Goal: Task Accomplishment & Management: Manage account settings

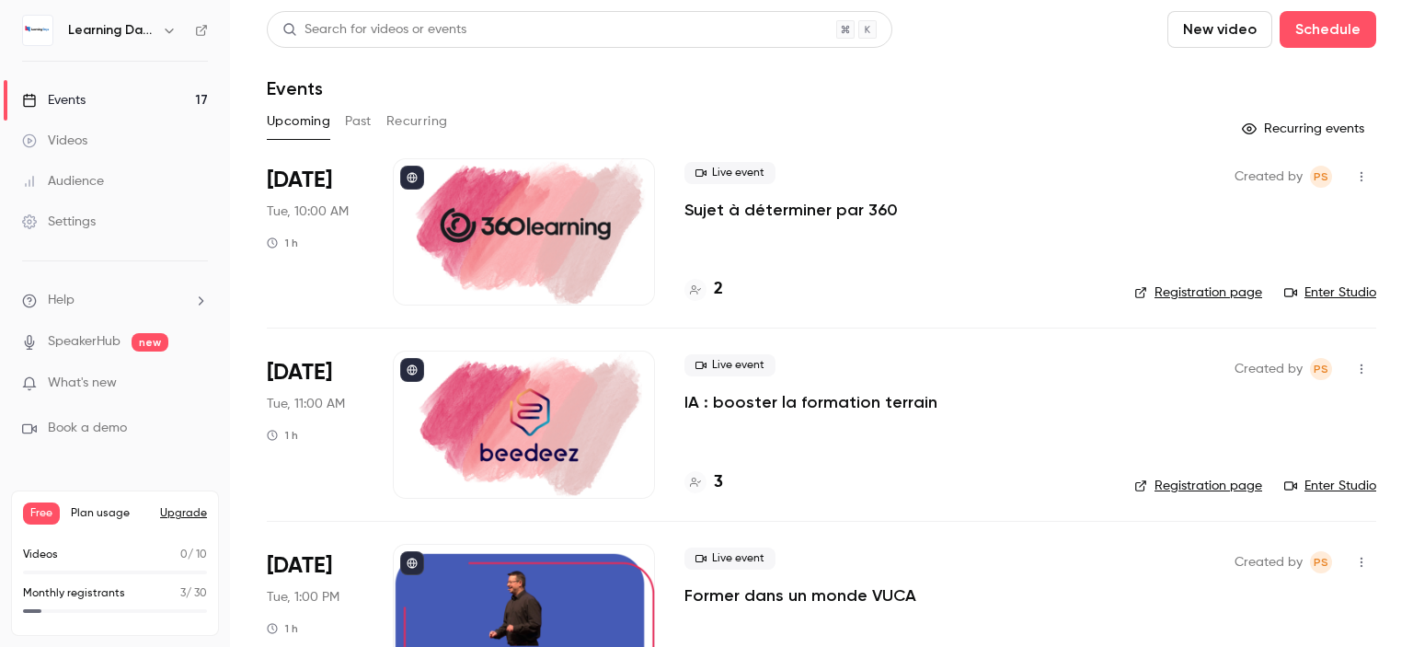
click at [77, 221] on div "Settings" at bounding box center [59, 221] width 74 height 18
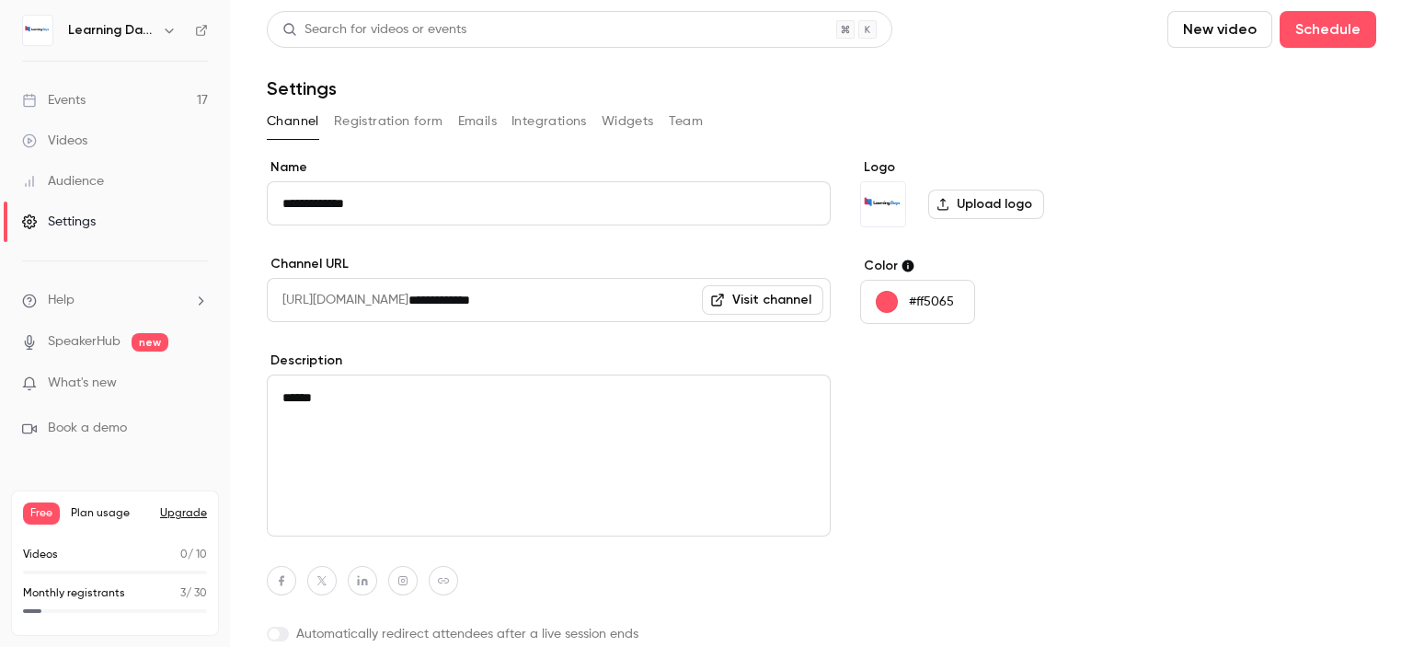
click at [523, 451] on textarea "******" at bounding box center [549, 455] width 564 height 162
drag, startPoint x: 516, startPoint y: 452, endPoint x: 52, endPoint y: 418, distance: 465.6
click at [52, 418] on div "**********" at bounding box center [706, 323] width 1413 height 647
click at [553, 490] on textarea "******" at bounding box center [549, 455] width 564 height 162
click at [202, 39] on div "Learning Days" at bounding box center [115, 30] width 186 height 31
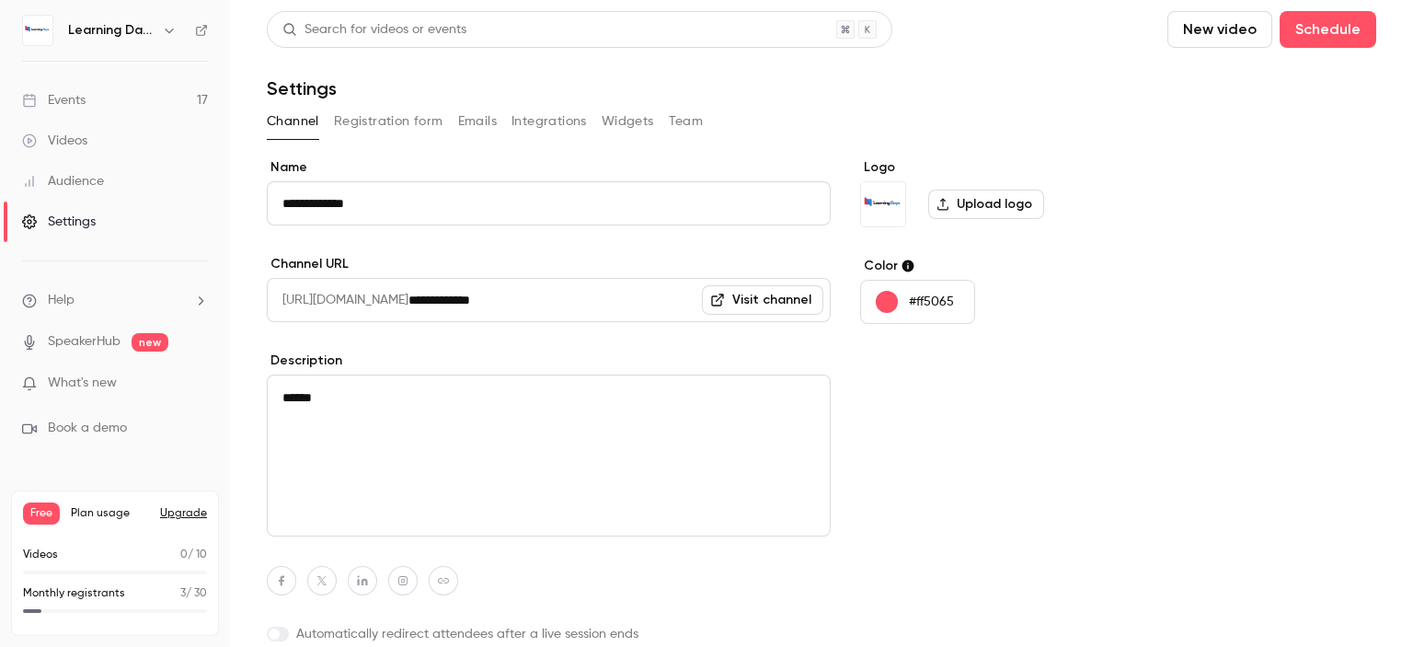
click at [199, 30] on icon at bounding box center [201, 30] width 13 height 13
click at [101, 96] on link "Events 17" at bounding box center [115, 100] width 230 height 40
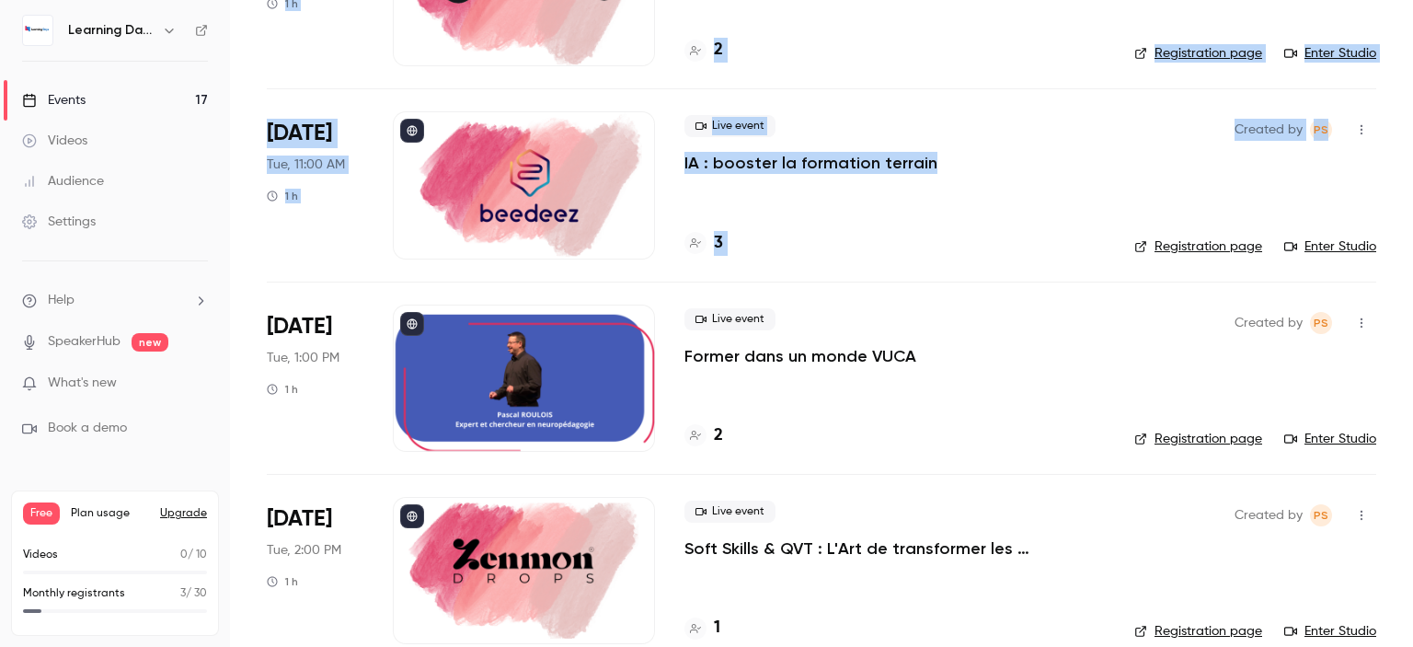
scroll to position [276, 0]
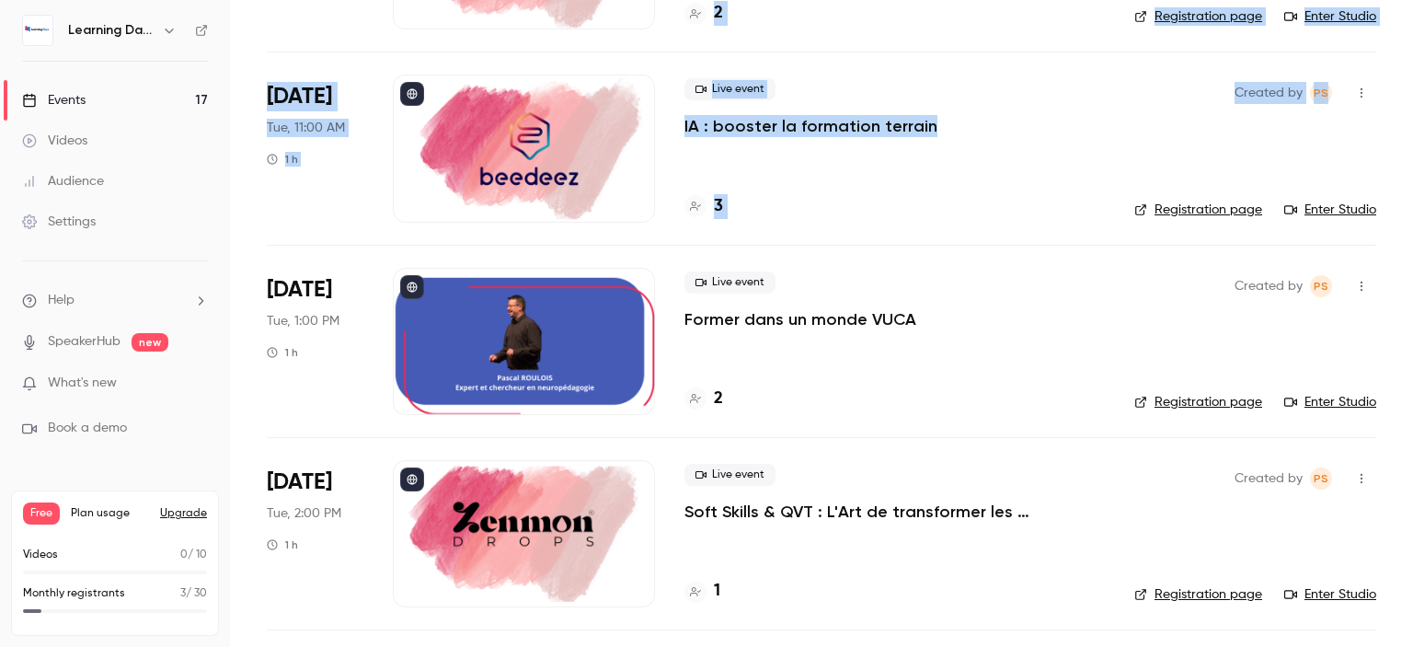
drag, startPoint x: 1412, startPoint y: 76, endPoint x: 1399, endPoint y: 126, distance: 51.3
click at [1399, 126] on main "Search for videos or events New video Schedule Events Upcoming Past Recurring R…" at bounding box center [821, 323] width 1183 height 647
click at [1383, 143] on main "Search for videos or events New video Schedule Events Upcoming Past Recurring R…" at bounding box center [821, 323] width 1183 height 647
drag, startPoint x: 1396, startPoint y: 91, endPoint x: 1405, endPoint y: 36, distance: 55.9
click at [1405, 36] on main "Search for videos or events New video Schedule Events Upcoming Past Recurring R…" at bounding box center [821, 323] width 1183 height 647
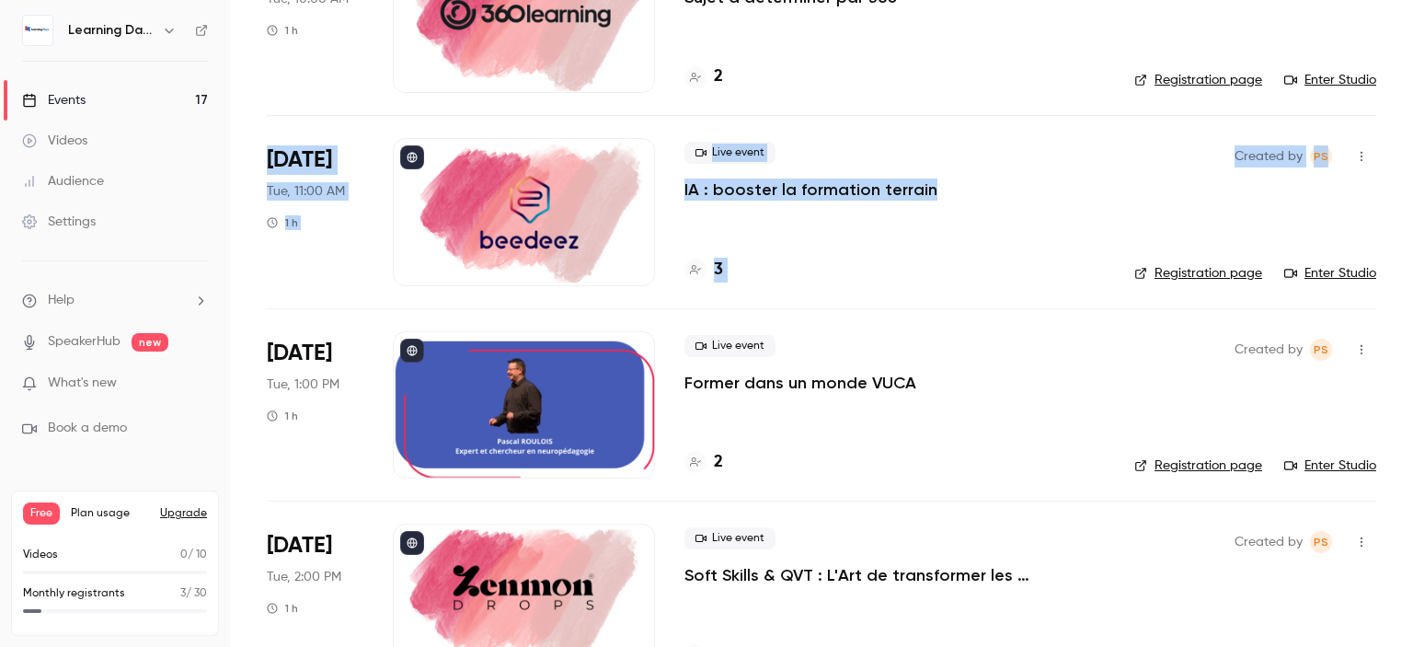
scroll to position [0, 0]
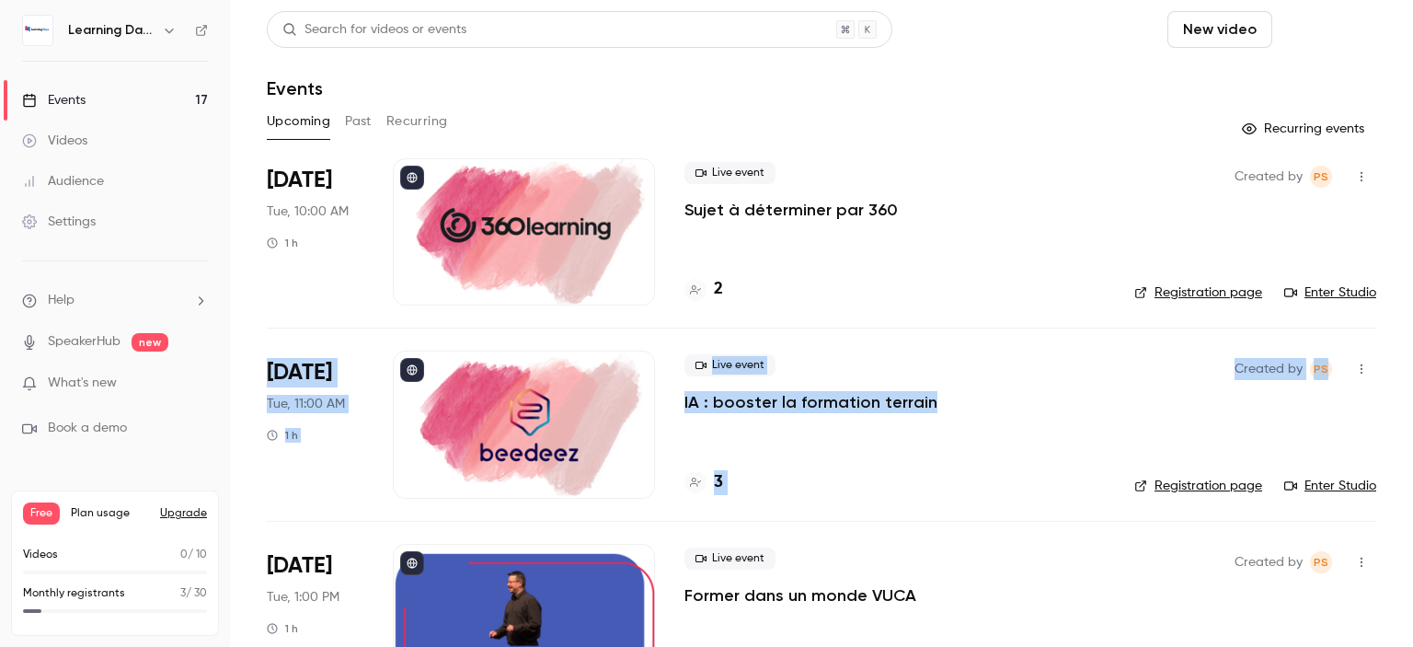
click at [1312, 35] on button "Schedule" at bounding box center [1327, 29] width 97 height 37
click at [1258, 81] on div "One time event" at bounding box center [1277, 80] width 140 height 18
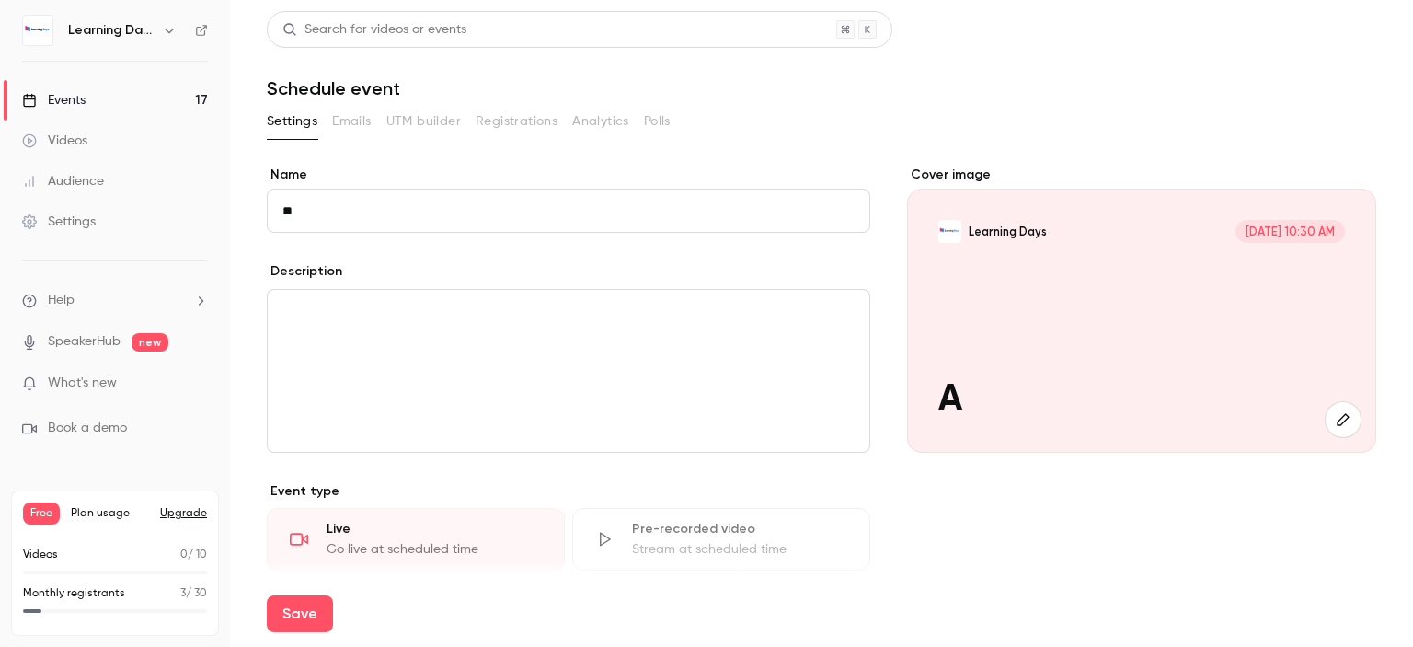
type input "*"
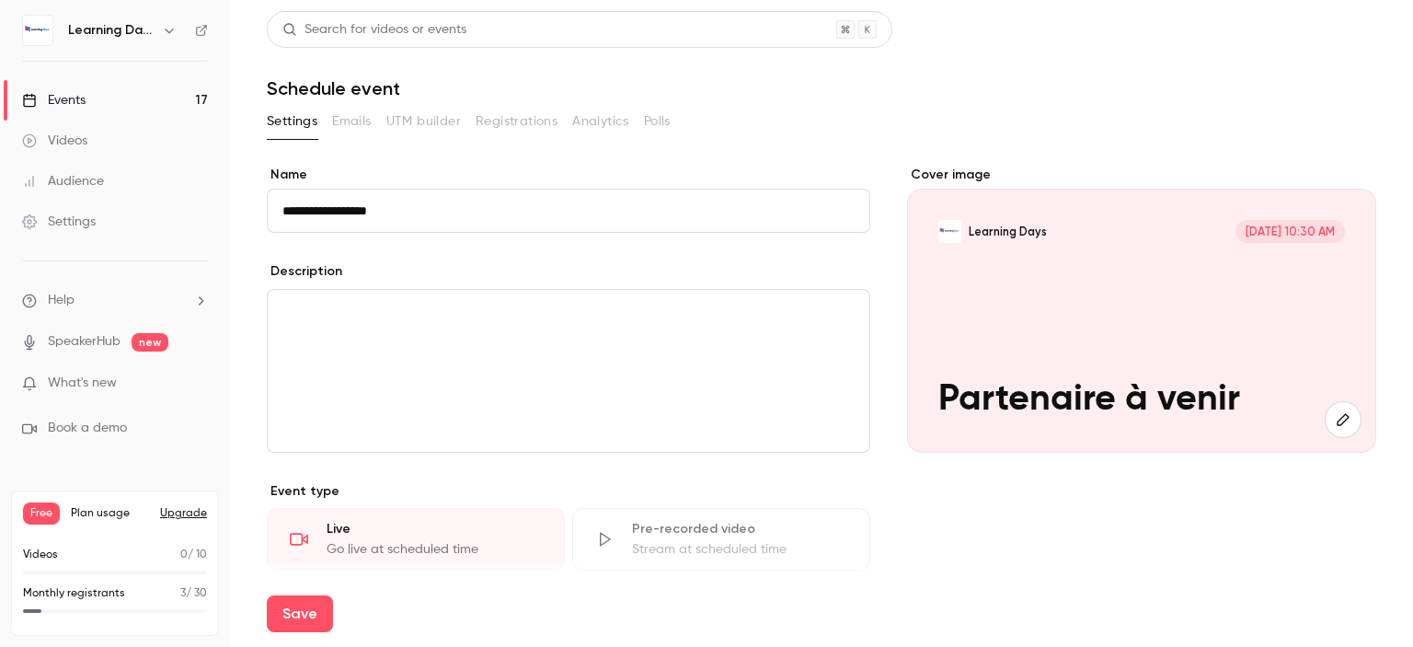
type input "**********"
click at [467, 349] on div "editor" at bounding box center [568, 371] width 601 height 162
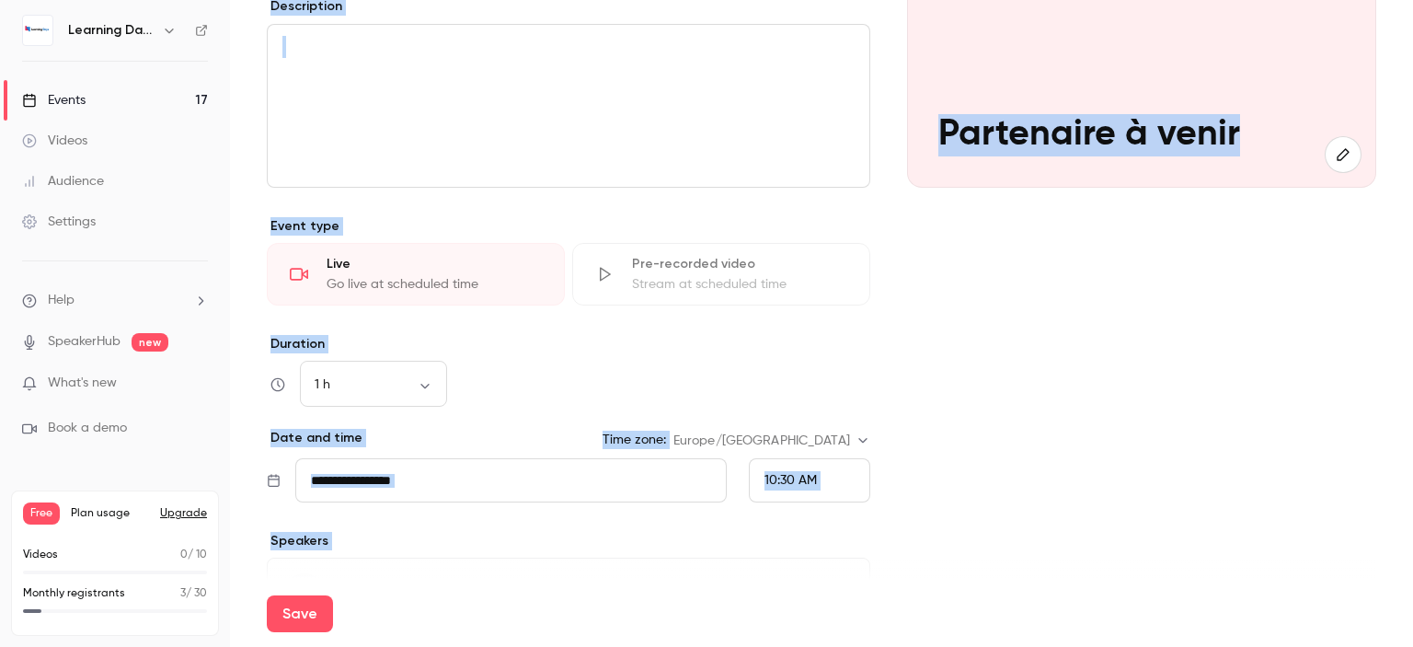
scroll to position [286, 0]
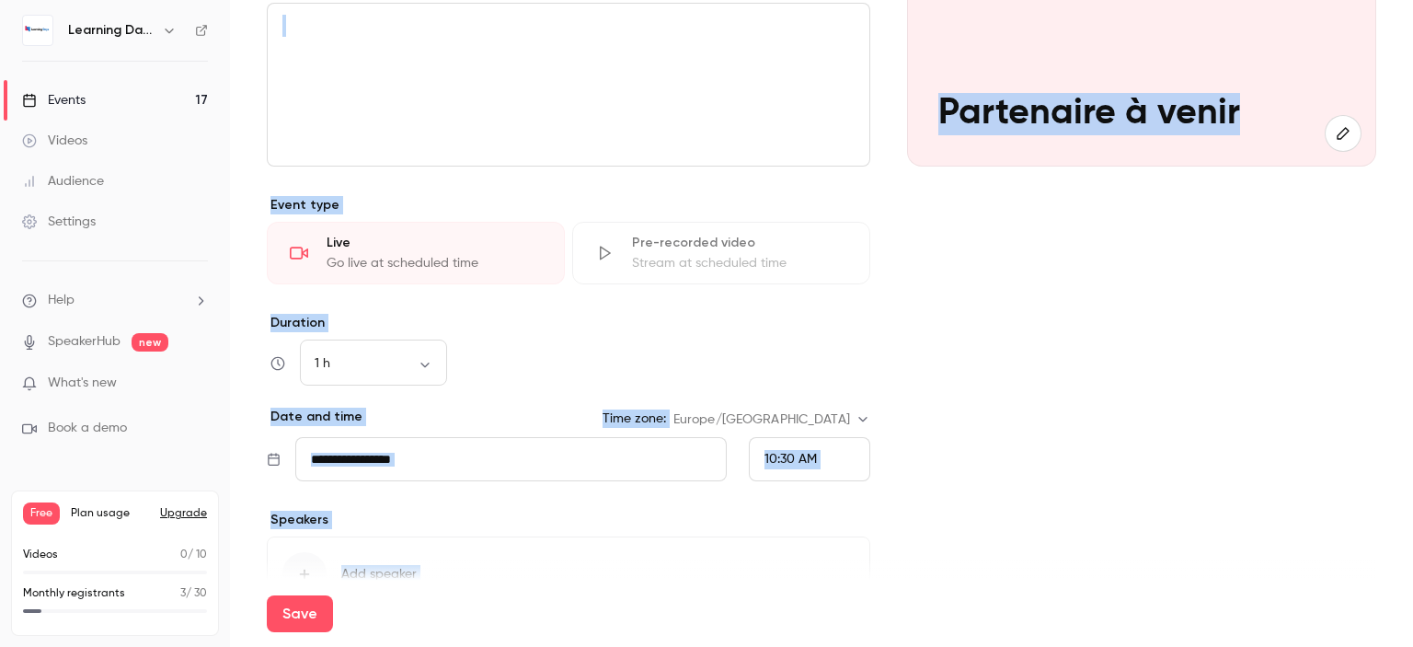
drag, startPoint x: 1412, startPoint y: 104, endPoint x: 1412, endPoint y: 272, distance: 168.3
click at [1412, 272] on main "**********" at bounding box center [821, 323] width 1183 height 647
click at [556, 462] on input "**********" at bounding box center [510, 459] width 431 height 44
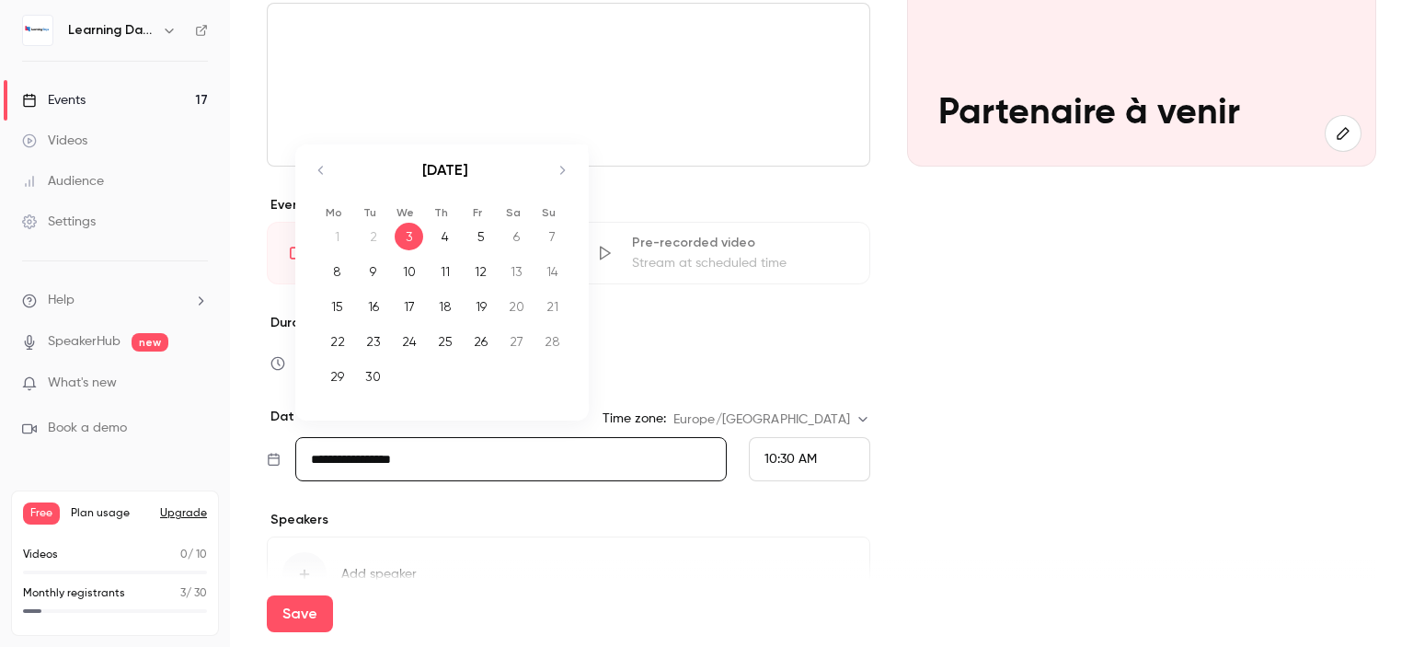
click at [561, 175] on icon "Move forward to switch to the next month." at bounding box center [562, 170] width 22 height 22
click at [380, 273] on div "7" at bounding box center [373, 272] width 29 height 28
type input "**********"
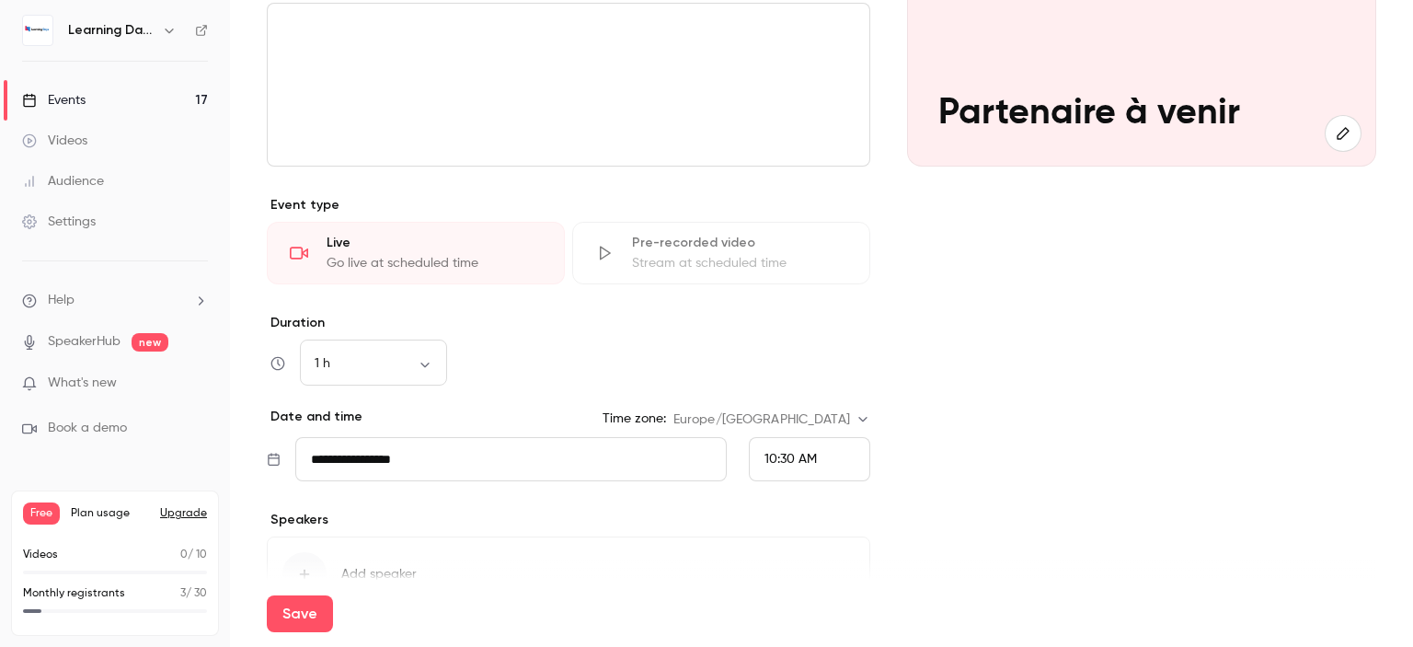
click at [797, 470] on div "10:30 AM" at bounding box center [809, 459] width 121 height 44
click at [818, 178] on li "12:00 PM" at bounding box center [801, 168] width 120 height 49
click at [1151, 407] on div "Cover image Learning Days [DATE] 12:00 PM Partenaire à venir" at bounding box center [1141, 272] width 469 height 784
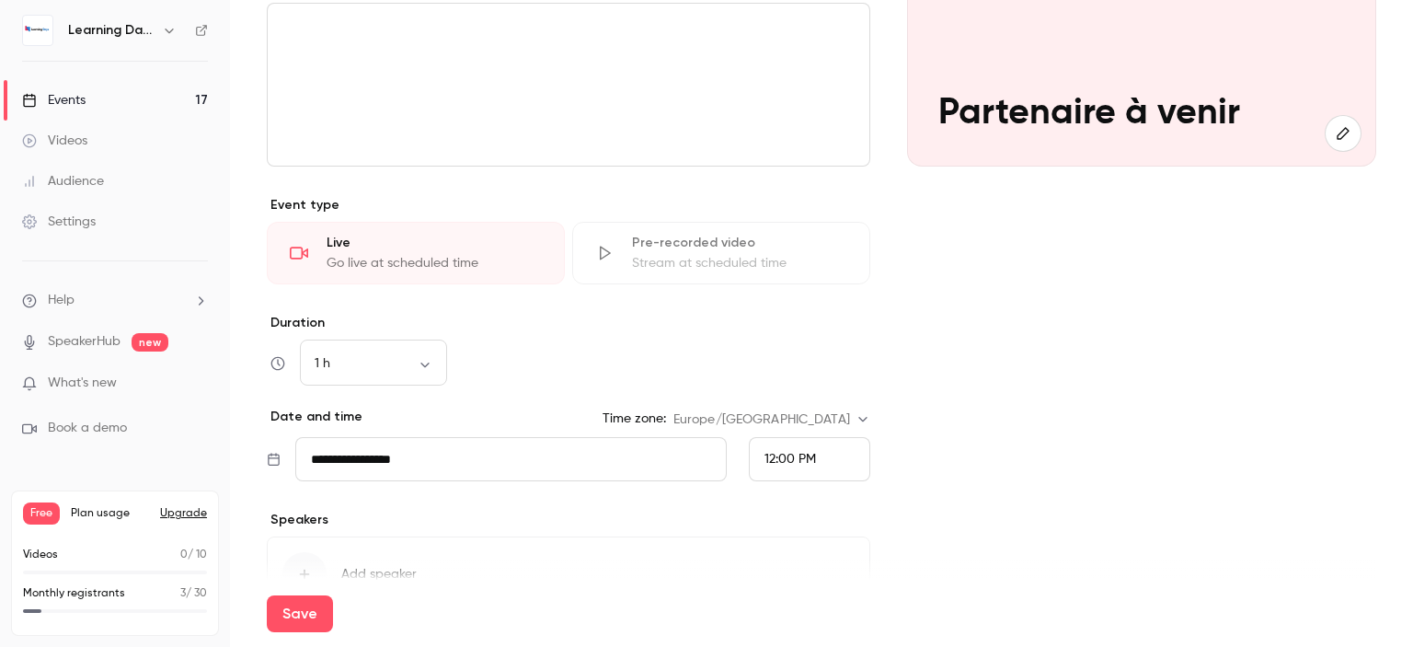
scroll to position [397, 0]
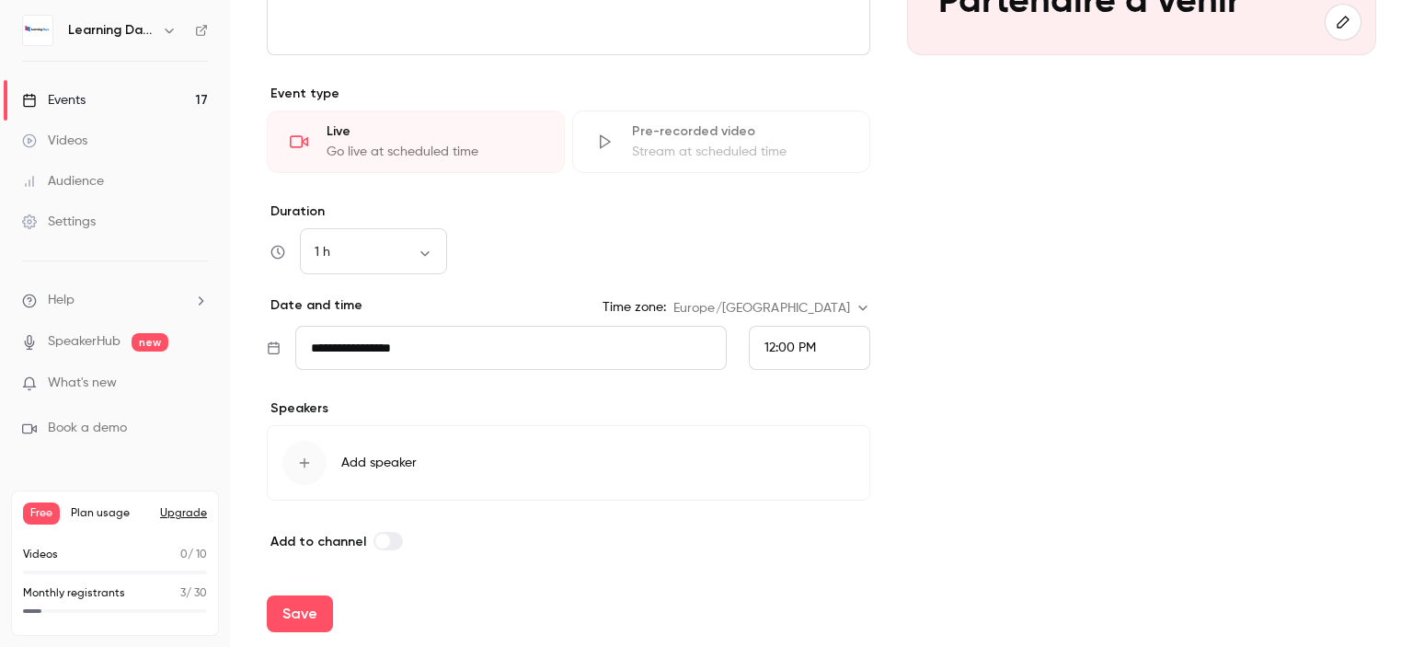
drag, startPoint x: 1412, startPoint y: 256, endPoint x: 1412, endPoint y: 424, distance: 168.3
click at [1412, 424] on main "**********" at bounding box center [821, 323] width 1183 height 647
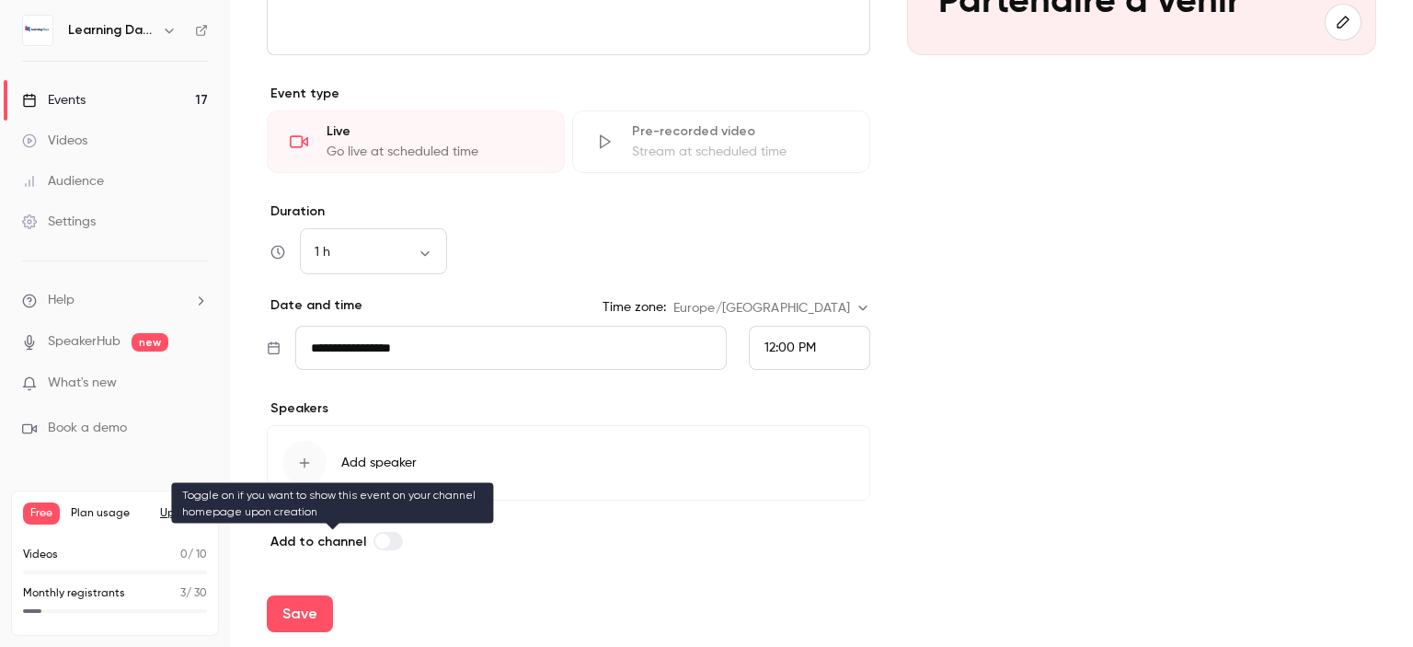
click at [386, 547] on label at bounding box center [387, 541] width 29 height 18
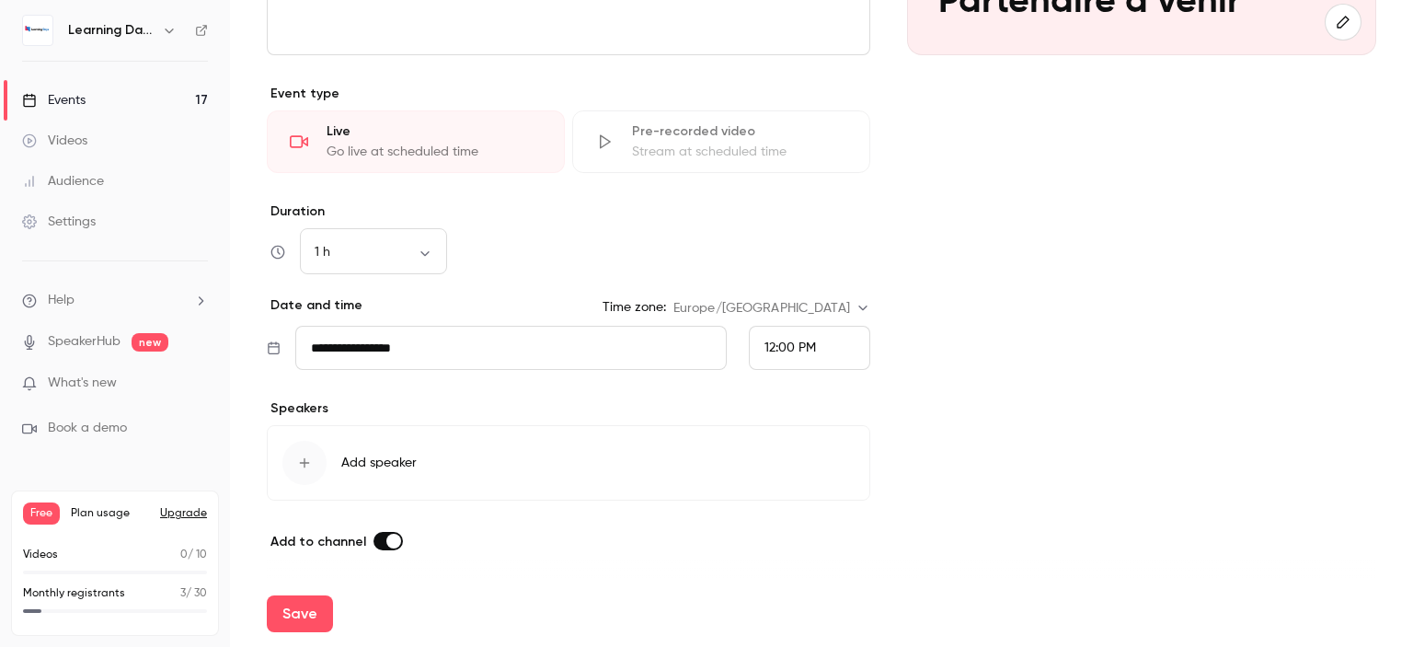
drag, startPoint x: 1412, startPoint y: 358, endPoint x: 1377, endPoint y: 514, distance: 160.2
click at [1412, 523] on main "**********" at bounding box center [821, 323] width 1183 height 647
click at [298, 606] on button "Save" at bounding box center [300, 613] width 66 height 37
type input "**********"
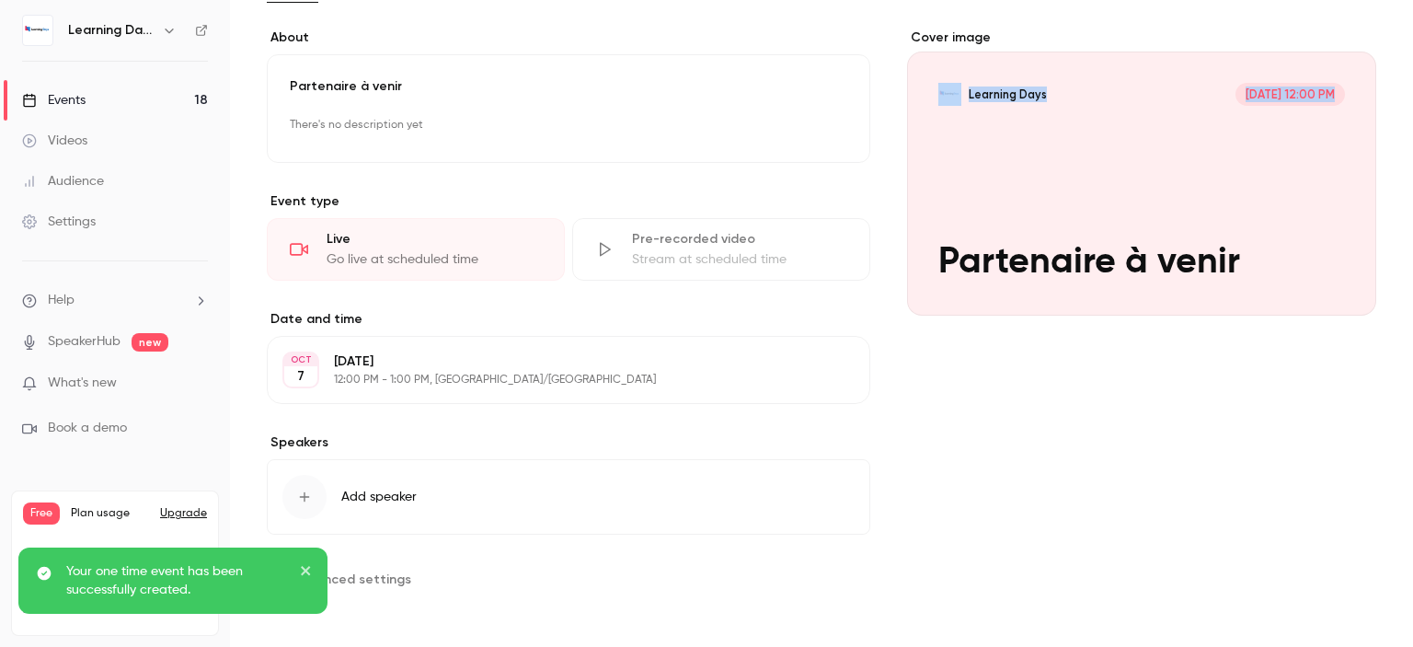
scroll to position [31, 0]
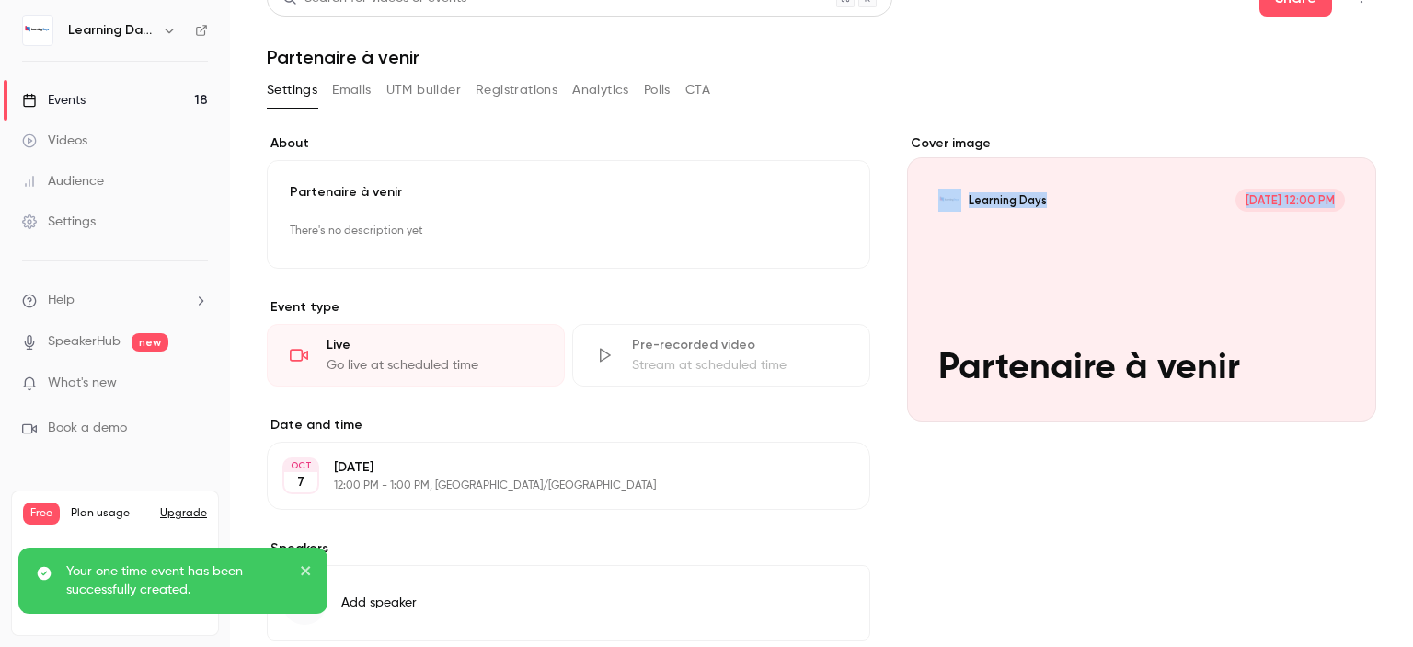
drag, startPoint x: 1412, startPoint y: 178, endPoint x: 1410, endPoint y: 202, distance: 24.9
click at [1410, 202] on main "**********" at bounding box center [821, 323] width 1183 height 647
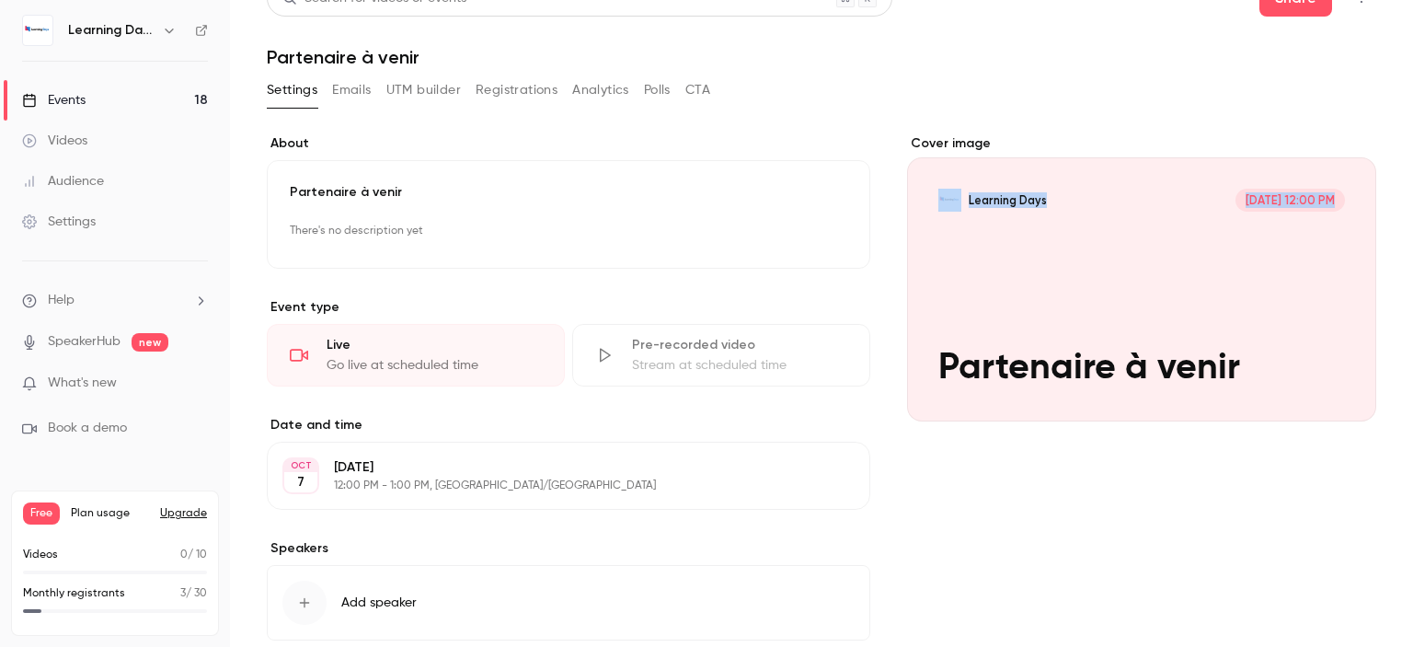
click at [137, 108] on link "Events 18" at bounding box center [115, 100] width 230 height 40
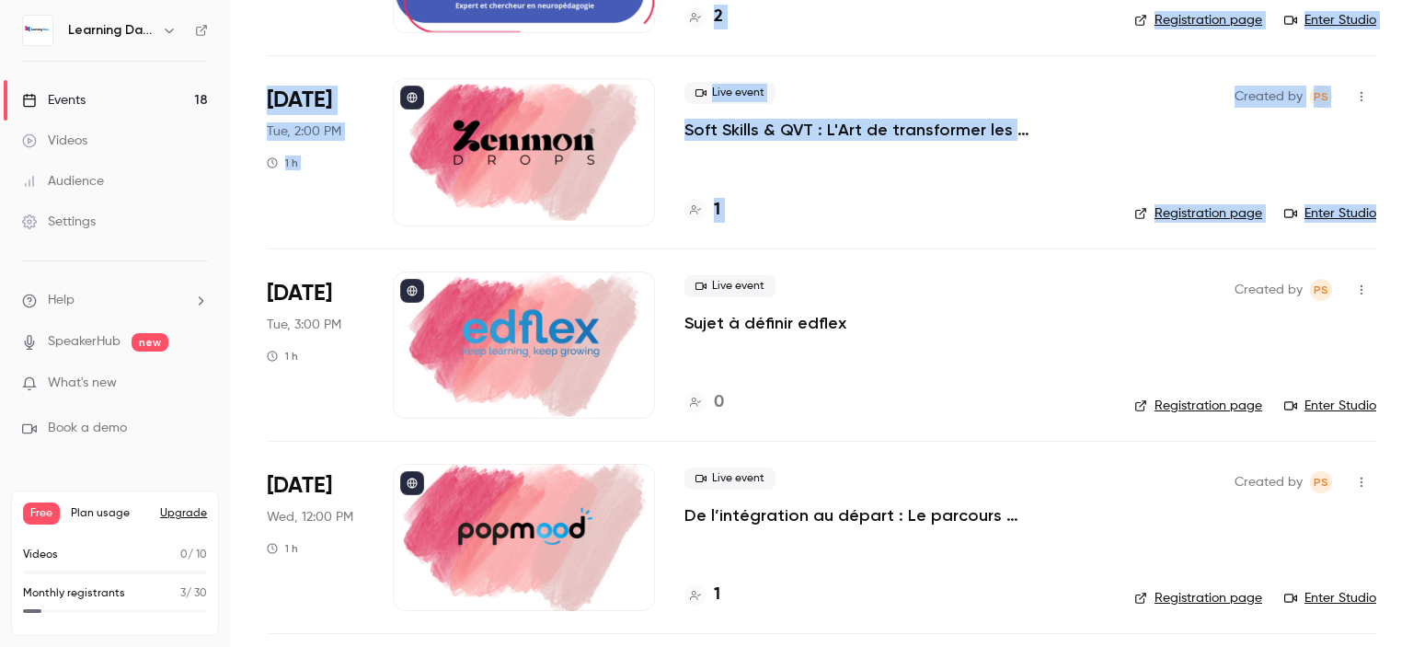
scroll to position [853, 0]
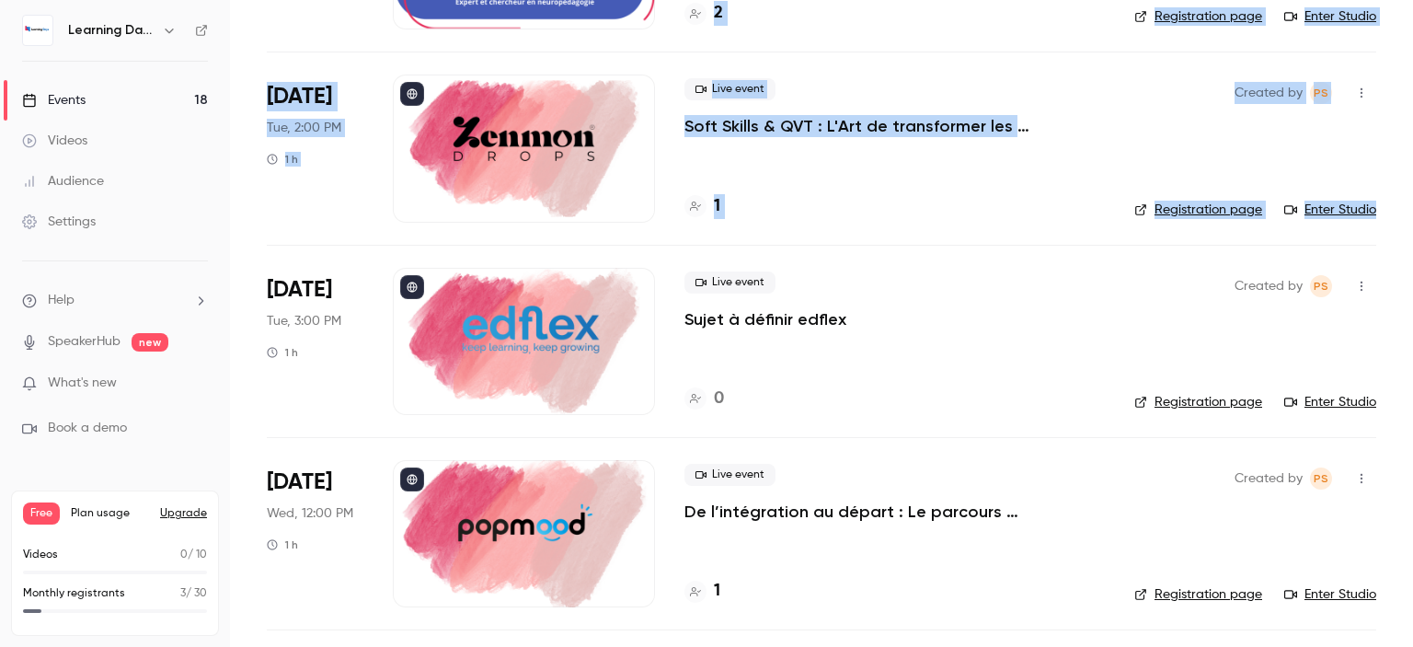
drag, startPoint x: 1412, startPoint y: 84, endPoint x: 1412, endPoint y: 230, distance: 146.2
click at [1412, 230] on main "Search for videos or events New video Schedule Events Upcoming Past Recurring R…" at bounding box center [821, 323] width 1183 height 647
click at [928, 317] on div "Live event Sujet à définir edflex" at bounding box center [894, 300] width 420 height 59
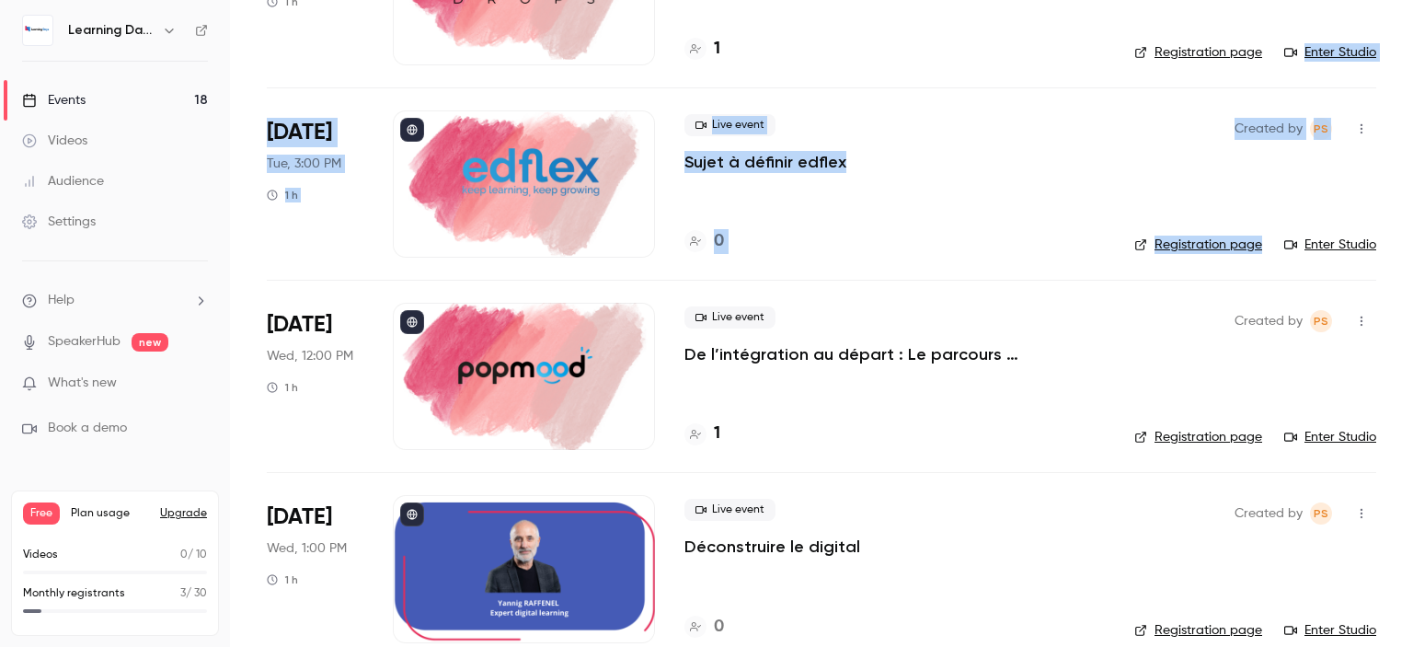
scroll to position [1071, 0]
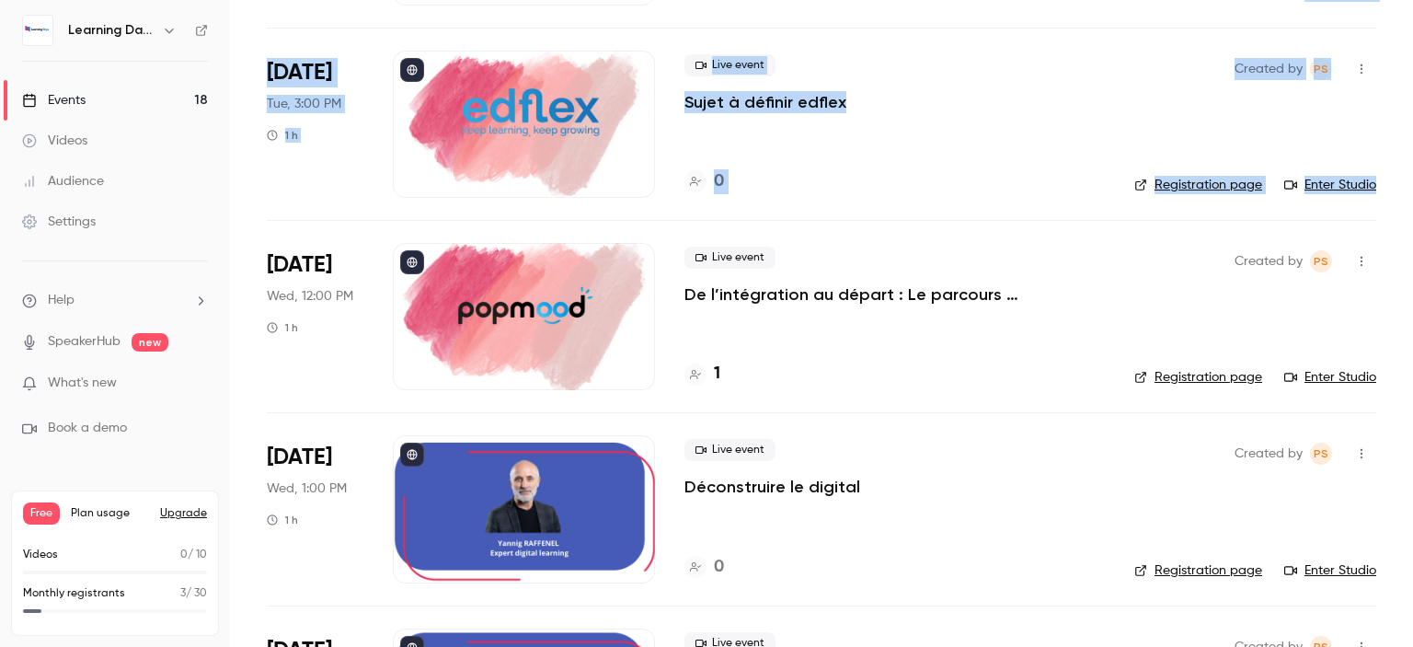
drag, startPoint x: 1412, startPoint y: 177, endPoint x: 1412, endPoint y: 214, distance: 37.7
click at [1412, 214] on main "Search for videos or events New video Schedule Events Upcoming Past Recurring R…" at bounding box center [821, 323] width 1183 height 647
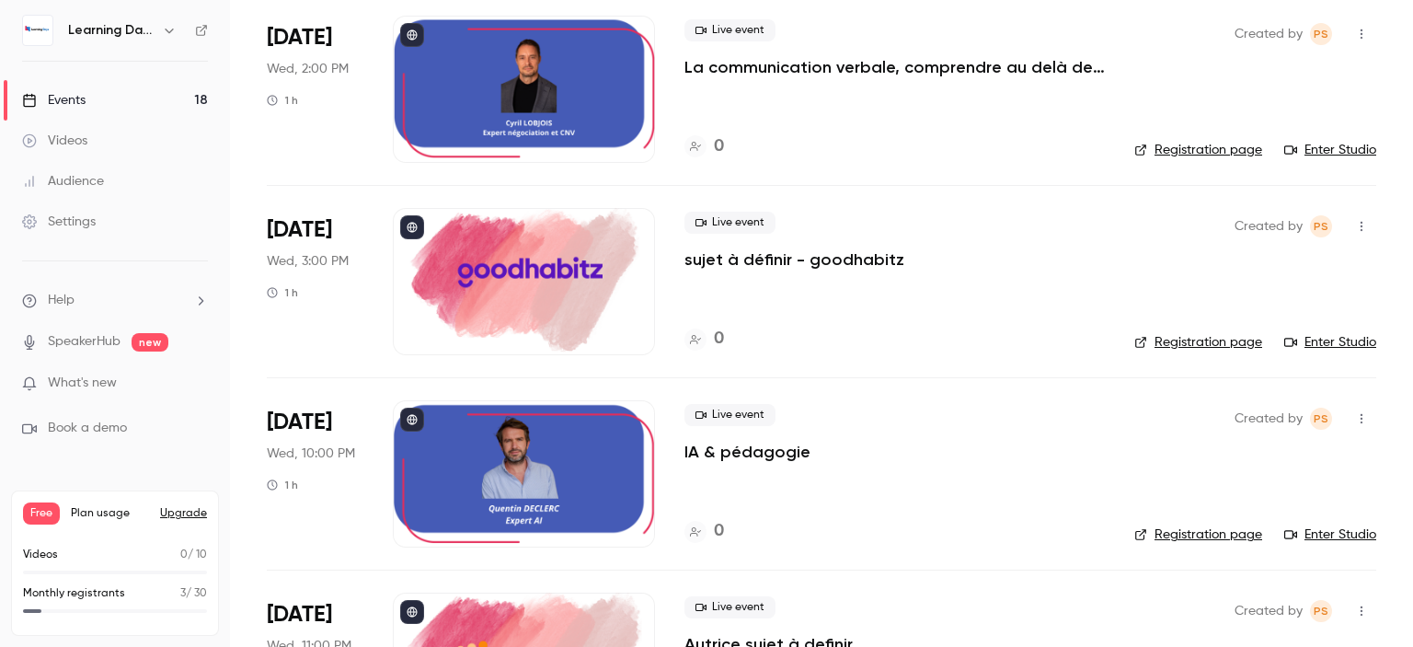
scroll to position [1718, 0]
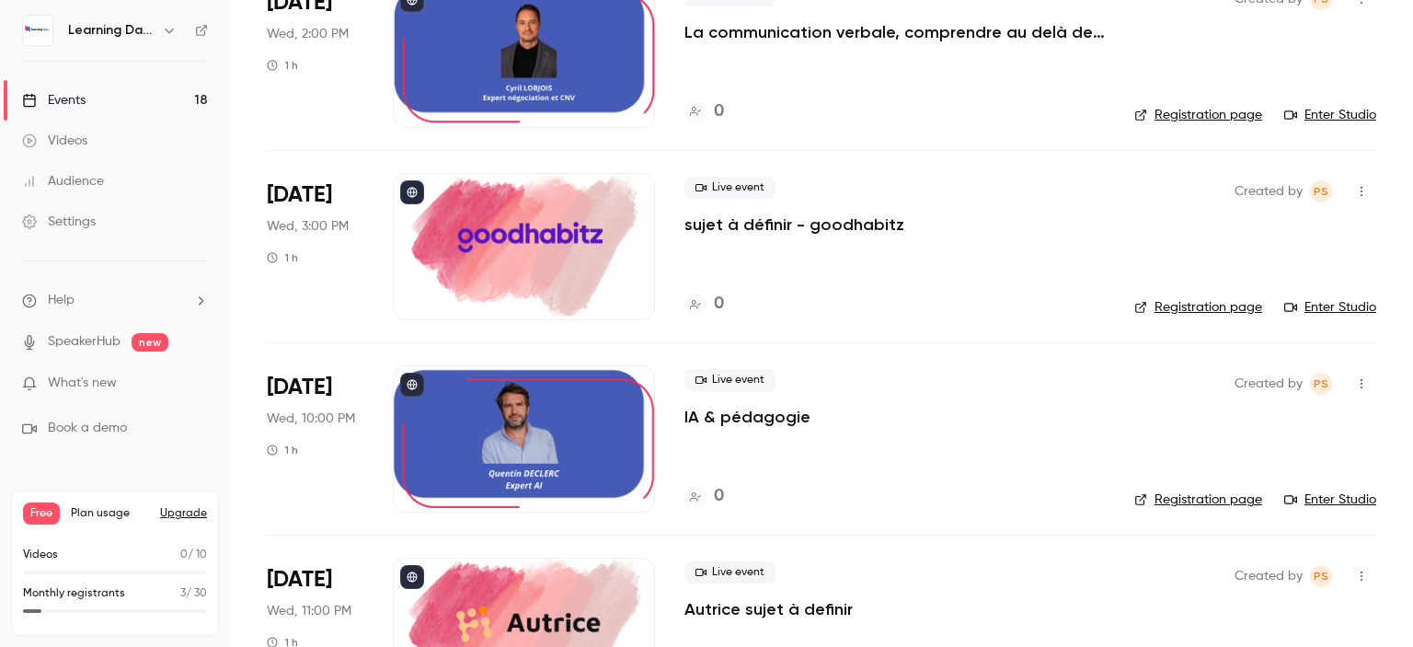
click at [1050, 400] on div "Live event IA & pédagogie" at bounding box center [894, 398] width 420 height 59
click at [1007, 441] on div "Live event IA & pédagogie 0" at bounding box center [894, 438] width 420 height 147
click at [1354, 380] on icon "button" at bounding box center [1361, 383] width 15 height 13
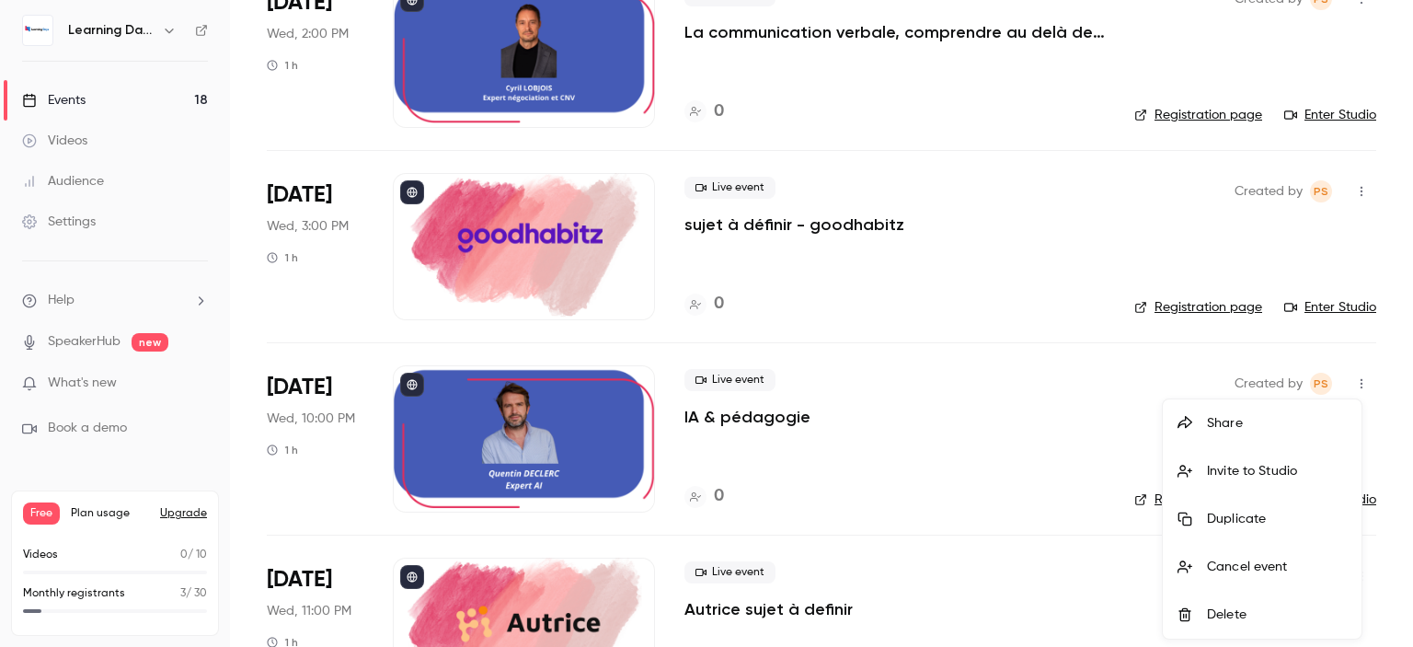
click at [1023, 425] on div at bounding box center [706, 323] width 1413 height 647
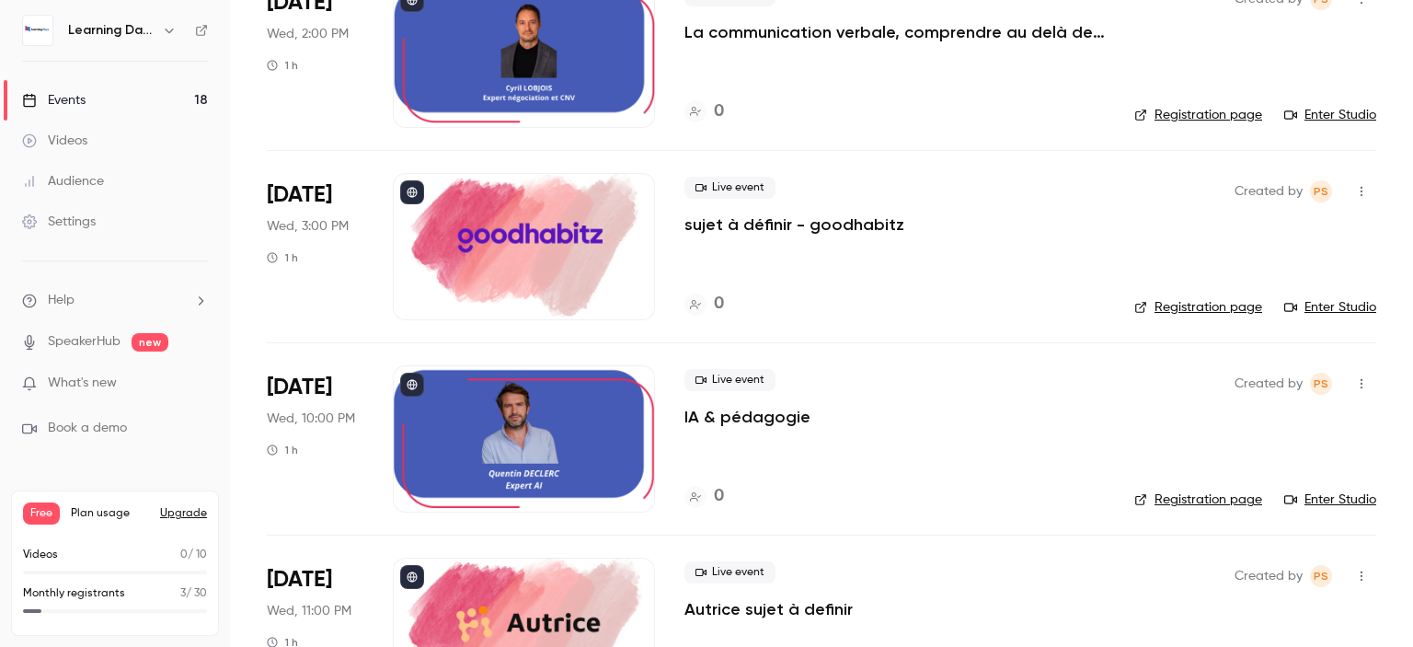
click at [349, 426] on span "Wed, 10:00 PM" at bounding box center [311, 418] width 88 height 18
click at [832, 498] on div "0" at bounding box center [894, 496] width 420 height 25
click at [303, 462] on div "[DATE] Wed, 10:00 PM 1 h" at bounding box center [315, 438] width 97 height 147
click at [291, 382] on span "[DATE]" at bounding box center [299, 386] width 65 height 29
click at [1354, 386] on icon "button" at bounding box center [1361, 383] width 15 height 13
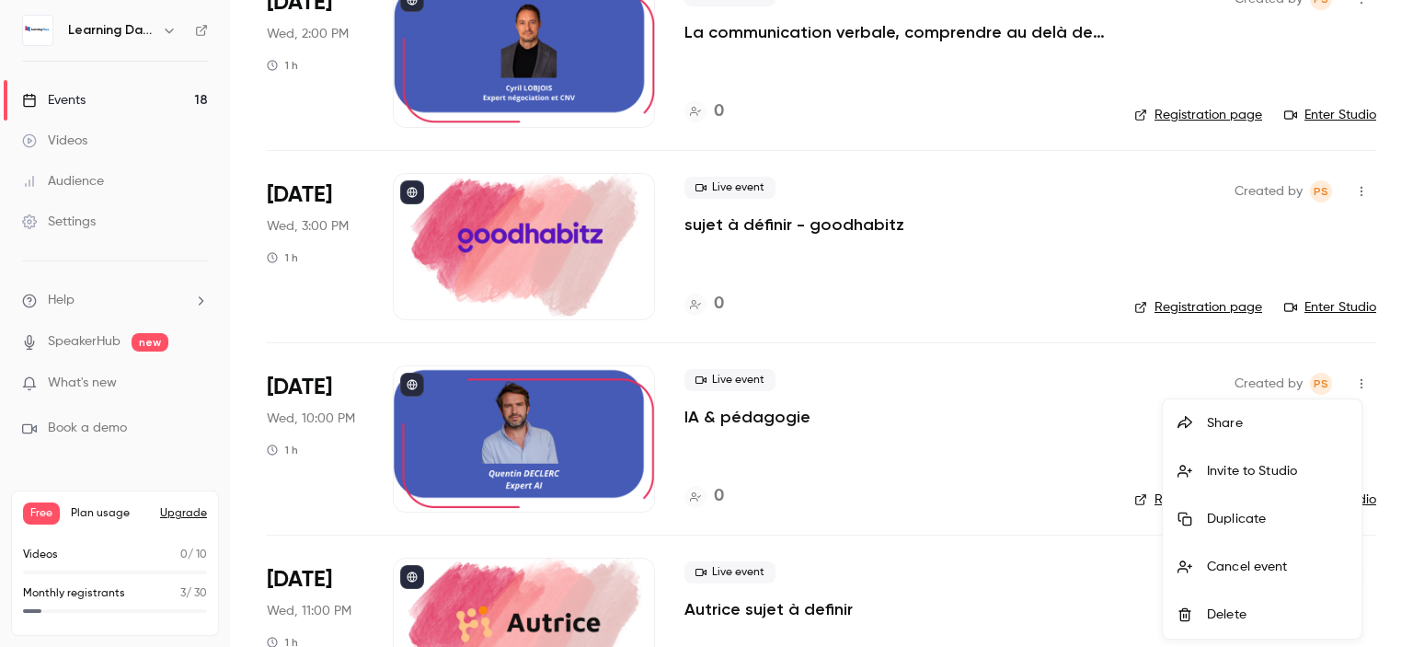
click at [997, 450] on div at bounding box center [706, 323] width 1413 height 647
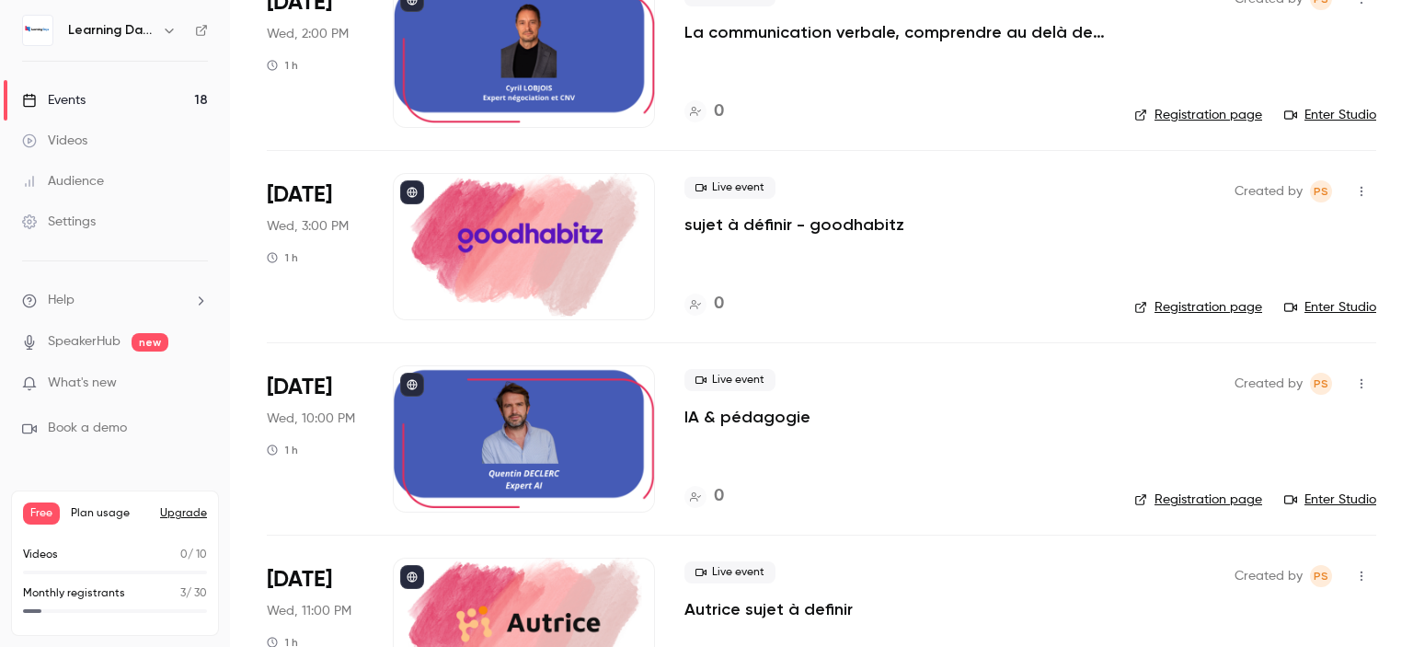
click at [623, 422] on div at bounding box center [524, 438] width 262 height 147
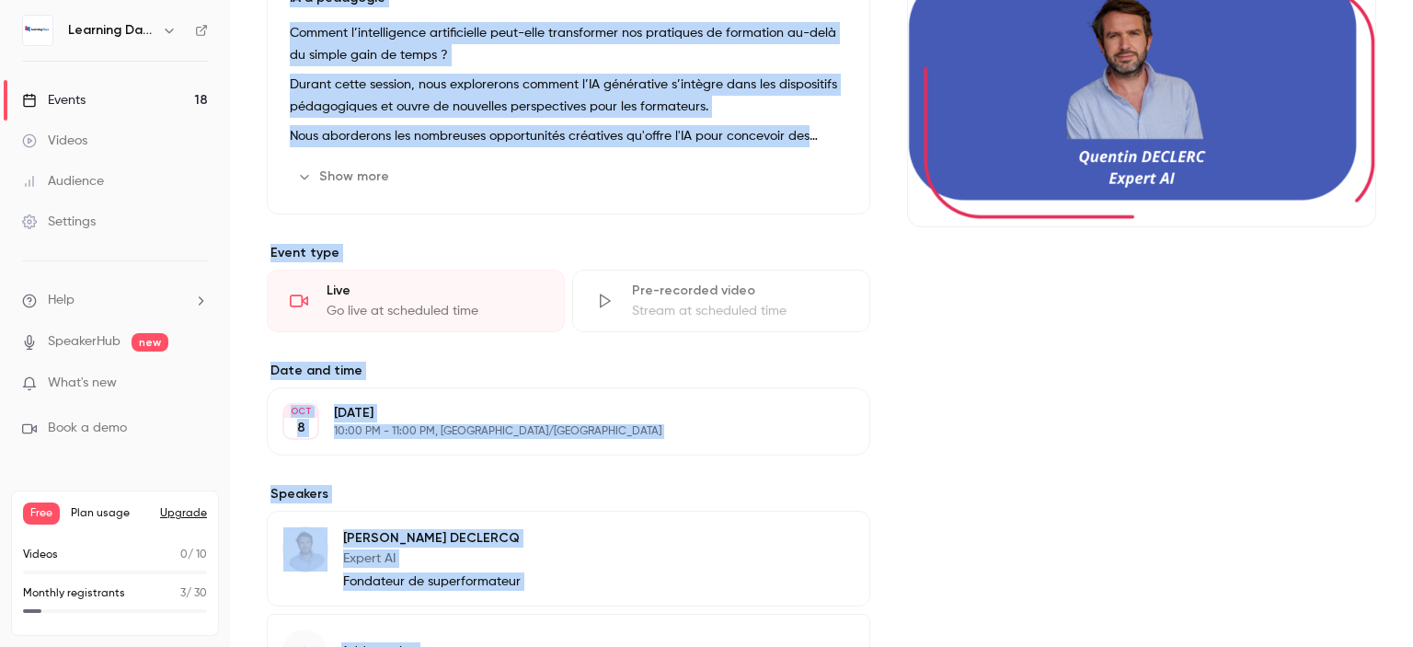
scroll to position [286, 0]
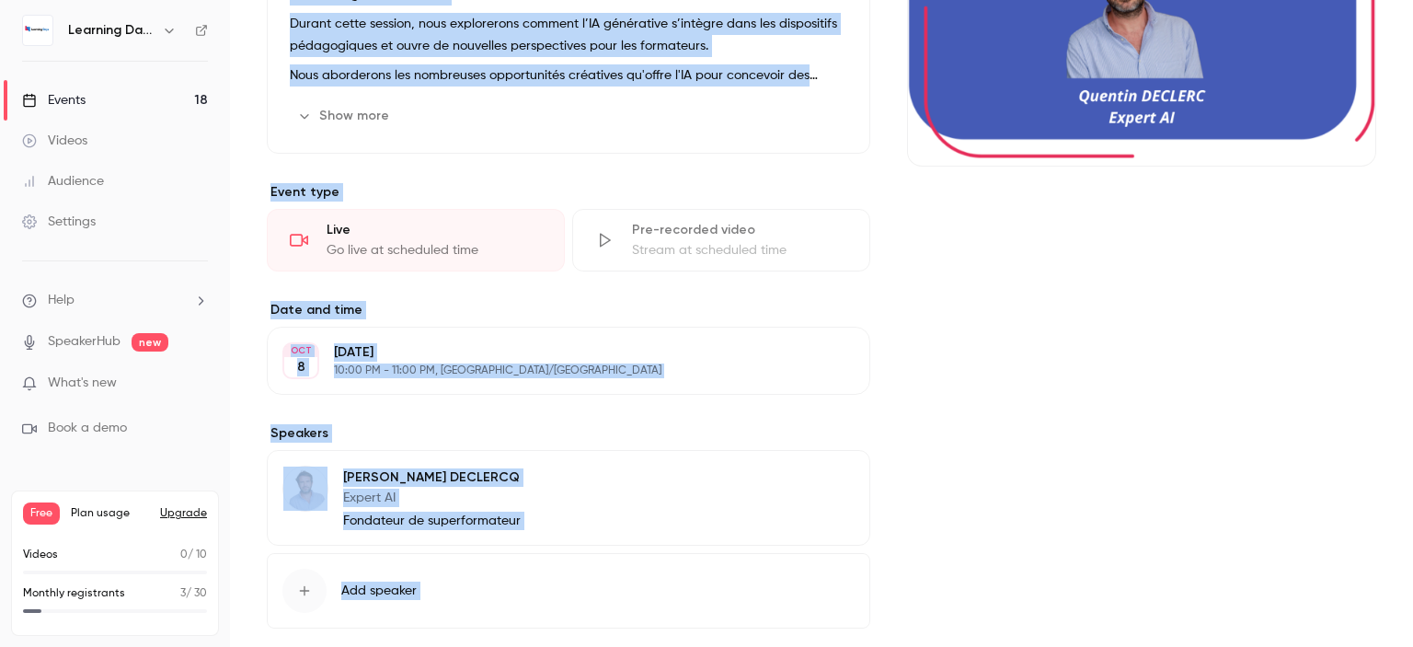
drag, startPoint x: 1412, startPoint y: 114, endPoint x: 1412, endPoint y: 286, distance: 172.0
click at [1412, 286] on main "Search for videos or events Share IA & pédagogie Settings Emails UTM builder Re…" at bounding box center [821, 323] width 1183 height 647
click at [557, 400] on div "About IA & pédagogie Comment l’intelligence artificielle peut-elle transformer …" at bounding box center [568, 284] width 603 height 808
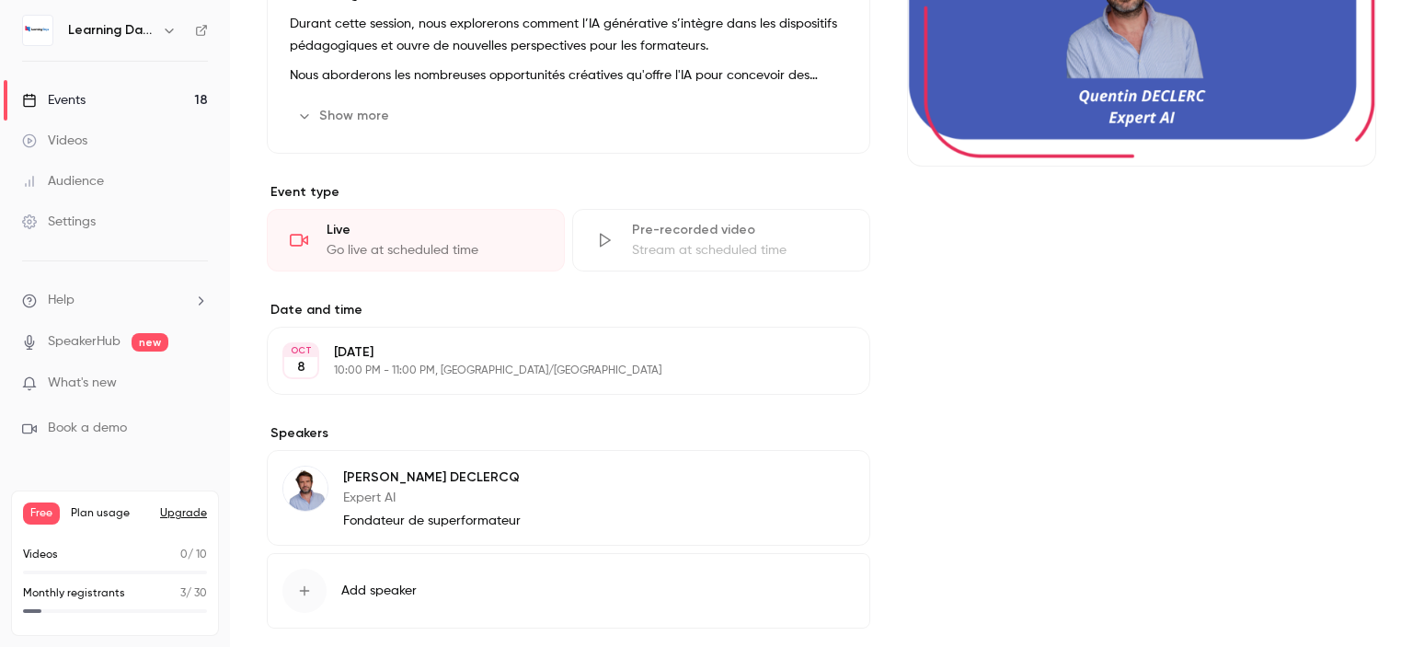
click at [498, 372] on p "10:00 PM - 11:00 PM, [GEOGRAPHIC_DATA]/[GEOGRAPHIC_DATA]" at bounding box center [553, 370] width 439 height 15
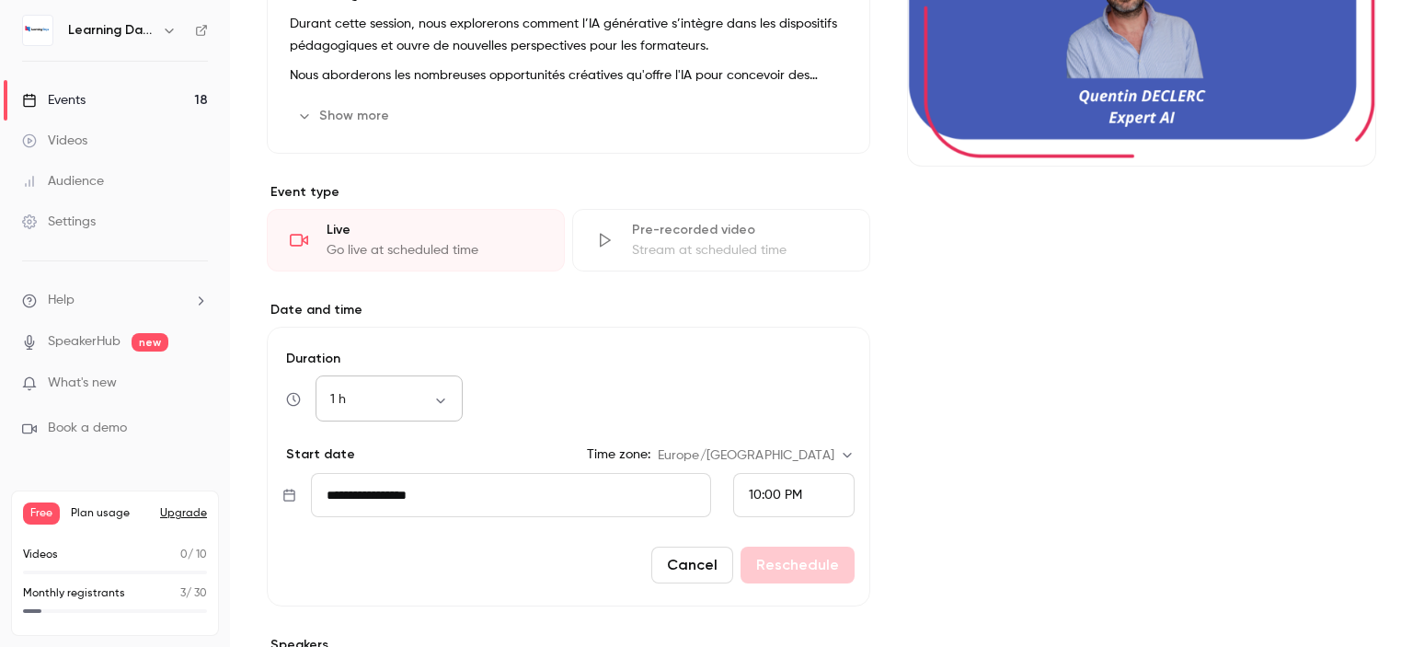
click at [428, 395] on body "Learning Days Events 18 Videos Audience Settings Help SpeakerHub new What's new…" at bounding box center [706, 395] width 1413 height 791
click at [612, 358] on div at bounding box center [706, 323] width 1413 height 647
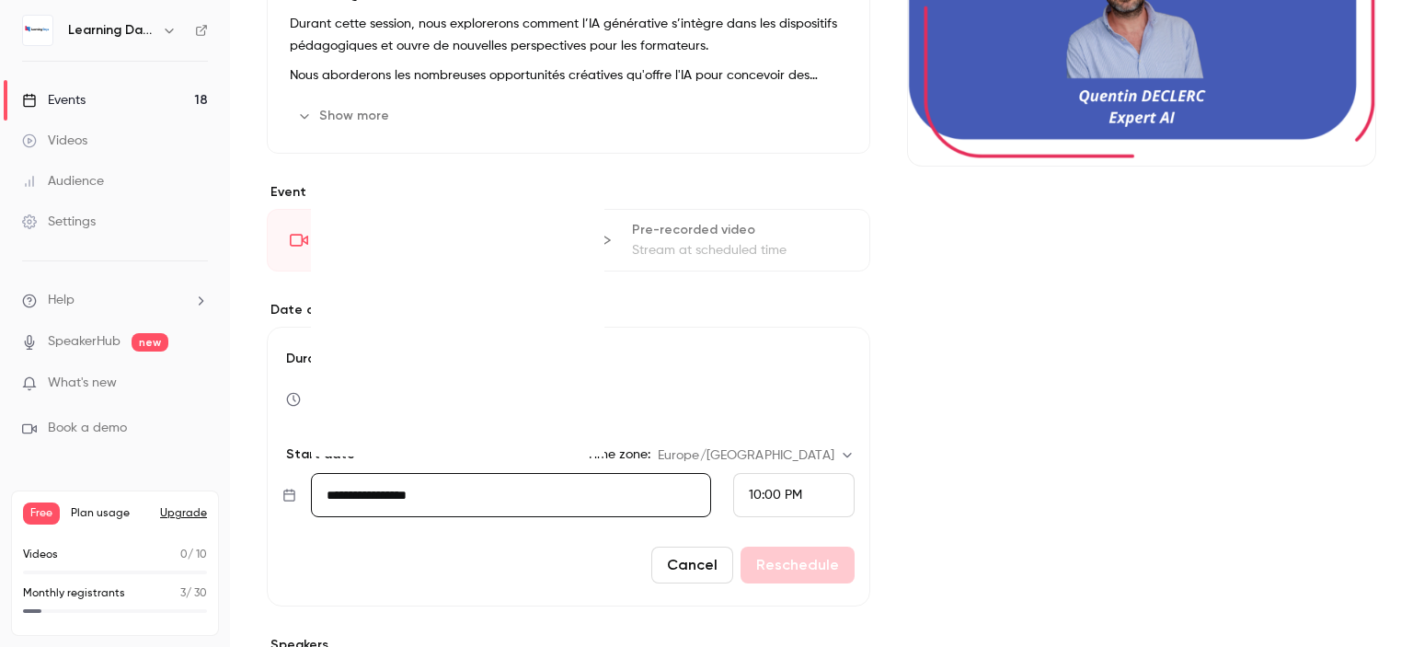
click at [536, 499] on input "**********" at bounding box center [511, 495] width 400 height 44
click at [394, 312] on div "7" at bounding box center [388, 307] width 29 height 28
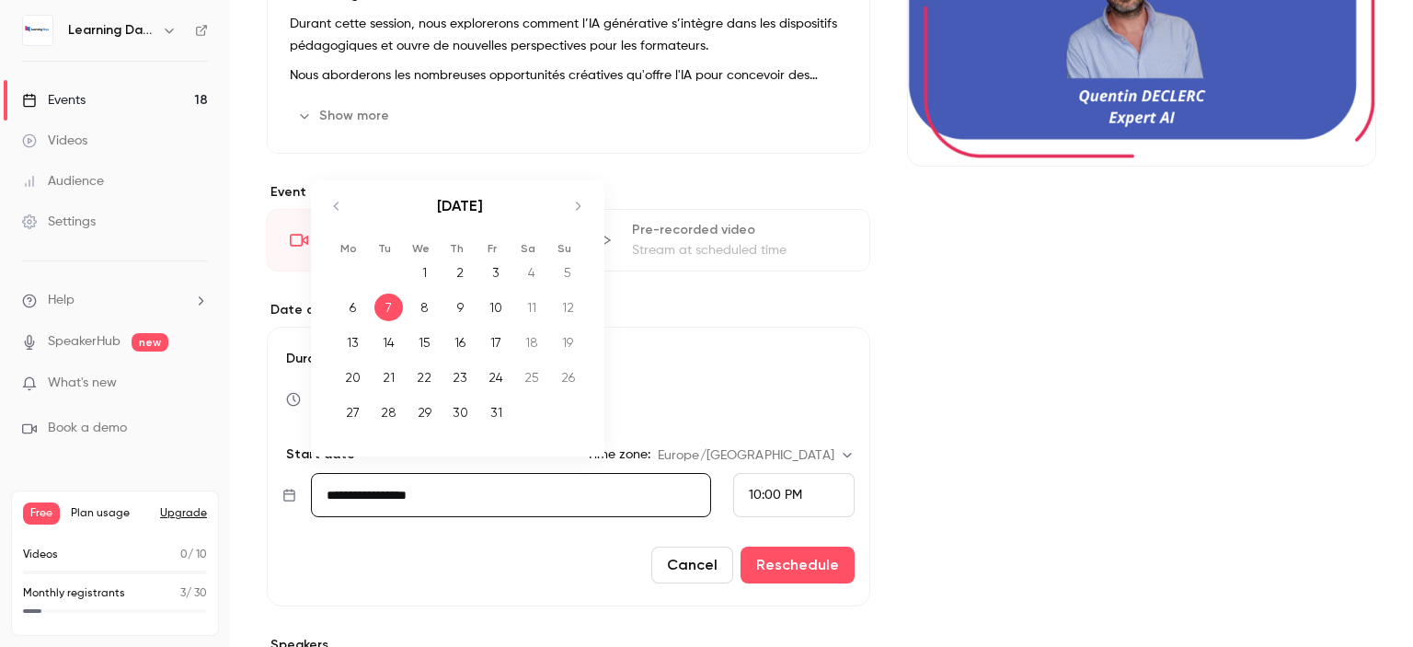
click at [435, 494] on input "**********" at bounding box center [511, 495] width 400 height 44
click at [420, 308] on div "8" at bounding box center [424, 307] width 29 height 28
type input "**********"
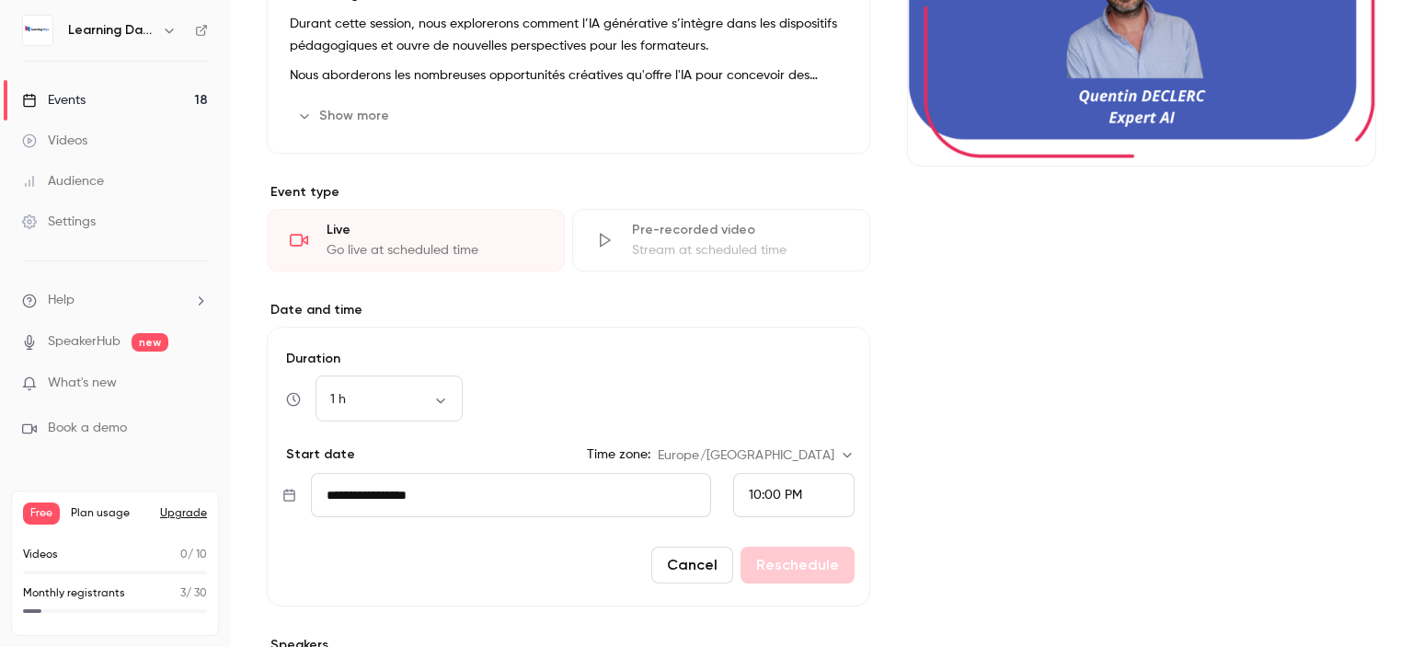
click at [809, 514] on div "10:00 PM" at bounding box center [793, 495] width 121 height 44
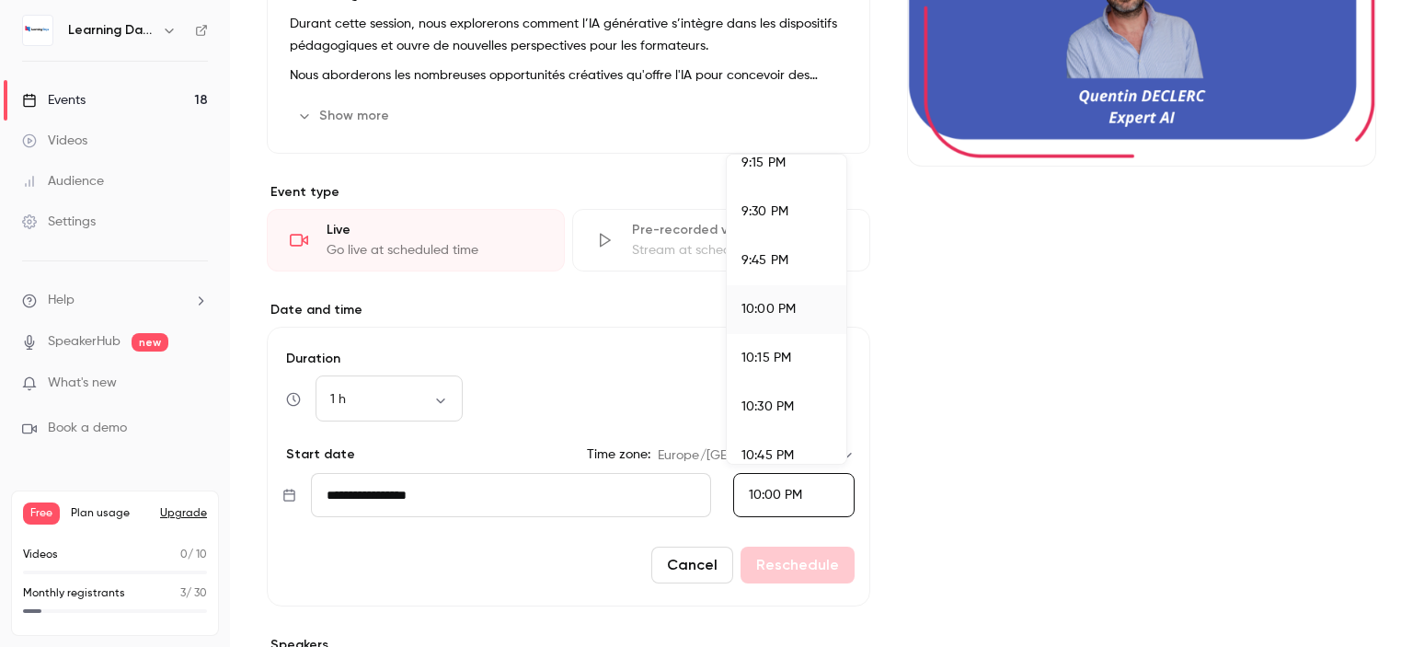
click at [796, 495] on div at bounding box center [706, 323] width 1413 height 647
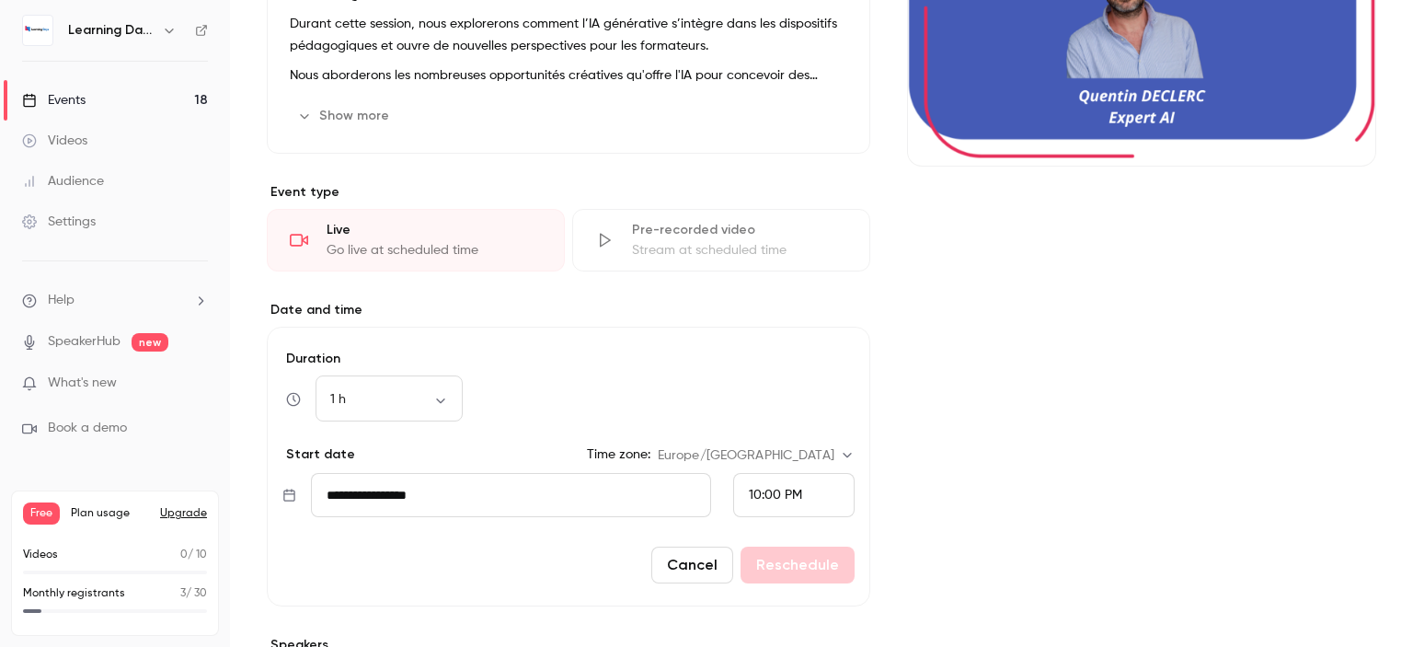
click at [796, 495] on div "10:00 PM" at bounding box center [793, 495] width 121 height 44
click at [796, 235] on div "10:00 AM" at bounding box center [786, 232] width 90 height 19
click at [995, 372] on div "Cover image" at bounding box center [1141, 389] width 469 height 1019
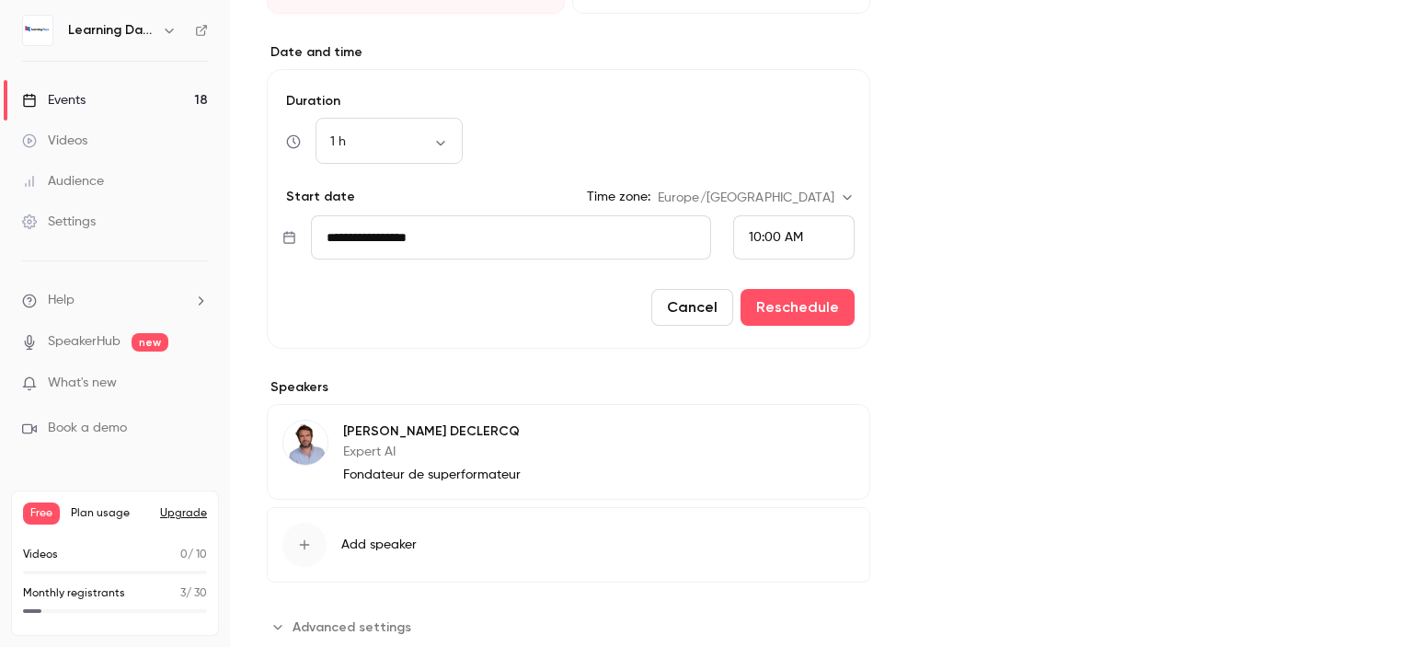
scroll to position [551, 0]
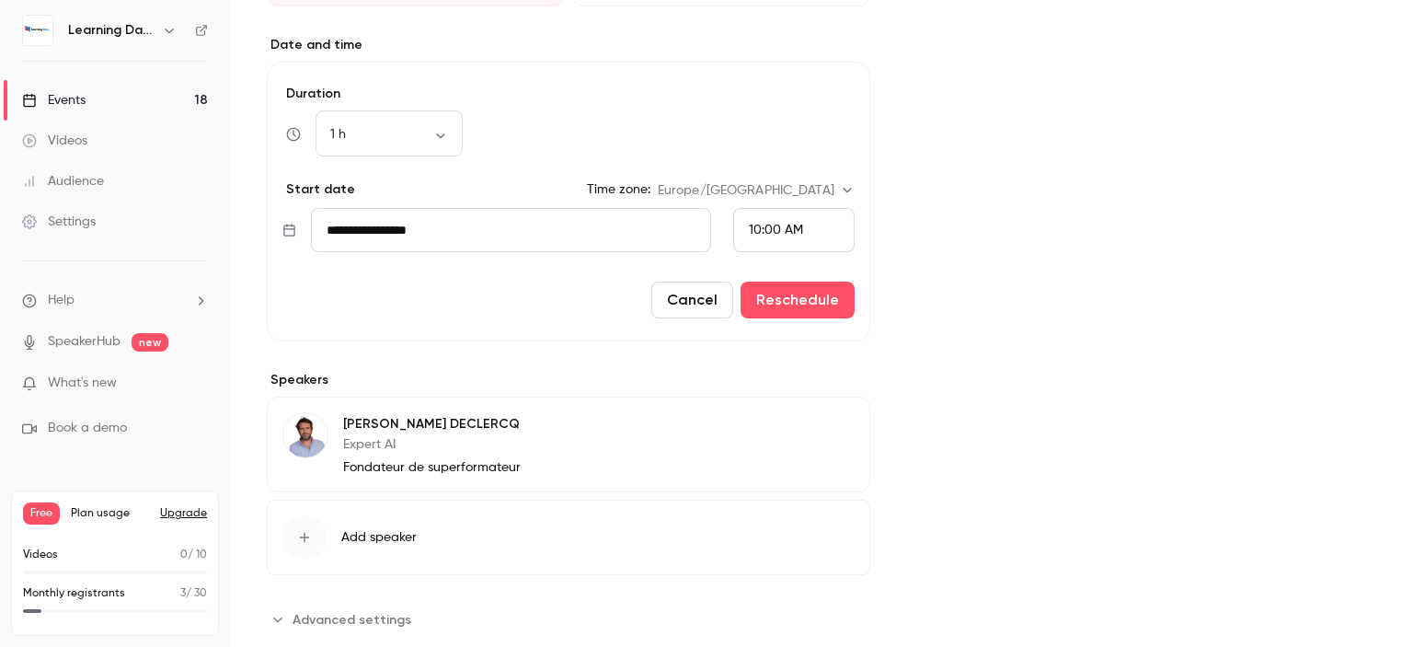
drag, startPoint x: 1412, startPoint y: 318, endPoint x: 1412, endPoint y: 450, distance: 131.5
click at [1412, 450] on main "Search for videos or events Share IA & pédagogie Settings Emails UTM builder Re…" at bounding box center [821, 323] width 1183 height 647
click at [803, 300] on button "Reschedule" at bounding box center [797, 299] width 114 height 37
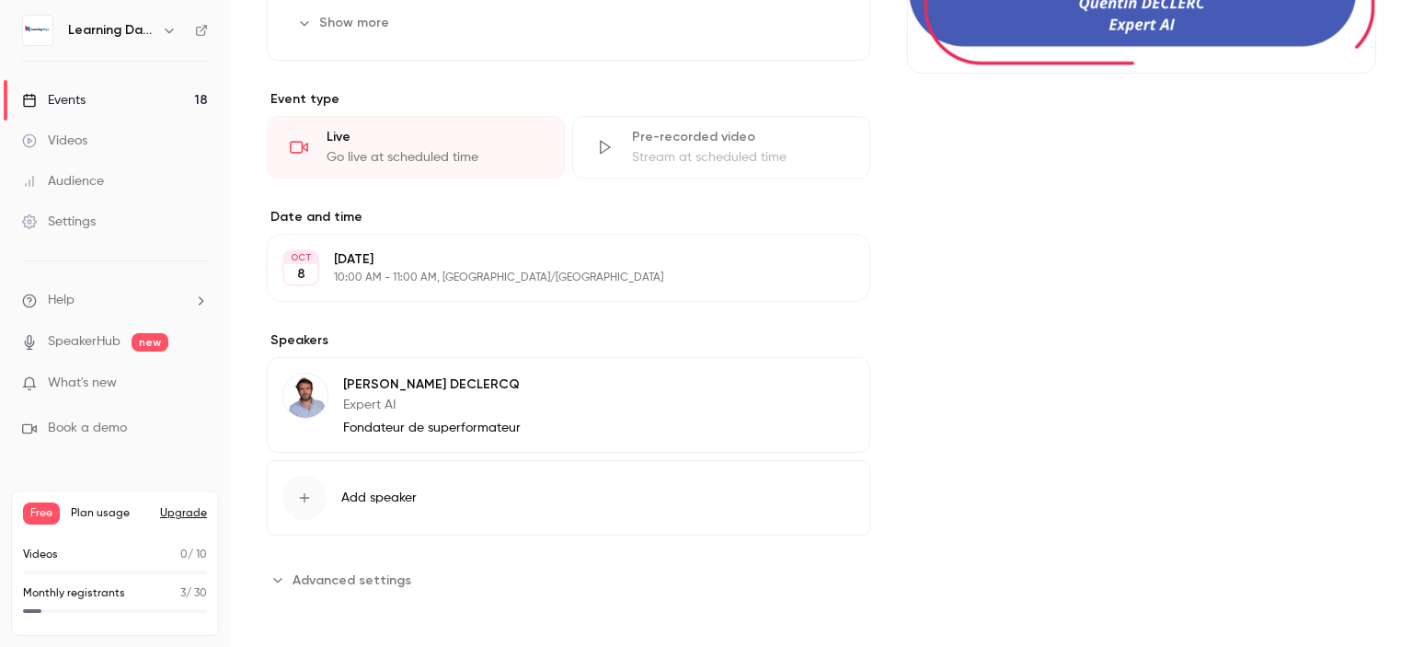
drag, startPoint x: 1412, startPoint y: 323, endPoint x: 1411, endPoint y: 473, distance: 149.9
click at [1411, 473] on main "Search for videos or events Share IA & pédagogie Settings Emails UTM builder Re…" at bounding box center [821, 323] width 1183 height 647
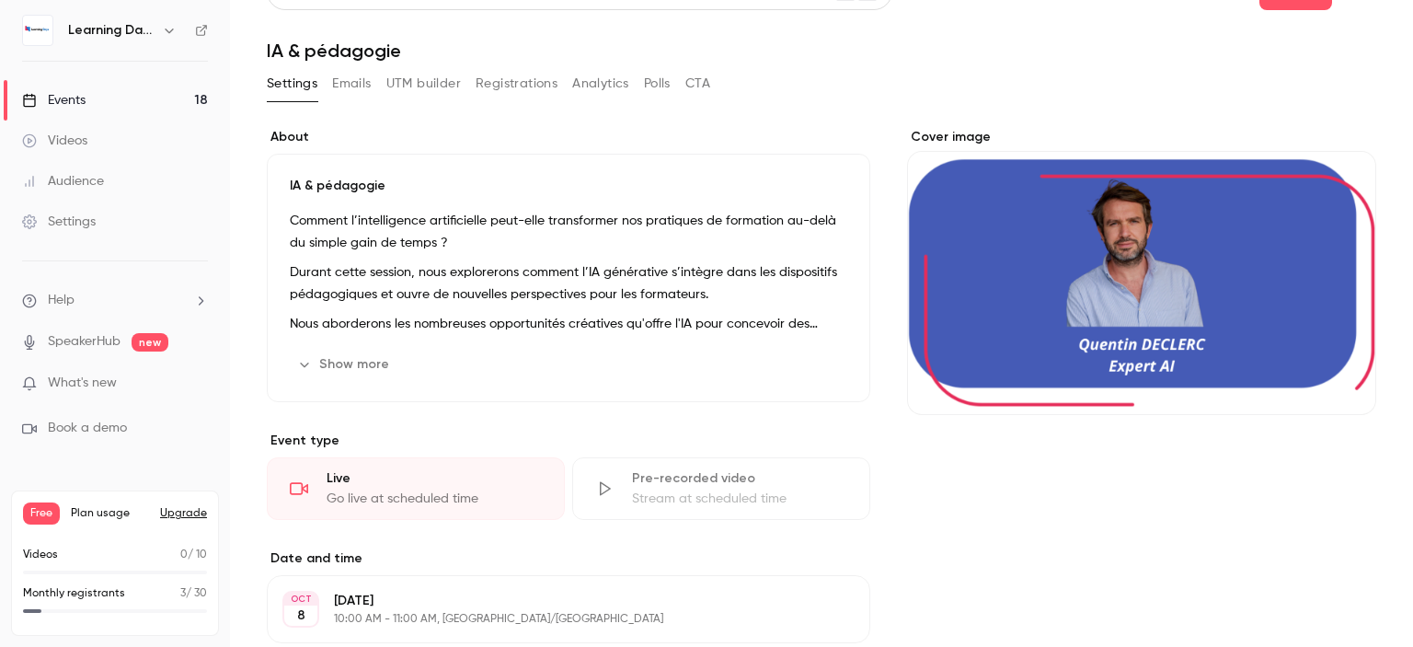
scroll to position [0, 0]
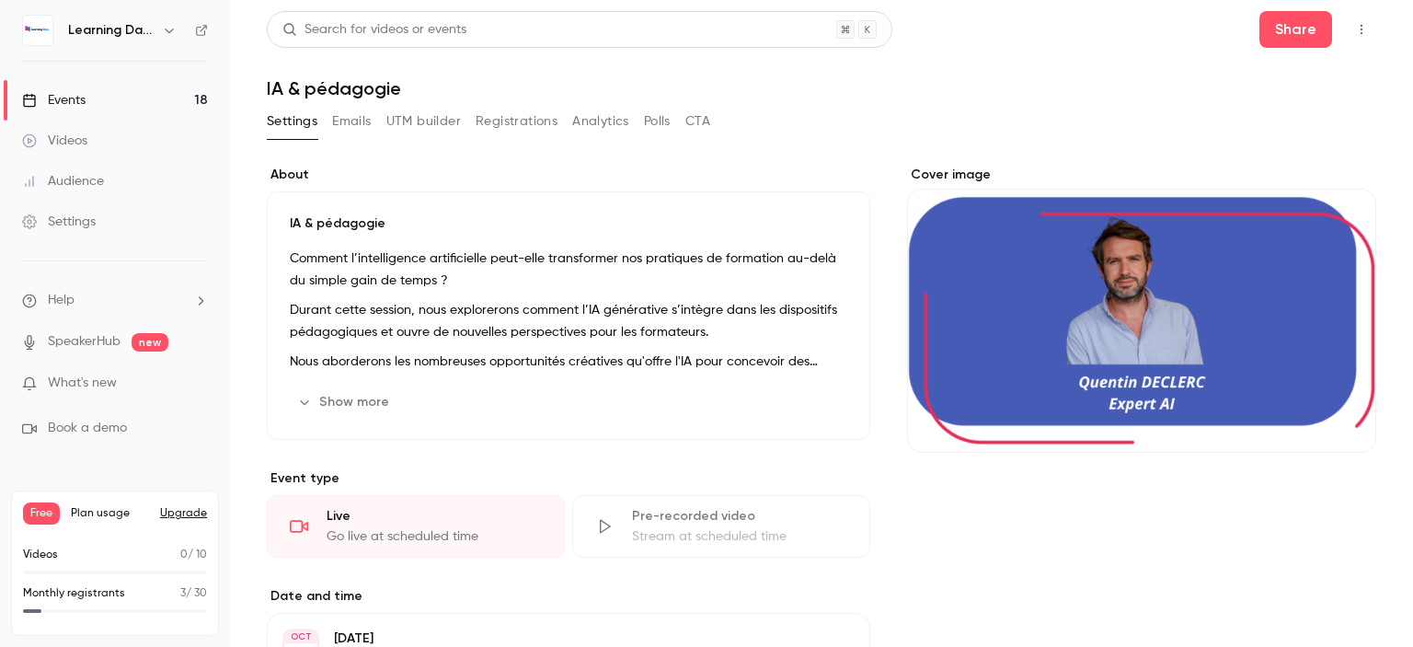
click at [134, 99] on link "Events 18" at bounding box center [115, 100] width 230 height 40
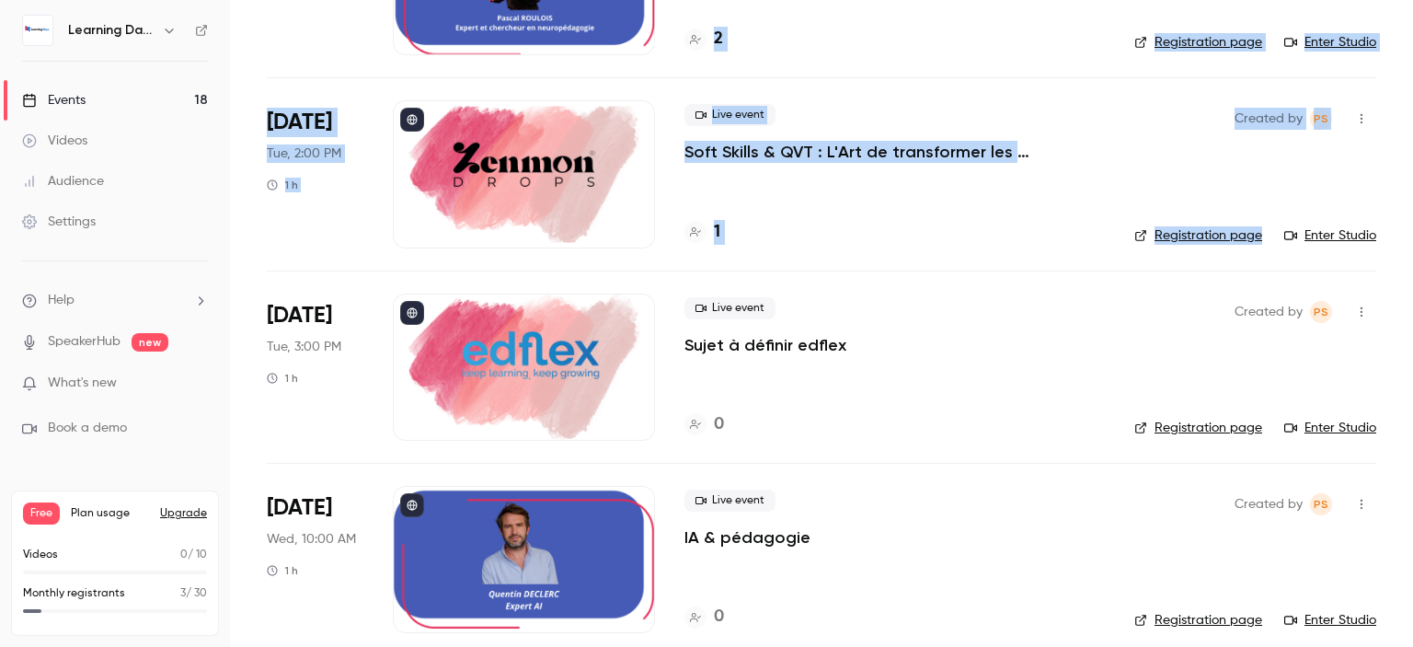
scroll to position [831, 0]
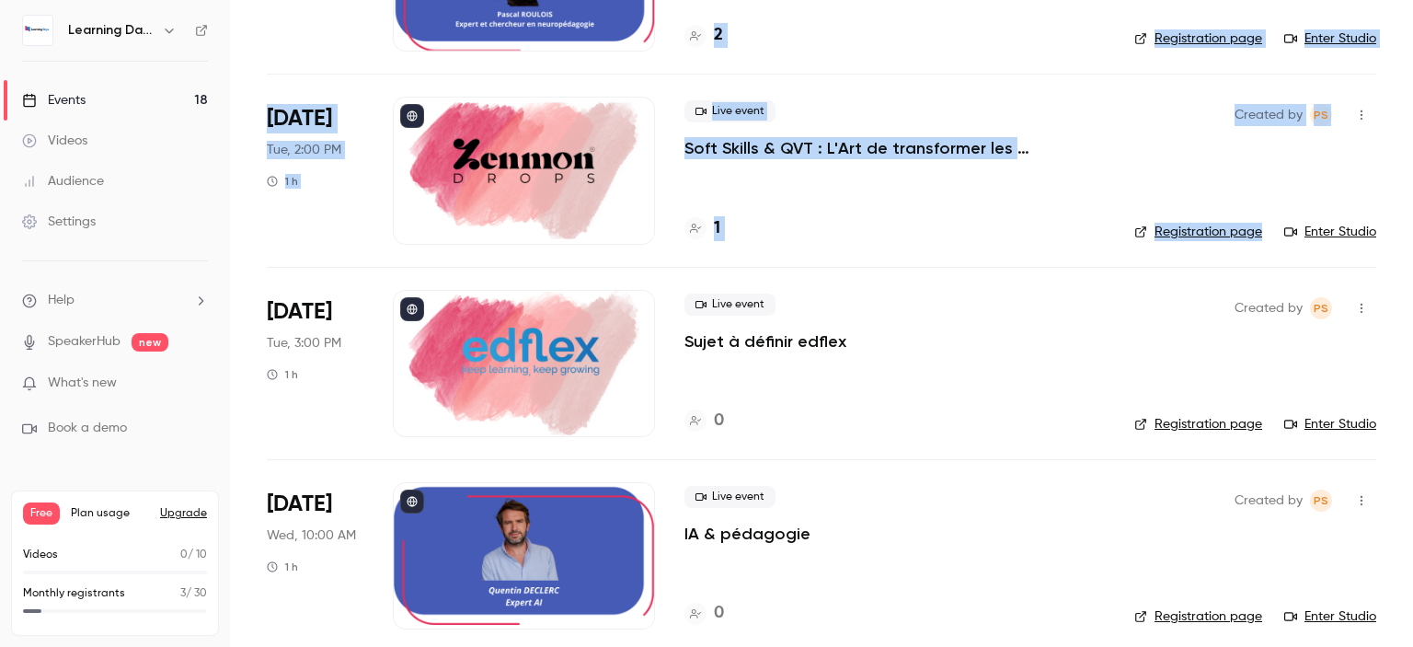
drag, startPoint x: 1412, startPoint y: 43, endPoint x: 1412, endPoint y: 185, distance: 141.6
click at [1412, 185] on main "Search for videos or events New video Schedule Events Upcoming Past Recurring R…" at bounding box center [821, 323] width 1183 height 647
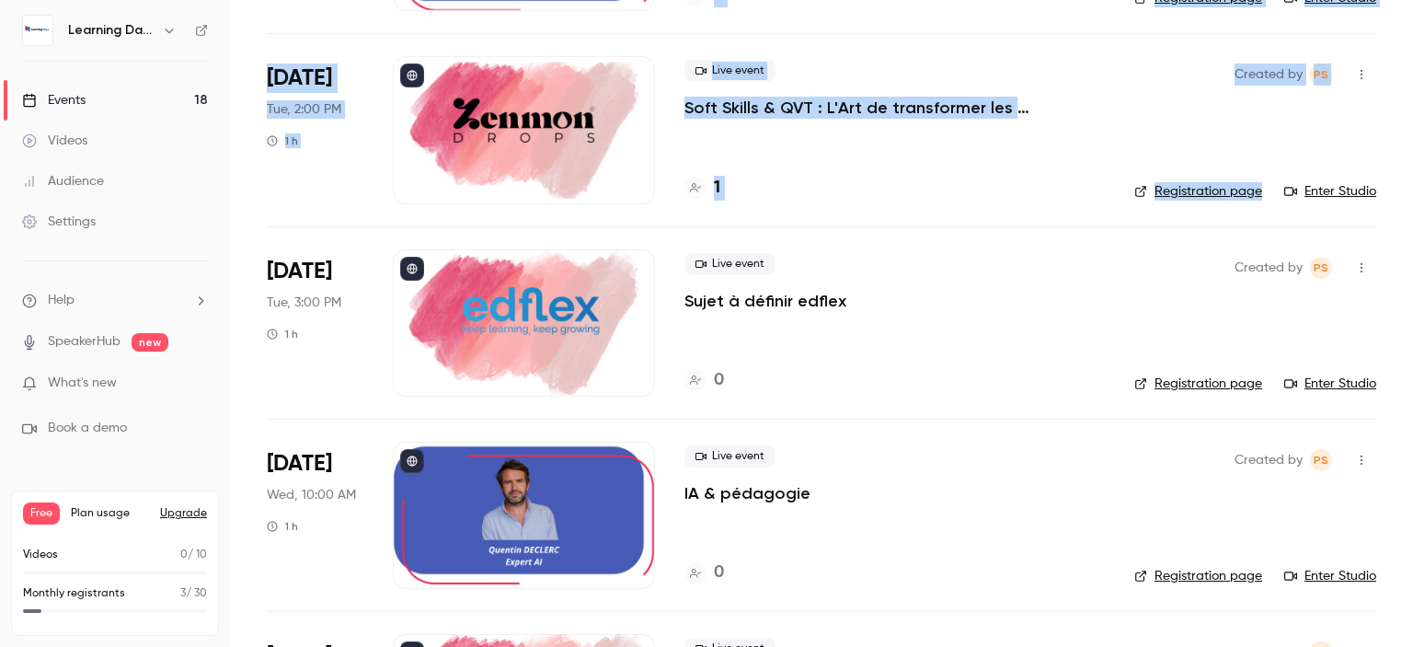
scroll to position [864, 0]
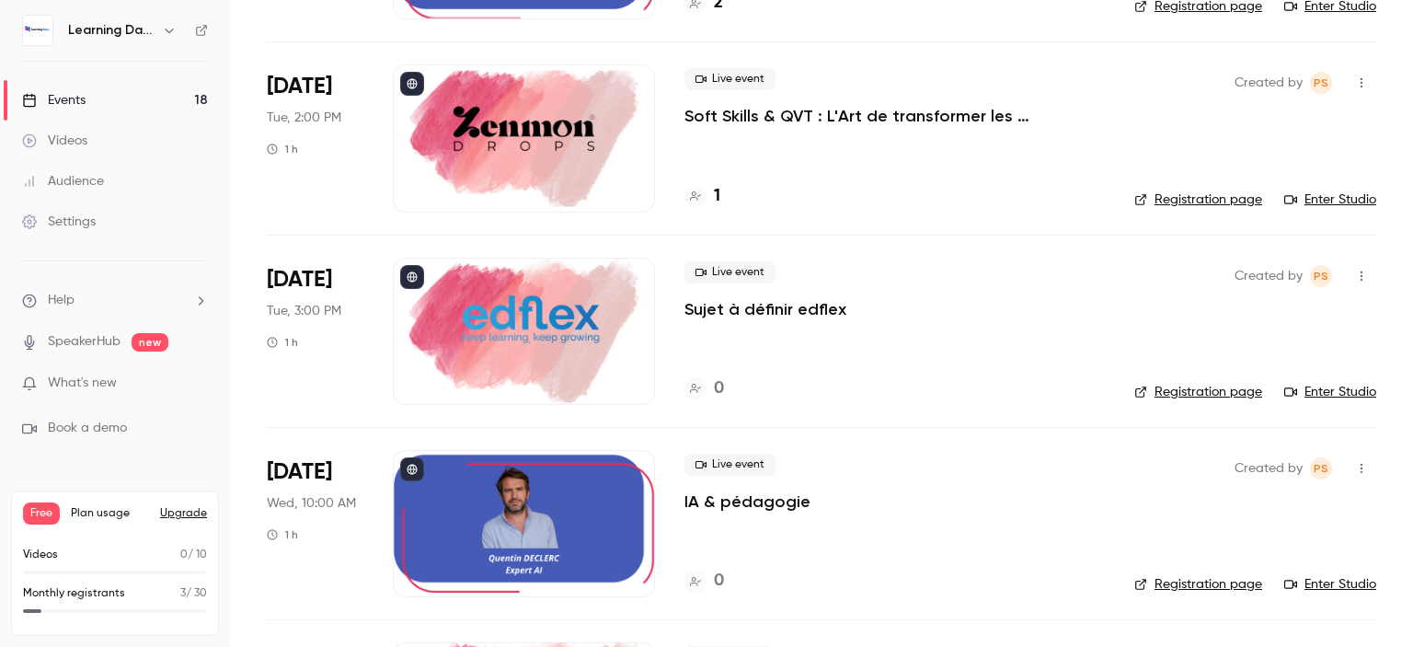
click at [1394, 249] on main "Search for videos or events New video Schedule Events Upcoming Past Recurring R…" at bounding box center [821, 323] width 1183 height 647
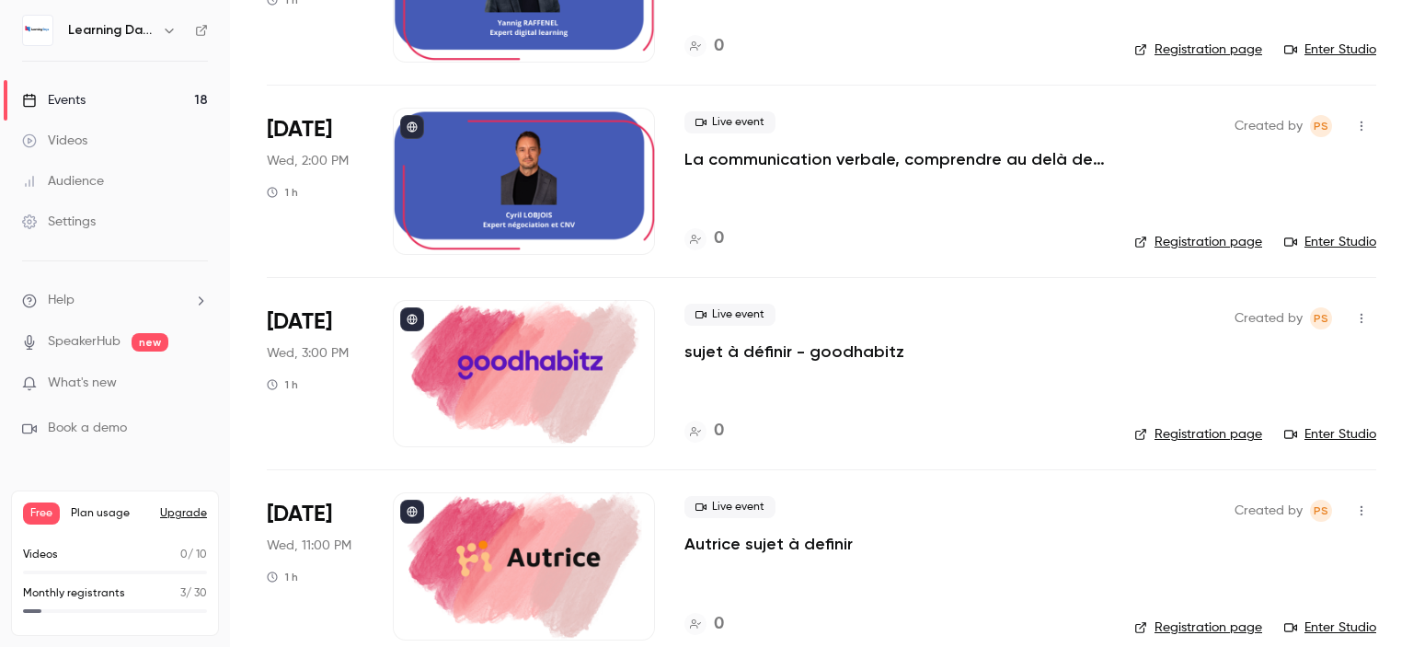
scroll to position [1879, 0]
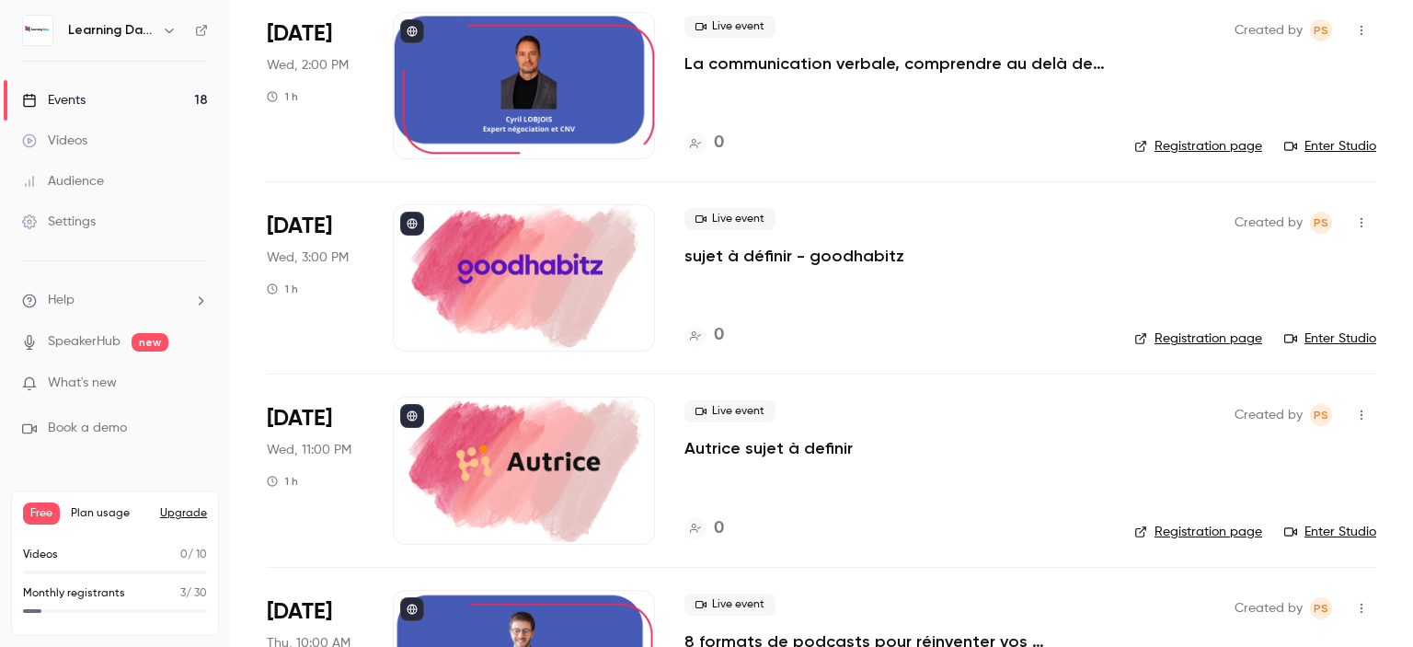
click at [578, 471] on div at bounding box center [524, 469] width 262 height 147
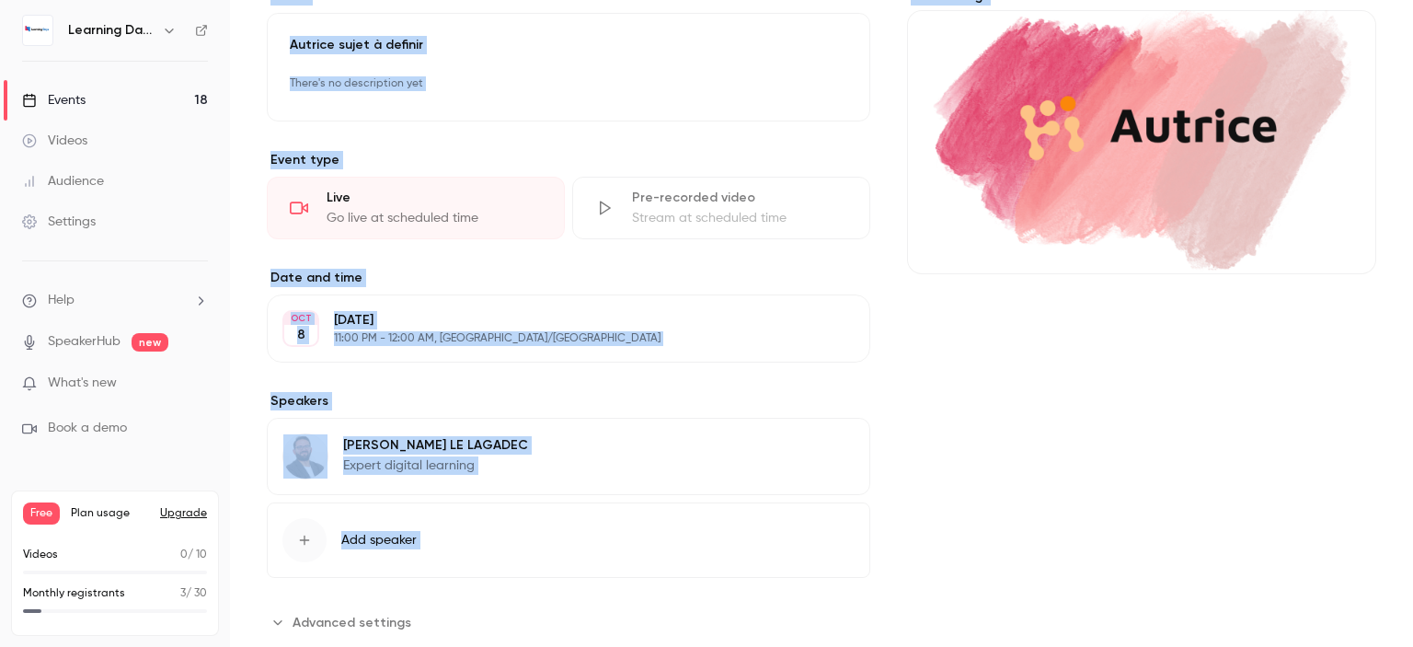
scroll to position [220, 0]
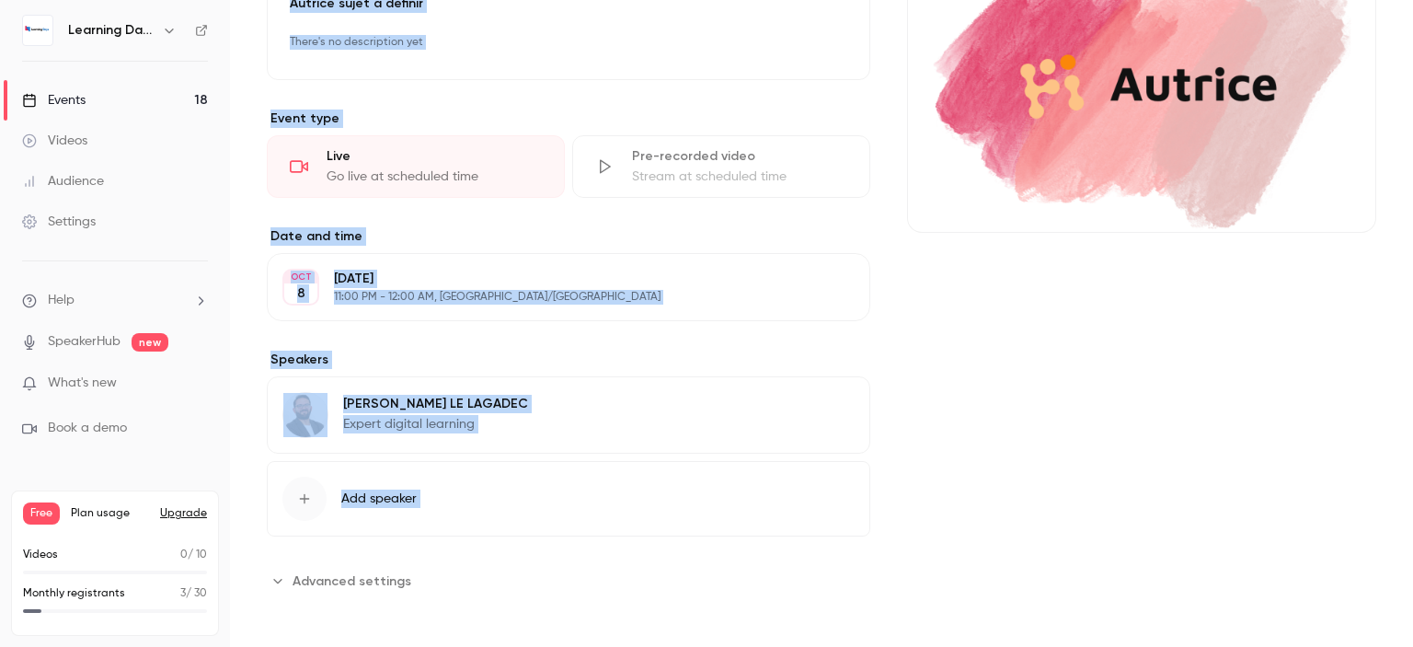
drag, startPoint x: 1412, startPoint y: 46, endPoint x: 1412, endPoint y: 201, distance: 155.4
click at [1412, 201] on main "**********" at bounding box center [821, 323] width 1183 height 647
click at [593, 297] on p "11:00 PM - 12:00 AM, [GEOGRAPHIC_DATA]/[GEOGRAPHIC_DATA]" at bounding box center [553, 297] width 439 height 15
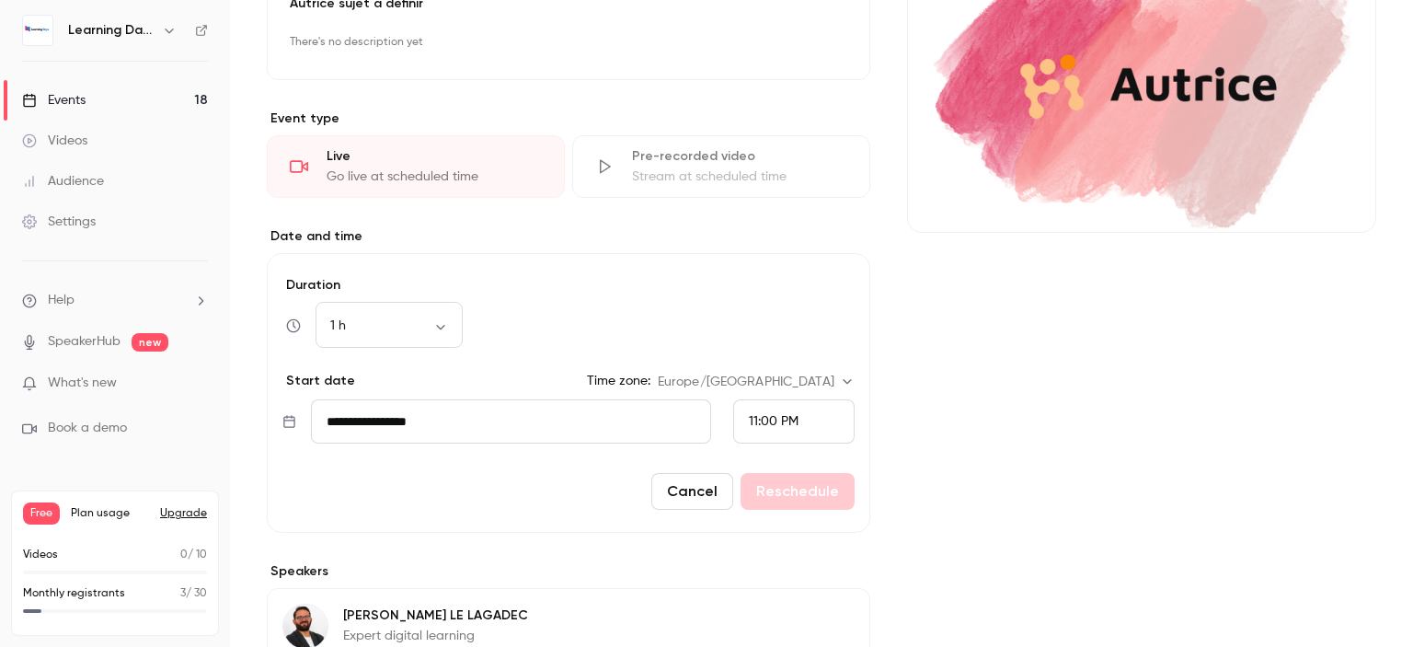
click at [792, 422] on div "11:00 PM" at bounding box center [793, 421] width 121 height 44
click at [774, 131] on div "11:00 AM" at bounding box center [786, 121] width 90 height 19
click at [798, 480] on button "Reschedule" at bounding box center [797, 491] width 114 height 37
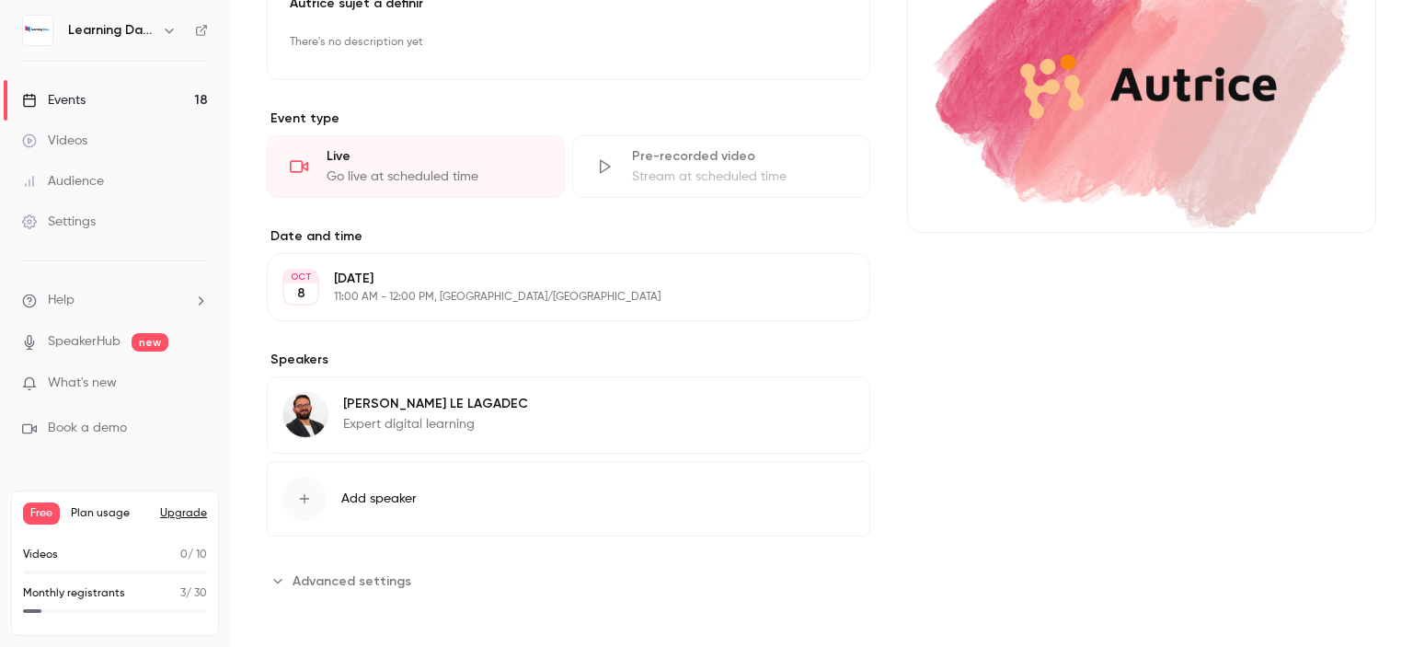
click at [99, 103] on link "Events 18" at bounding box center [115, 100] width 230 height 40
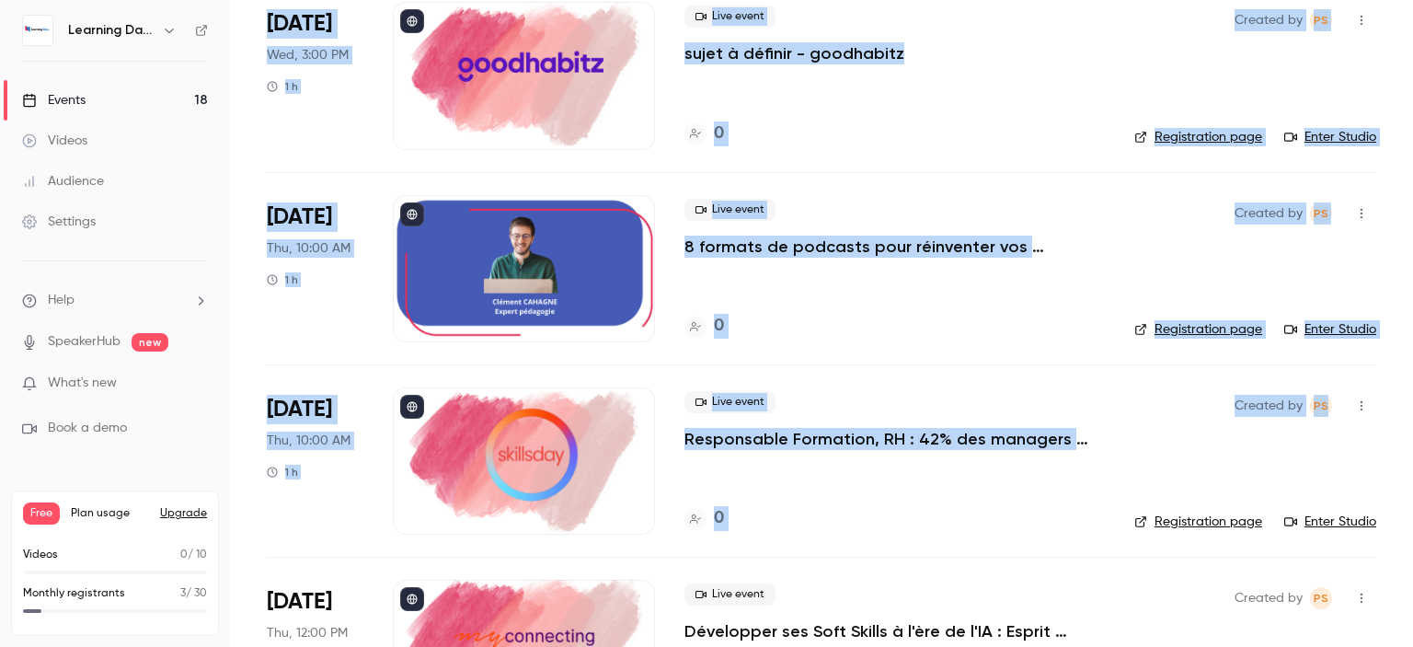
scroll to position [2299, 0]
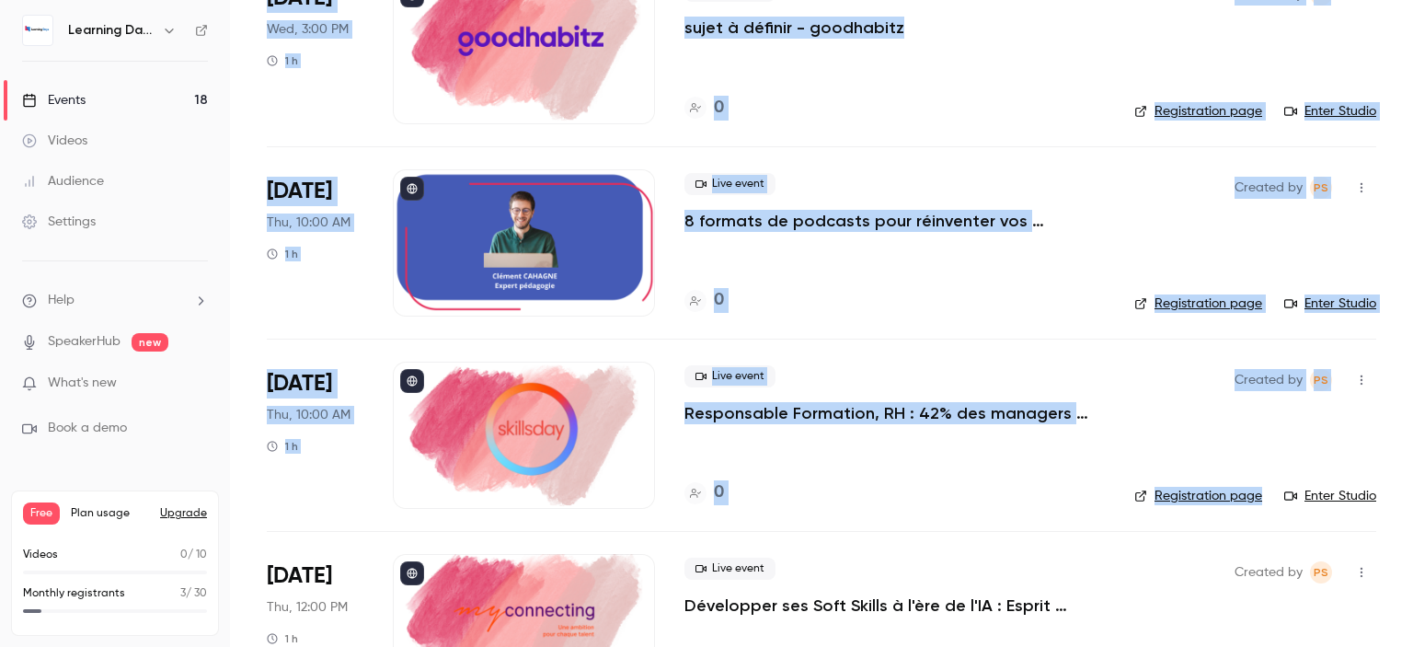
drag, startPoint x: 1412, startPoint y: 73, endPoint x: 1412, endPoint y: 464, distance: 391.8
click at [1412, 464] on main "Search for videos or events New video Schedule Events Upcoming Past Recurring R…" at bounding box center [821, 323] width 1183 height 647
click at [942, 296] on div "0" at bounding box center [894, 300] width 420 height 25
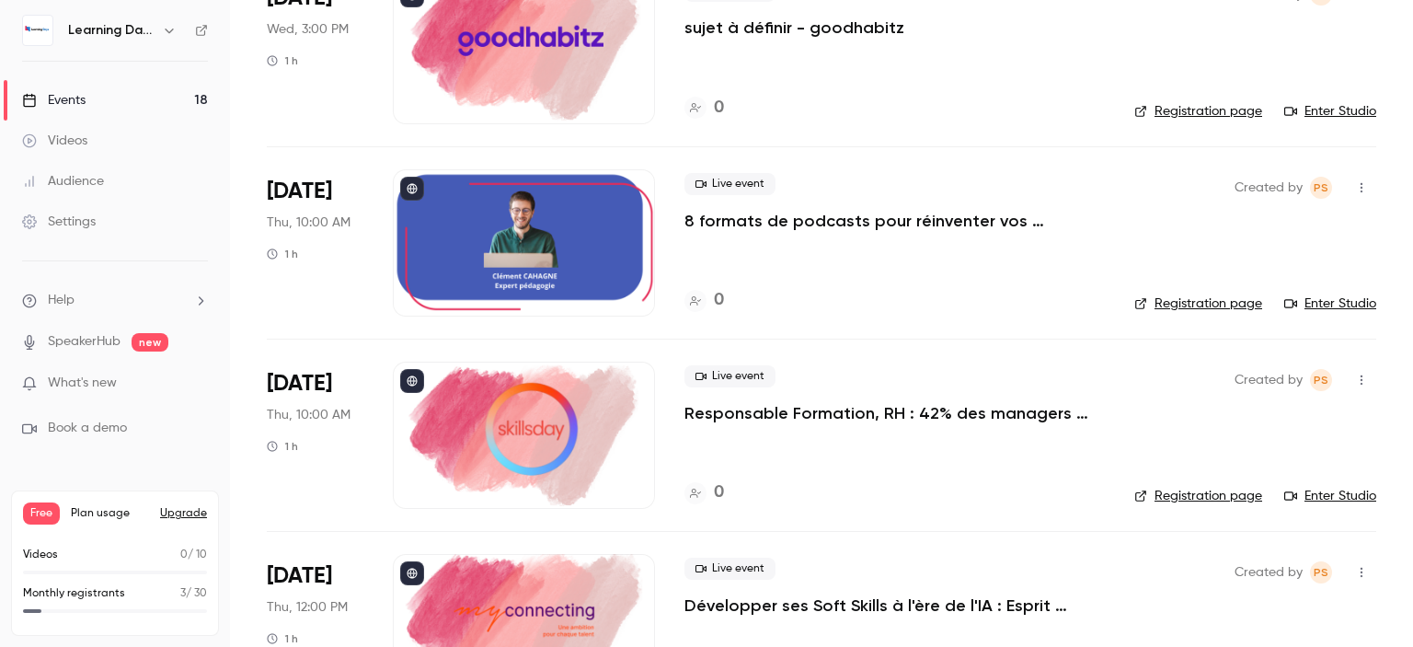
click at [858, 192] on div "Live event 8 formats de podcasts pour réinventer vos formations" at bounding box center [894, 202] width 420 height 59
click at [581, 250] on div at bounding box center [524, 242] width 262 height 147
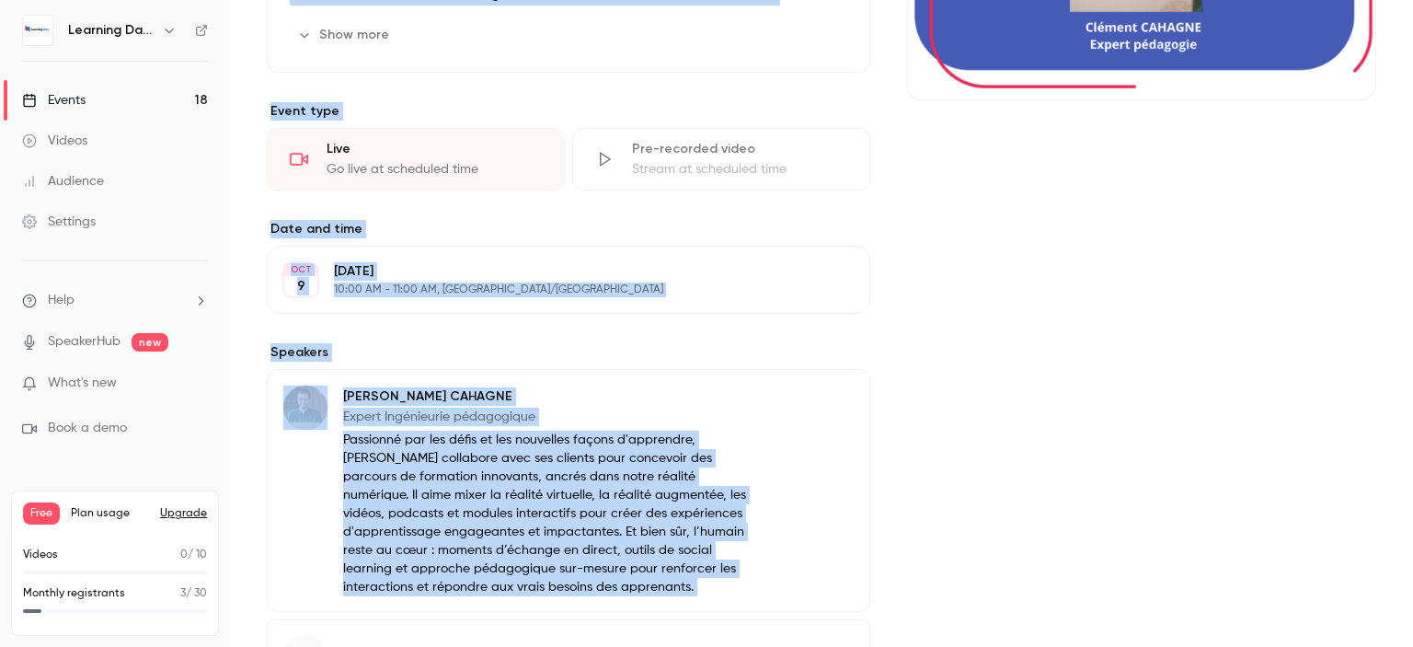
scroll to position [374, 0]
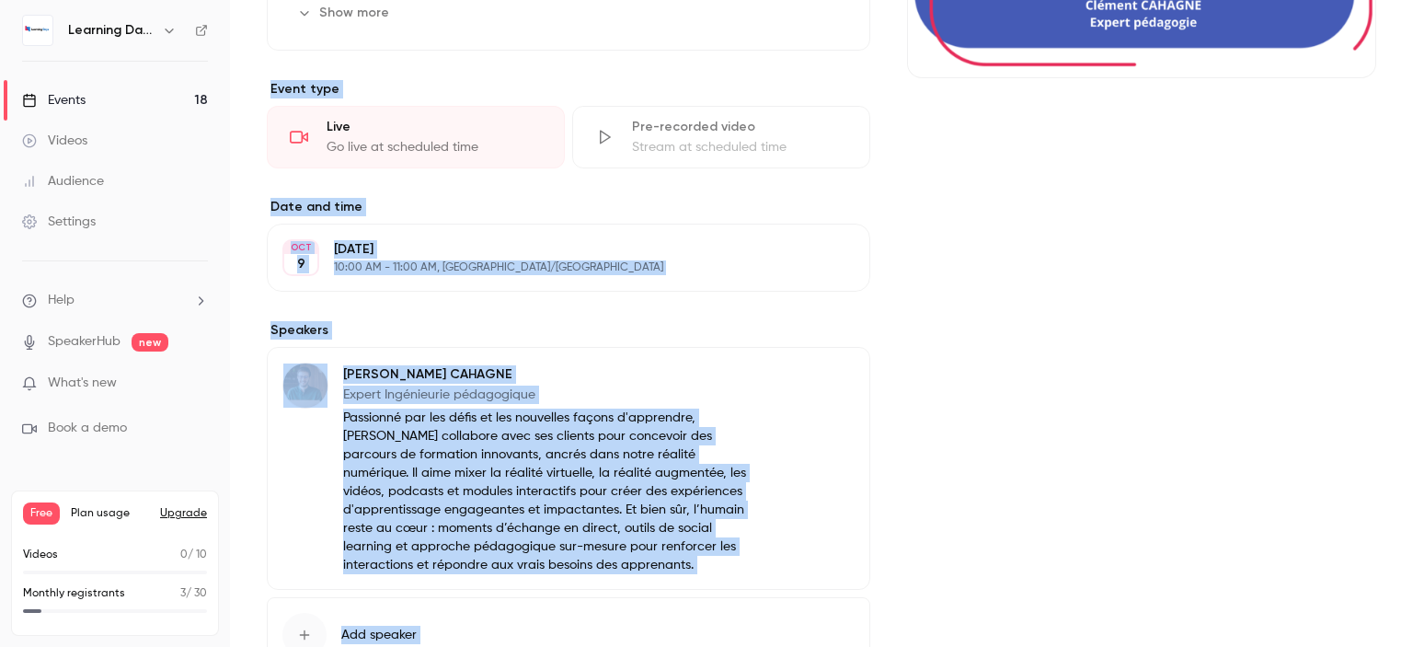
drag, startPoint x: 1412, startPoint y: 139, endPoint x: 1129, endPoint y: 296, distance: 323.2
click at [1408, 338] on main "Search for videos or events Share 8 formats de podcasts pour réinventer vos for…" at bounding box center [821, 323] width 1183 height 647
click at [465, 274] on div "[DATE] [DATE] 10:00 AM - 11:00 AM, [GEOGRAPHIC_DATA]/[GEOGRAPHIC_DATA] Edit" at bounding box center [568, 257] width 603 height 68
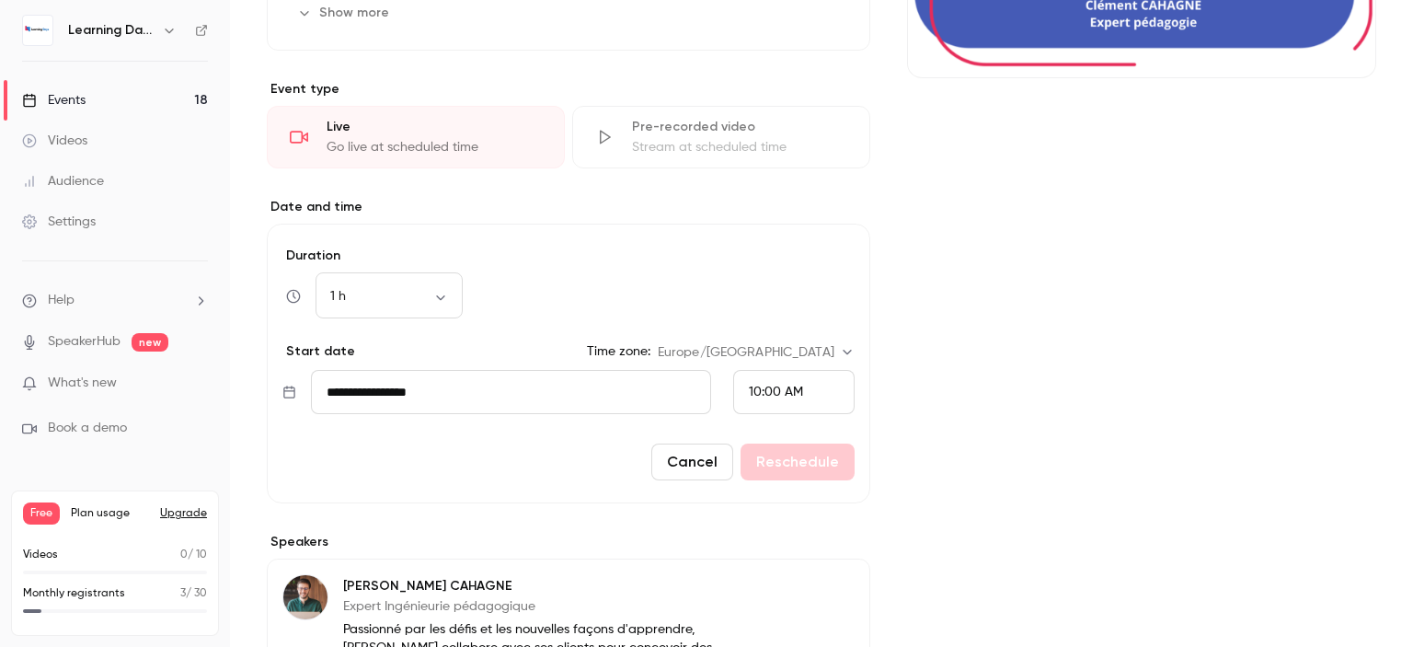
click at [750, 387] on span "10:00 AM" at bounding box center [776, 391] width 54 height 13
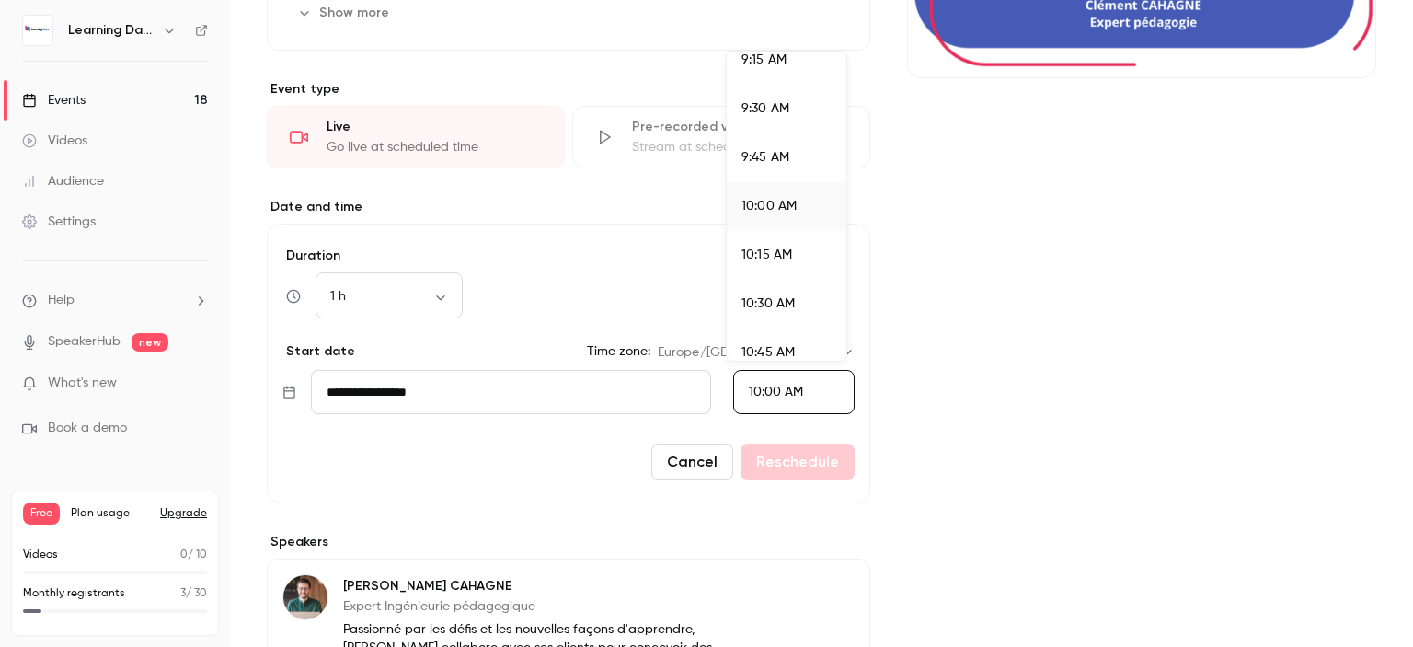
scroll to position [1856, 0]
click at [812, 349] on li "11:00 AM" at bounding box center [787, 364] width 120 height 49
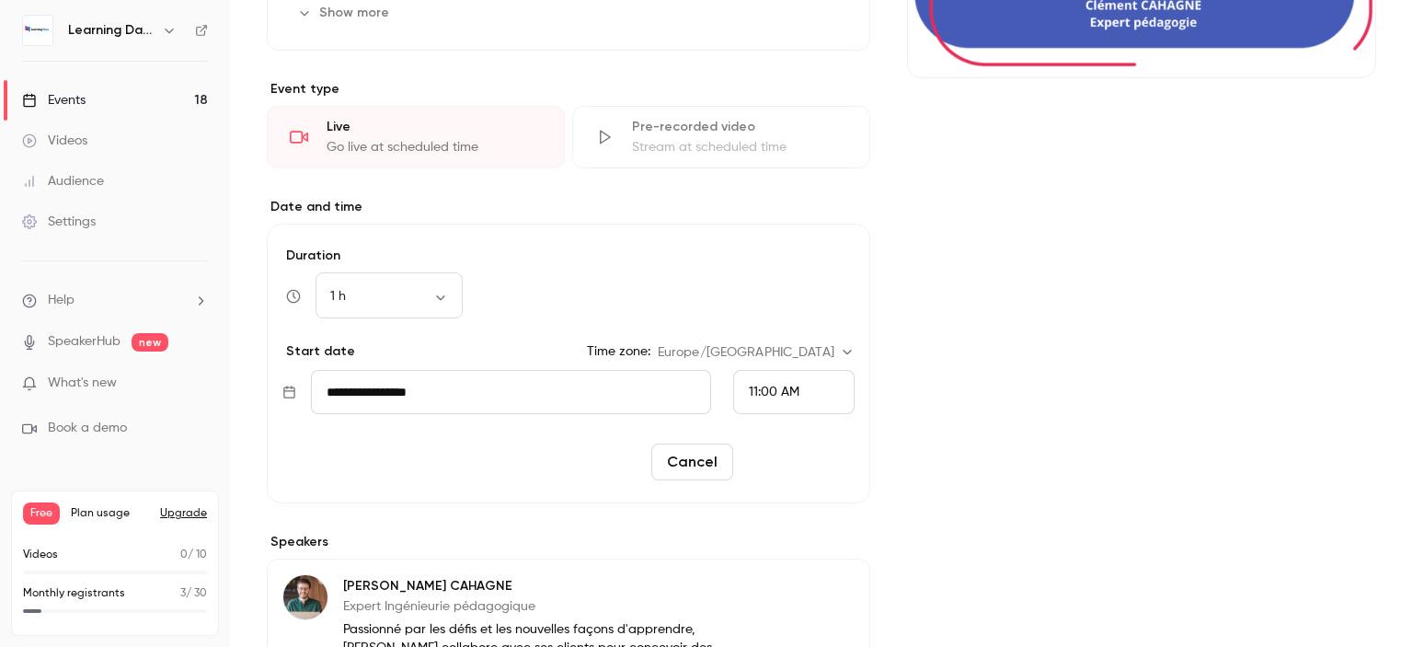
click at [781, 463] on button "Reschedule" at bounding box center [797, 461] width 114 height 37
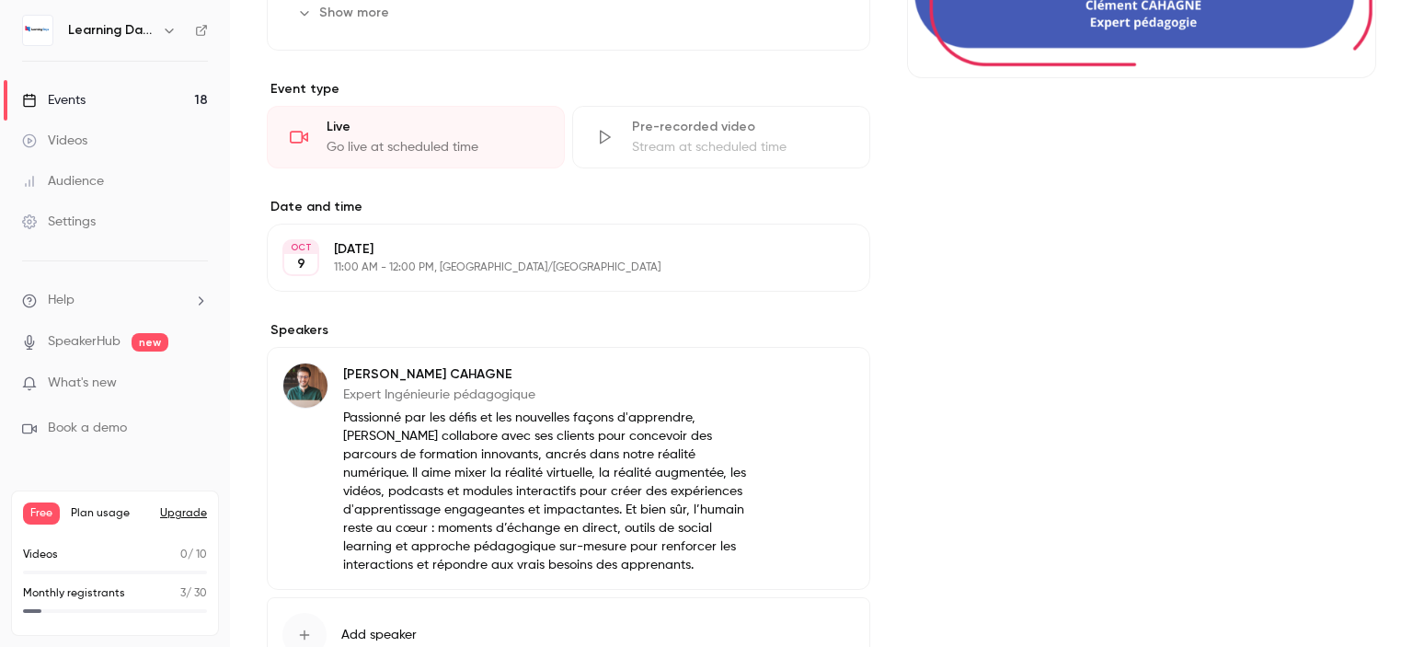
click at [118, 113] on link "Events 18" at bounding box center [115, 100] width 230 height 40
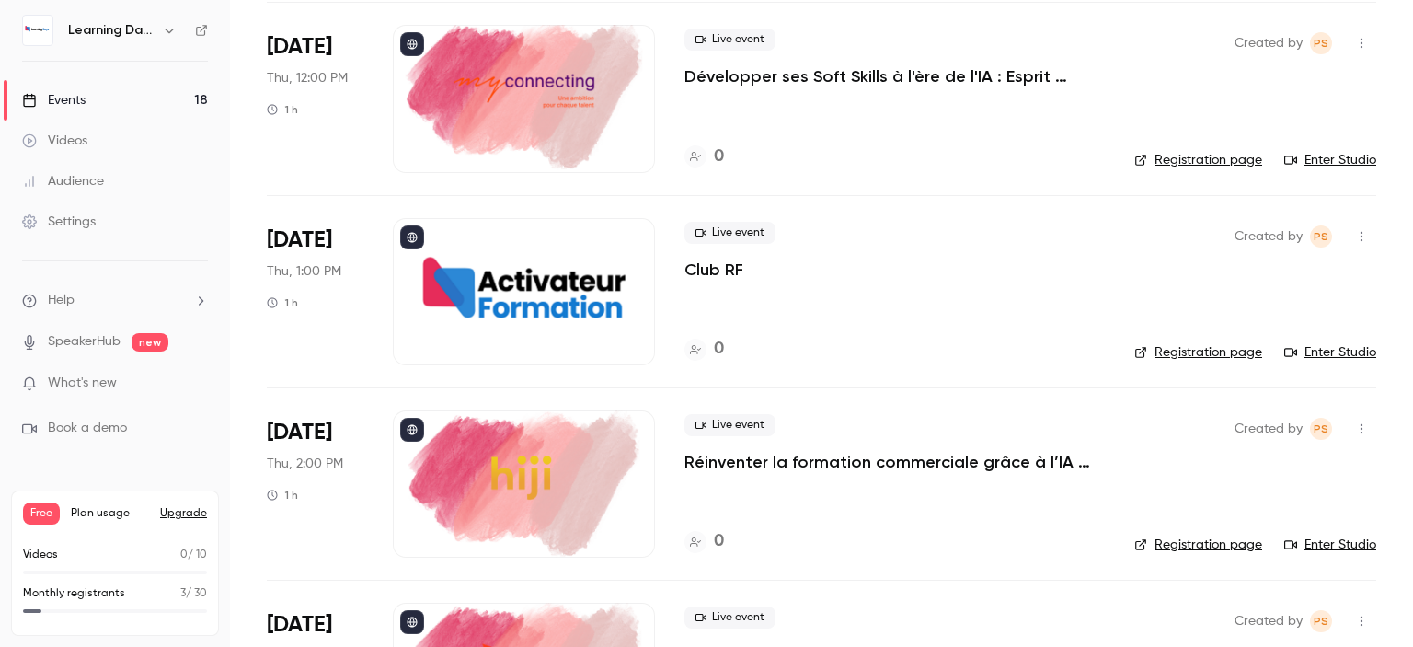
scroll to position [2961, 0]
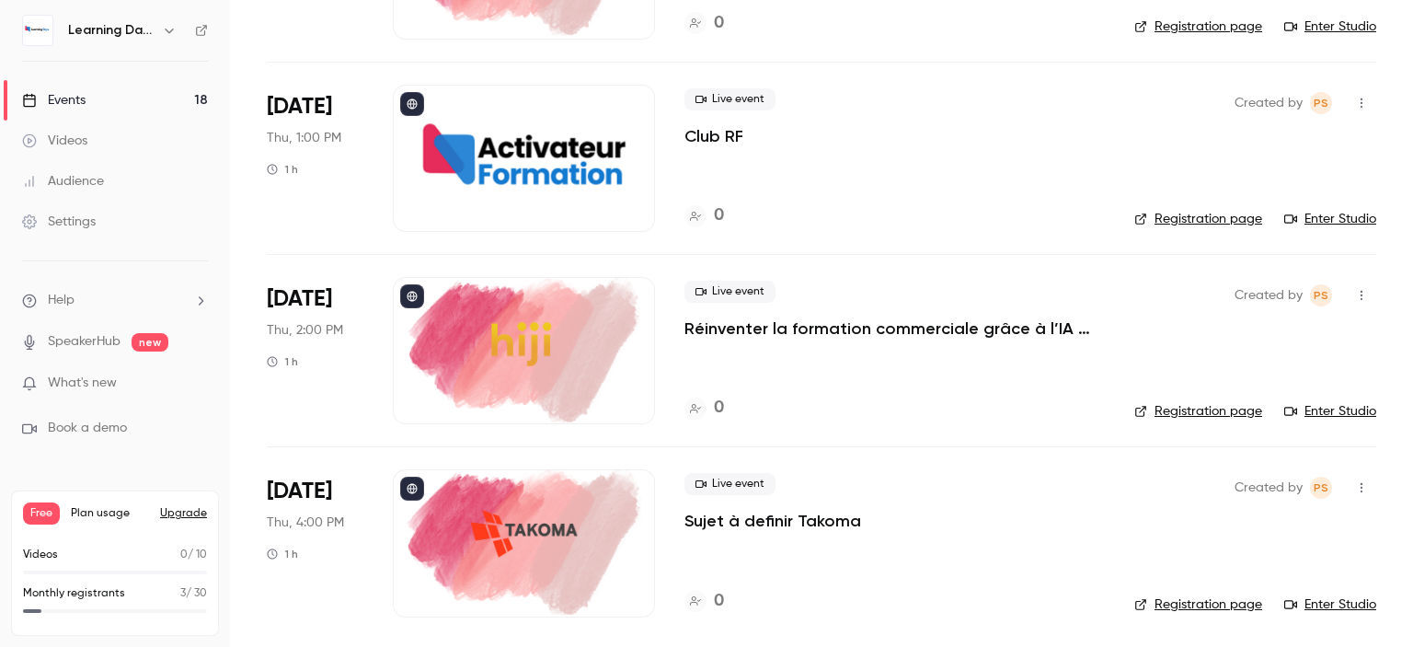
click at [718, 523] on p "Sujet à definir Takoma" at bounding box center [772, 521] width 177 height 22
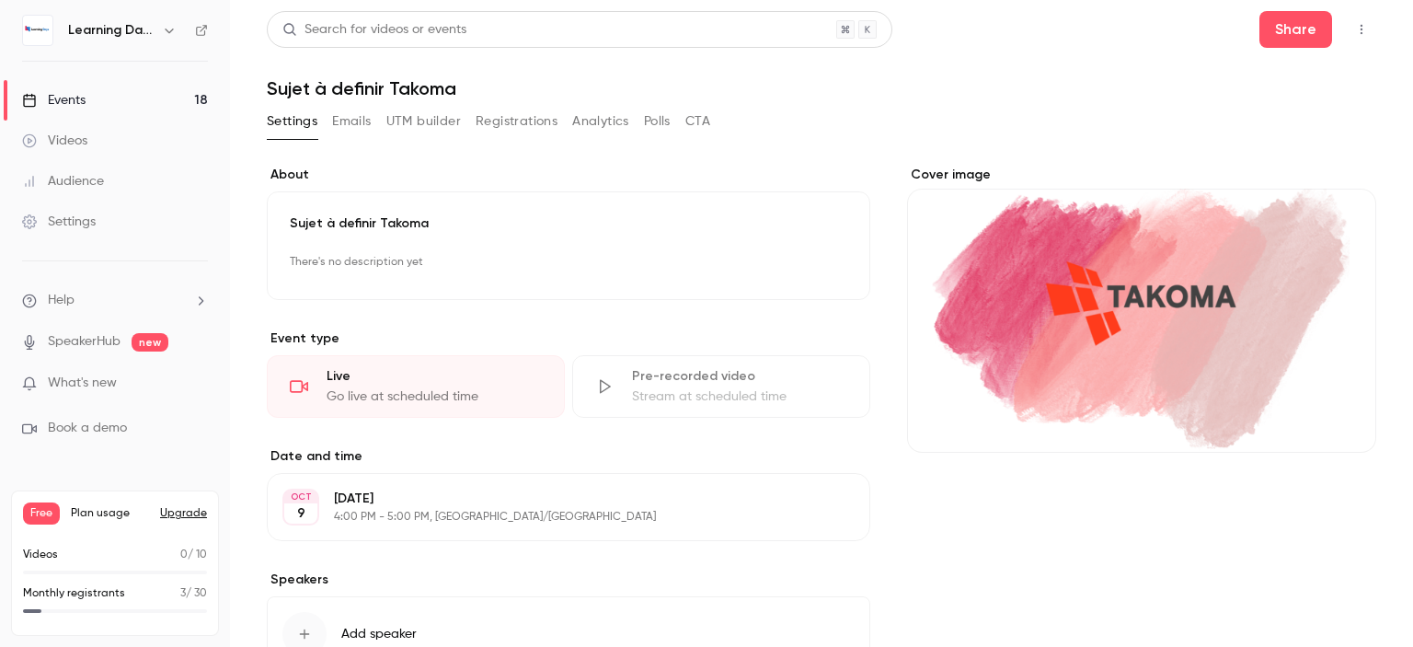
scroll to position [137, 0]
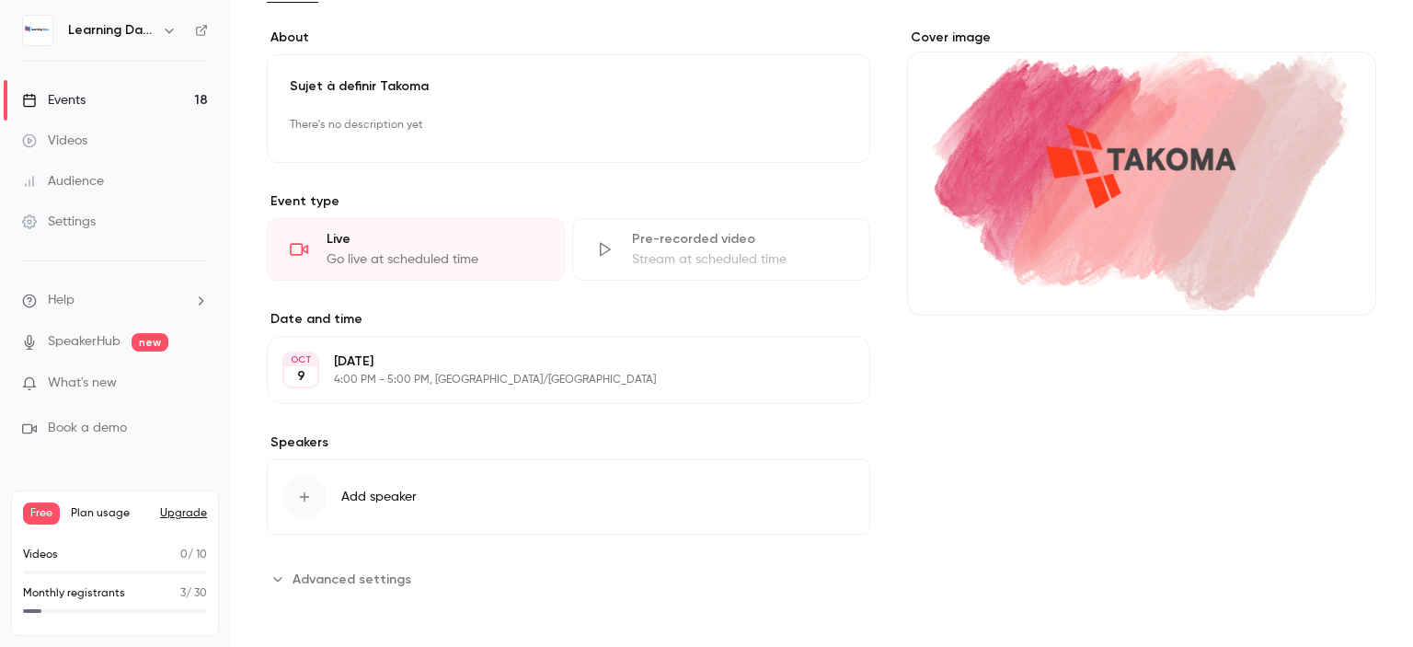
click at [479, 378] on p "4:00 PM - 5:00 PM, [GEOGRAPHIC_DATA]/[GEOGRAPHIC_DATA]" at bounding box center [553, 379] width 439 height 15
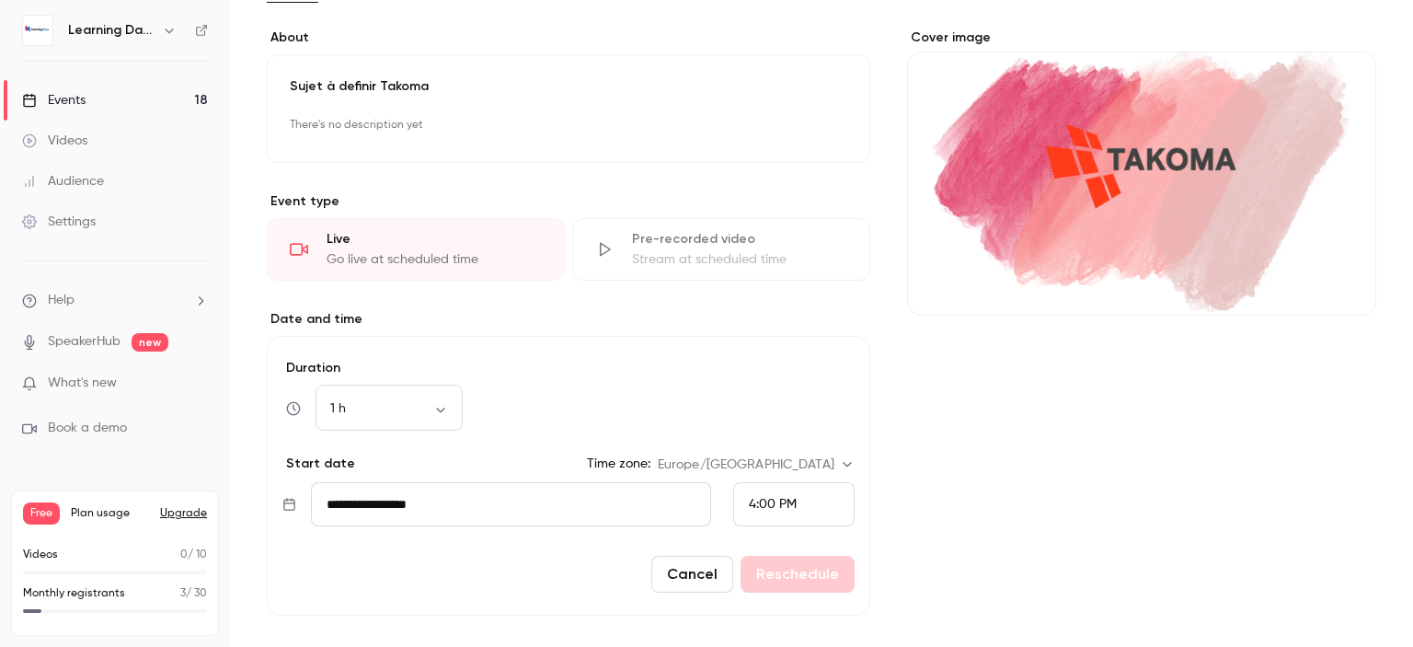
click at [792, 503] on div "4:00 PM" at bounding box center [793, 504] width 121 height 44
click at [768, 404] on span "3:00 PM" at bounding box center [765, 407] width 48 height 13
click at [777, 576] on button "Reschedule" at bounding box center [797, 574] width 114 height 37
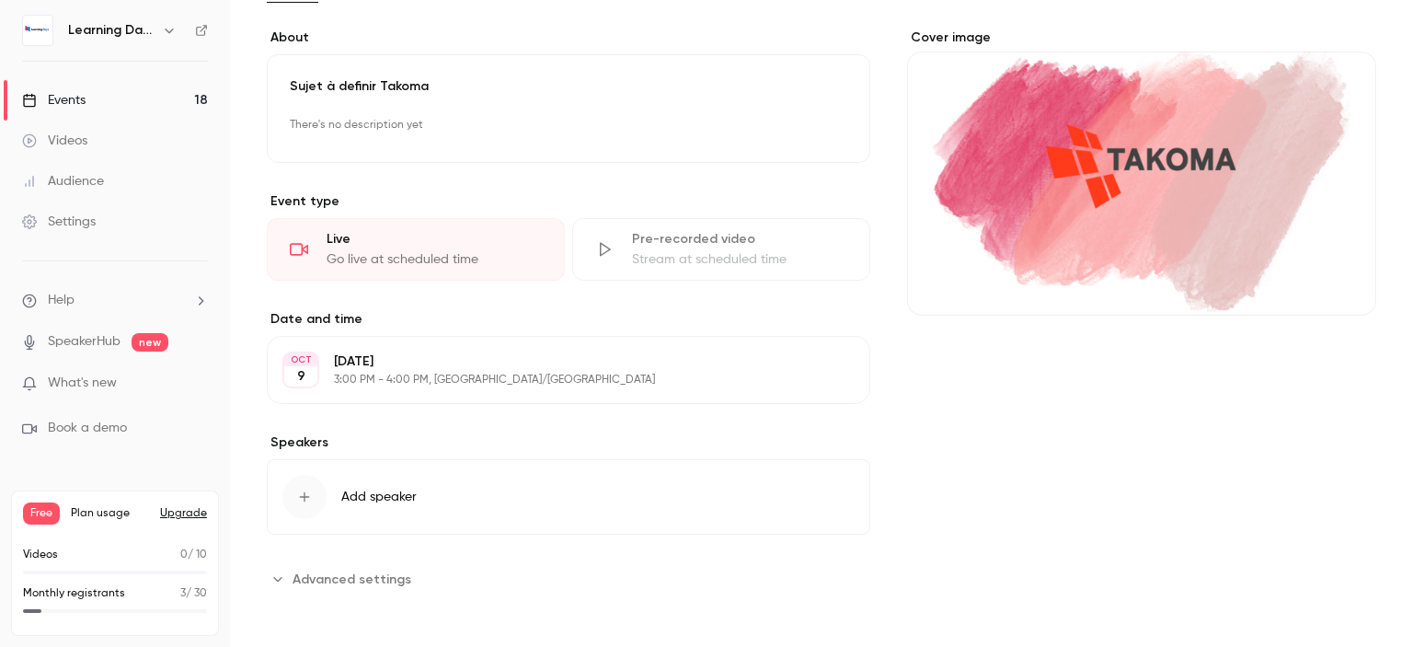
click at [132, 91] on link "Events 18" at bounding box center [115, 100] width 230 height 40
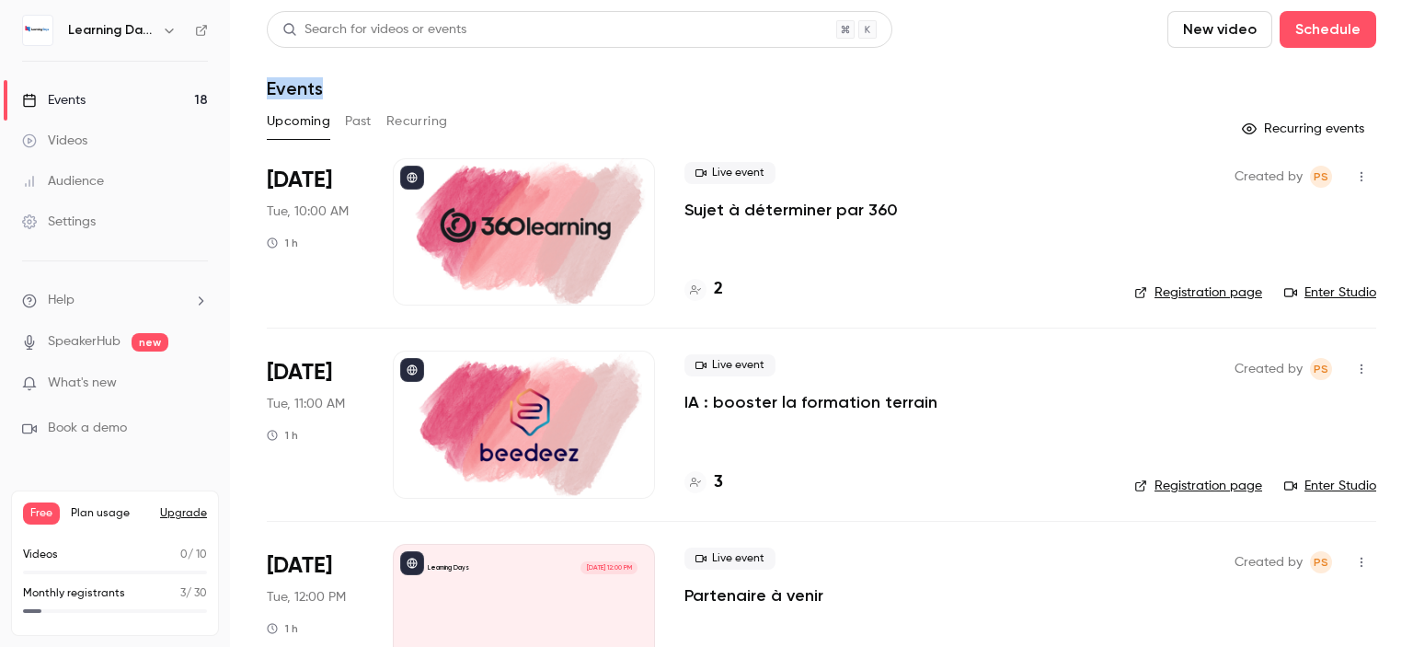
drag, startPoint x: 1412, startPoint y: 86, endPoint x: 1412, endPoint y: -111, distance: 196.8
click at [1412, 0] on html "Learning Days Events 18 Videos Audience Settings Help SpeakerHub new What's new…" at bounding box center [706, 395] width 1413 height 791
click at [777, 212] on p "Sujet à déterminer par 360" at bounding box center [790, 210] width 213 height 22
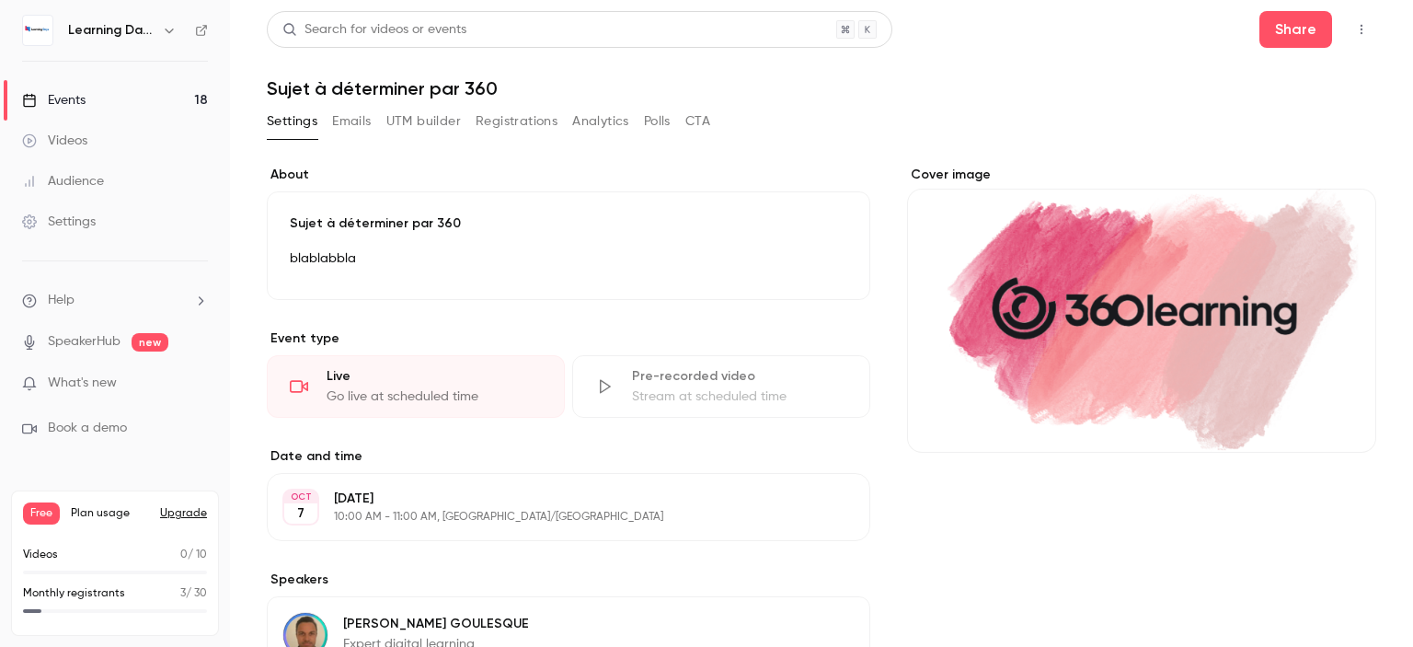
click at [498, 209] on div "Sujet à déterminer par 360 blablabbla Edit" at bounding box center [568, 245] width 603 height 109
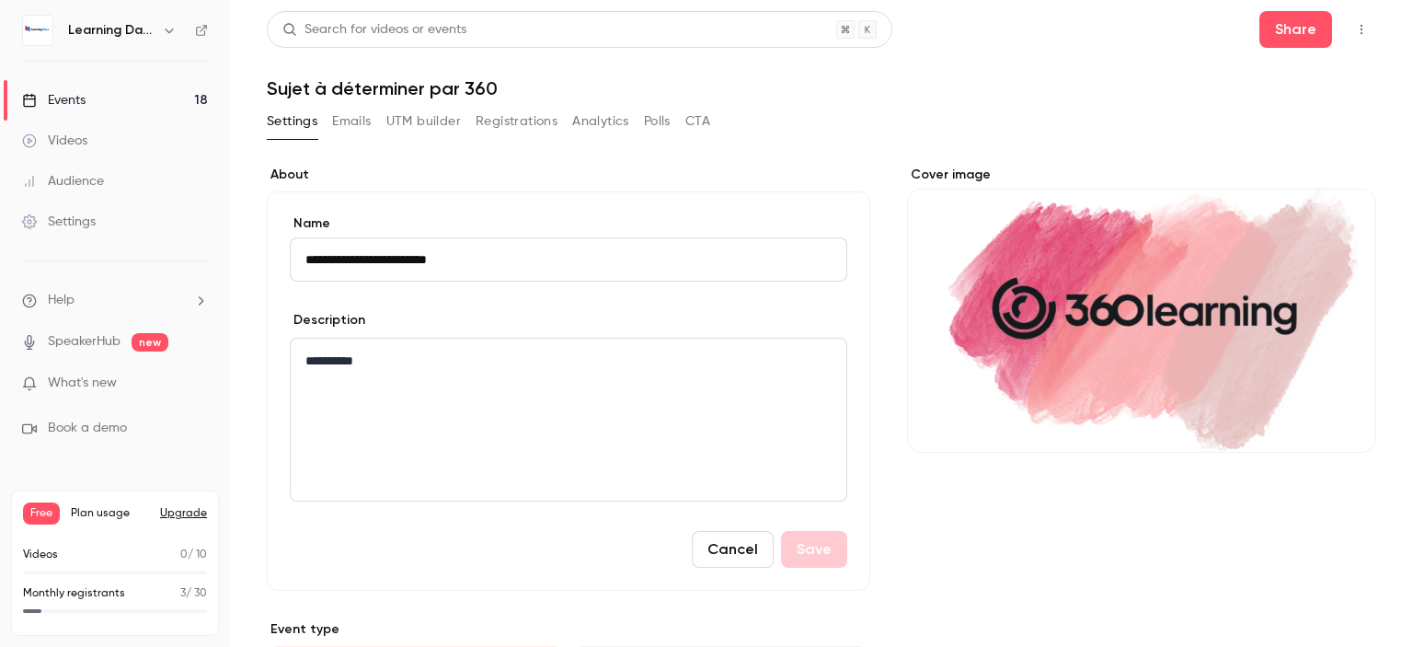
drag, startPoint x: 488, startPoint y: 253, endPoint x: 287, endPoint y: 251, distance: 201.4
click at [287, 251] on div "**********" at bounding box center [568, 390] width 603 height 399
type input "*"
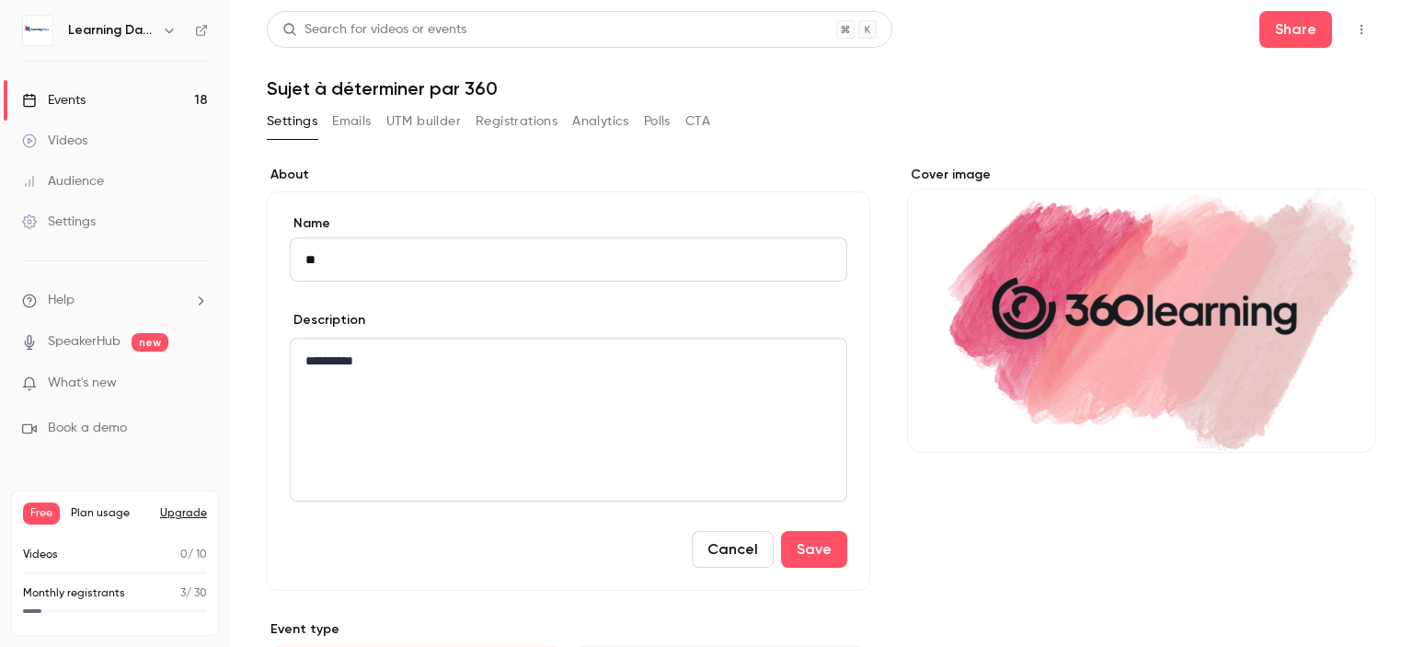
type input "*"
drag, startPoint x: 456, startPoint y: 265, endPoint x: 201, endPoint y: 273, distance: 254.9
click at [201, 273] on div "**********" at bounding box center [706, 323] width 1413 height 647
type input "**********"
click at [827, 553] on button "Save" at bounding box center [814, 549] width 66 height 37
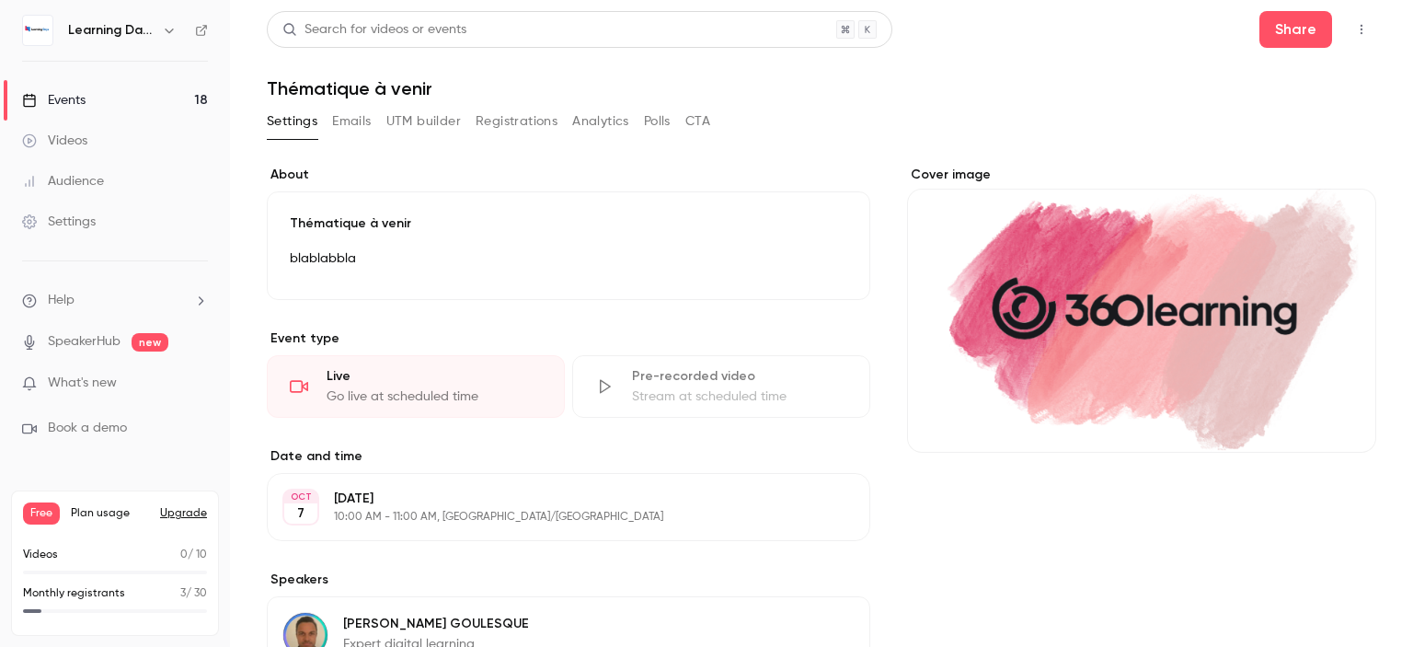
click at [129, 97] on link "Events 18" at bounding box center [115, 100] width 230 height 40
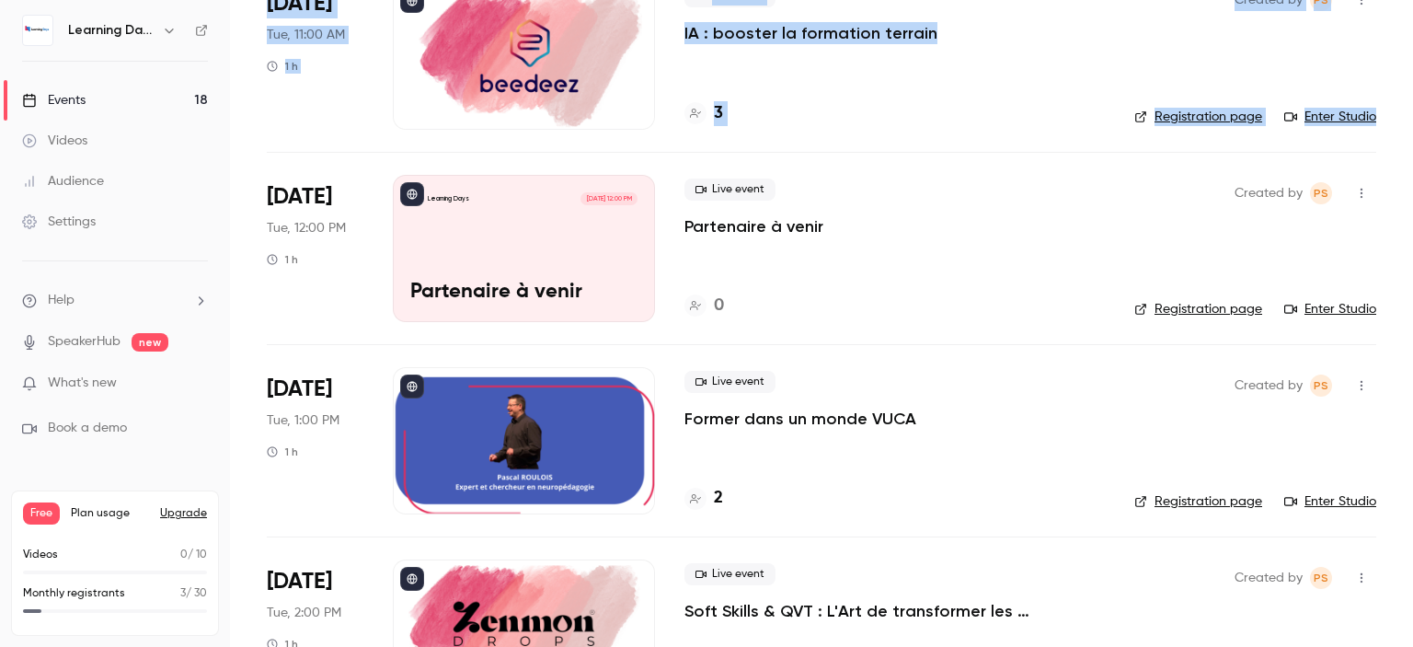
scroll to position [326, 0]
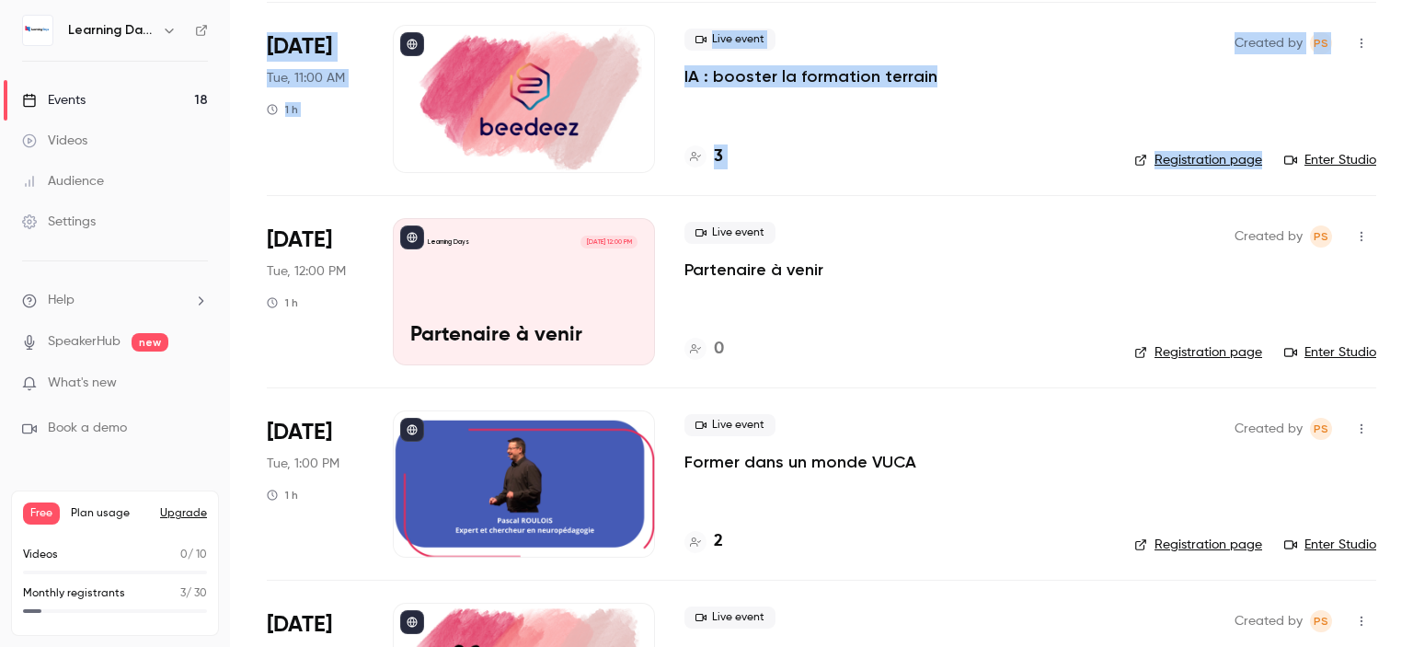
drag, startPoint x: 1412, startPoint y: 95, endPoint x: 1412, endPoint y: 151, distance: 56.1
click at [1412, 151] on main "Search for videos or events New video Schedule Events Upcoming Past Recurring R…" at bounding box center [821, 323] width 1183 height 647
click at [790, 282] on div "Live event Partenaire à venir 0" at bounding box center [894, 291] width 420 height 147
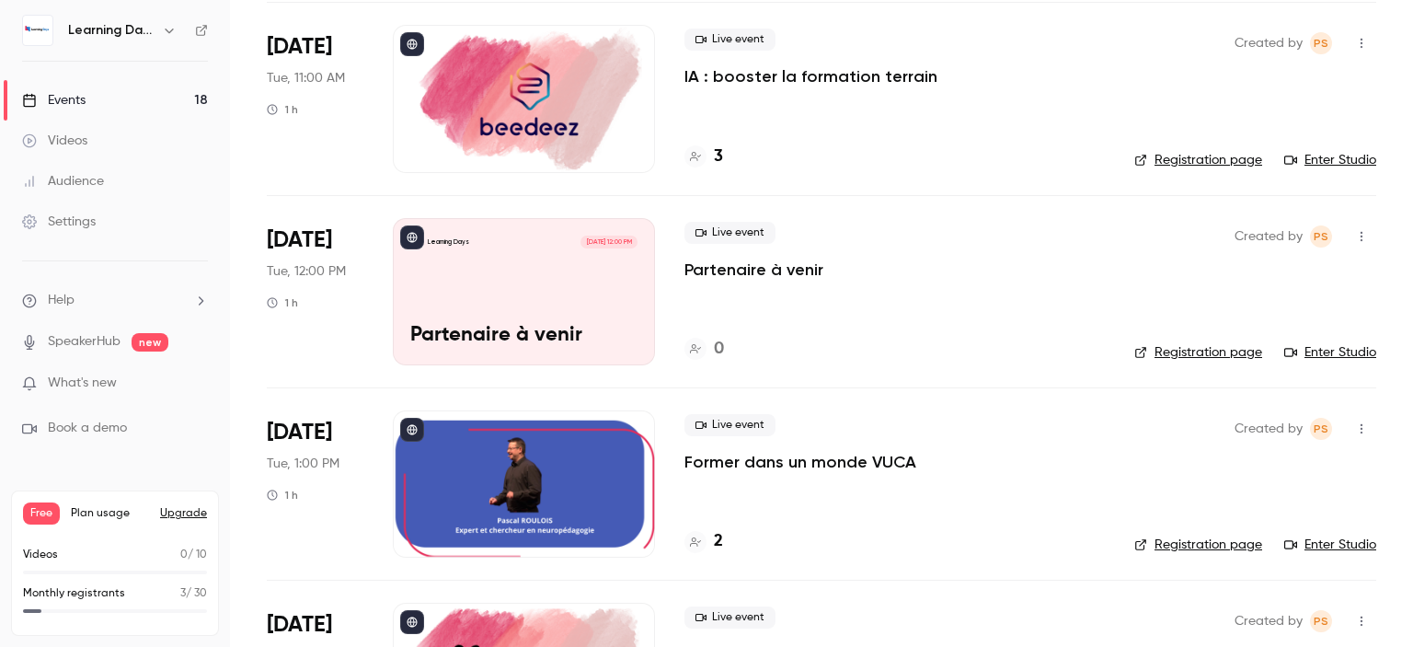
click at [786, 274] on p "Partenaire à venir" at bounding box center [753, 269] width 139 height 22
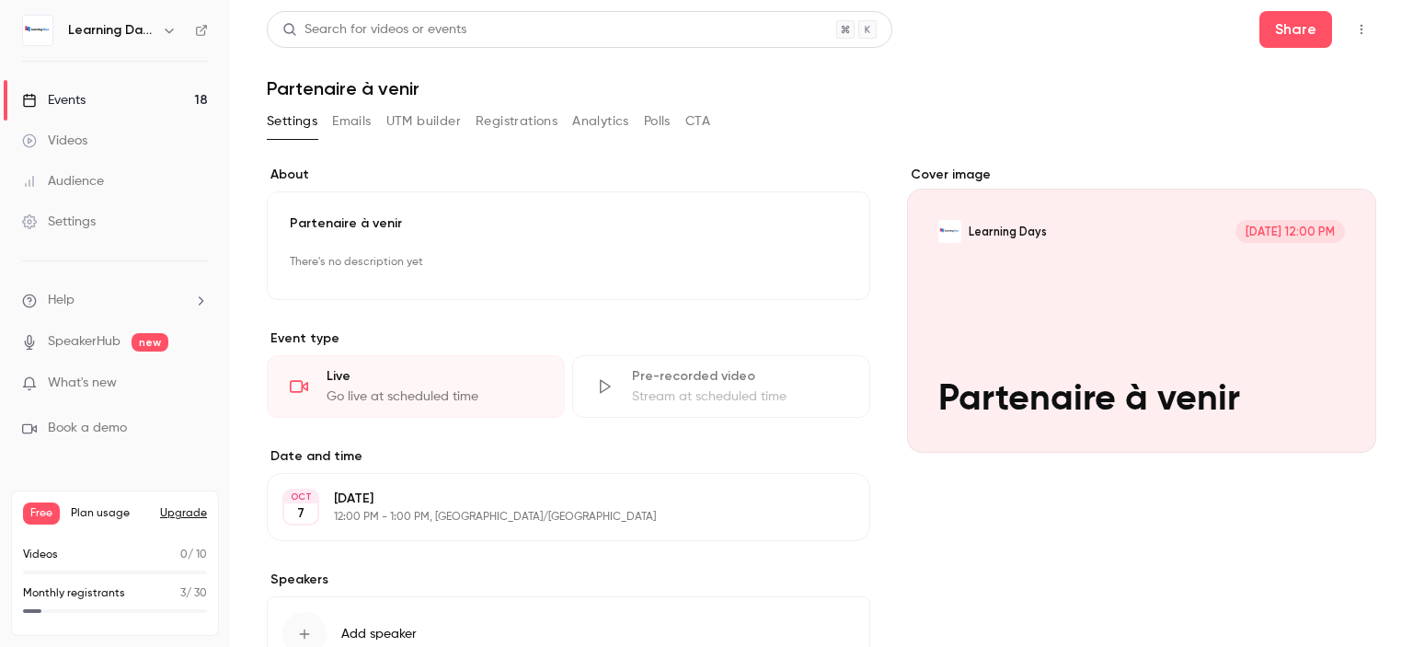
click at [458, 219] on p "Partenaire à venir" at bounding box center [568, 223] width 557 height 18
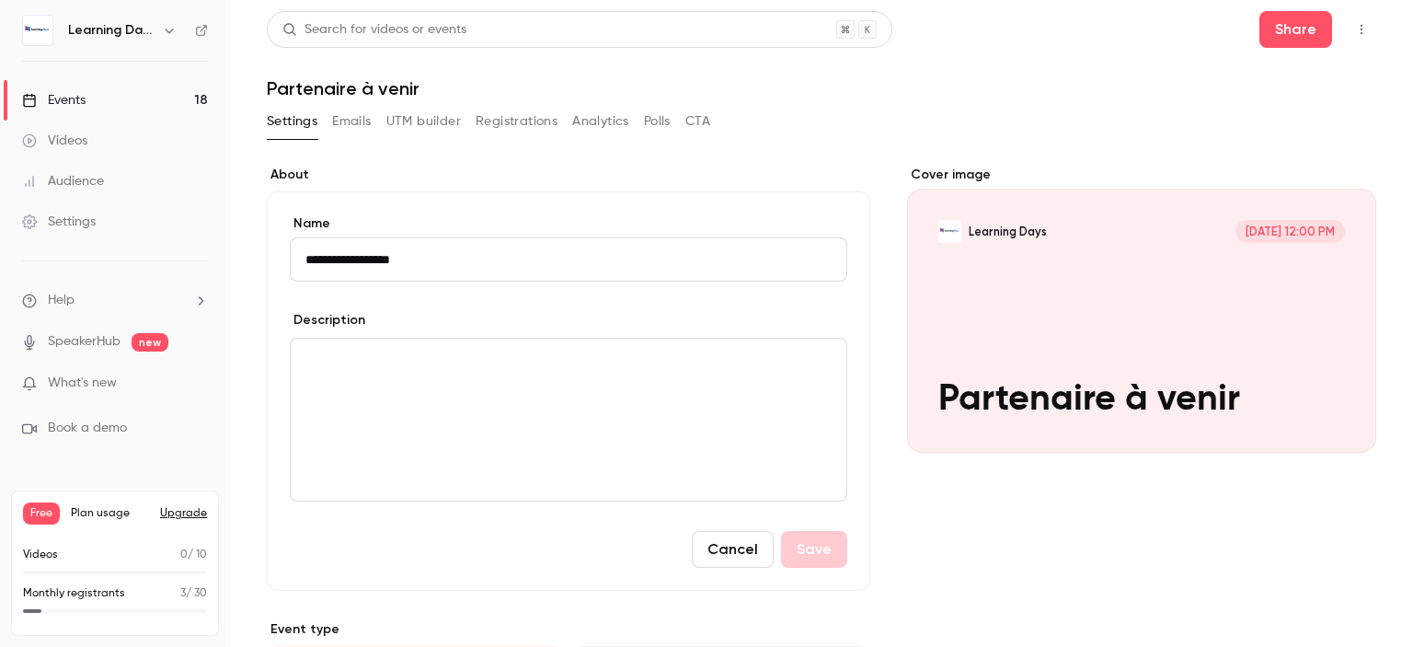
drag, startPoint x: 458, startPoint y: 260, endPoint x: 14, endPoint y: 260, distance: 444.2
click at [14, 260] on div "**********" at bounding box center [706, 323] width 1413 height 647
type input "**********"
click at [817, 546] on button "Save" at bounding box center [814, 549] width 66 height 37
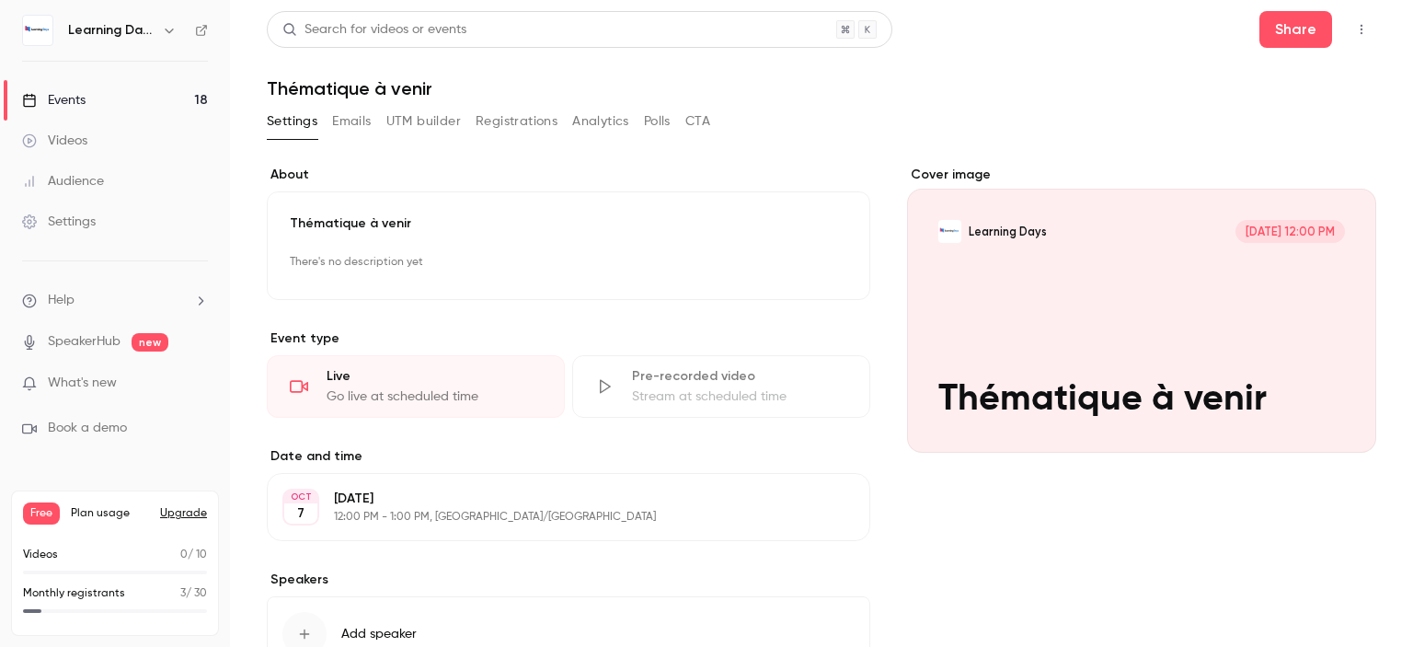
click at [174, 94] on link "Events 18" at bounding box center [115, 100] width 230 height 40
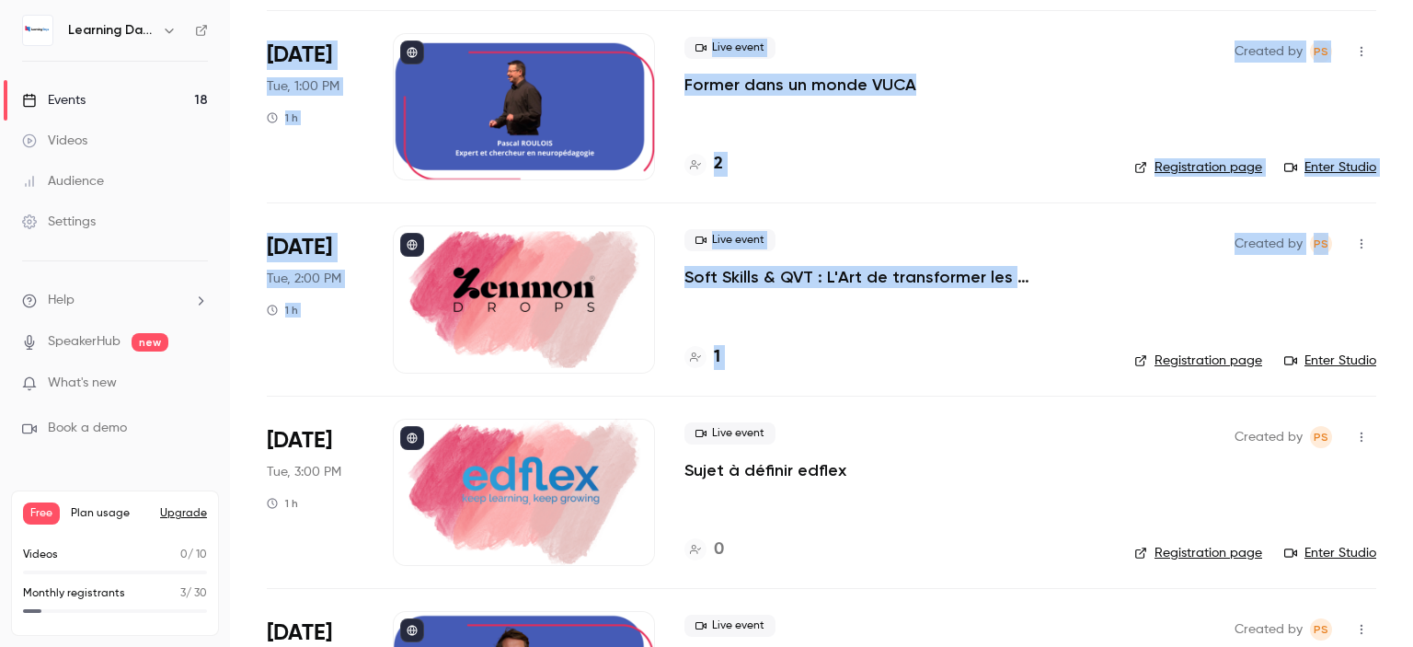
scroll to position [785, 0]
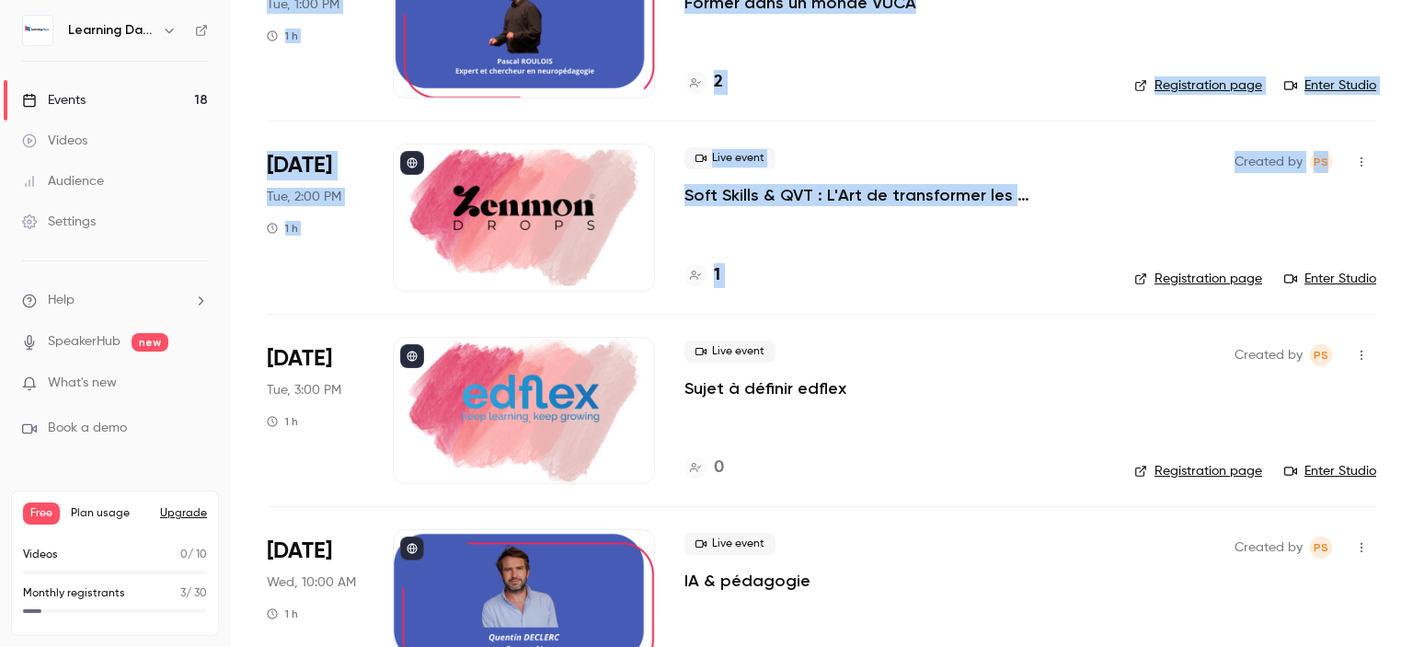
drag, startPoint x: 1412, startPoint y: 76, endPoint x: 1412, endPoint y: 210, distance: 133.4
click at [1412, 210] on main "Search for videos or events New video Schedule Events Upcoming Past Recurring R…" at bounding box center [821, 323] width 1183 height 647
click at [791, 384] on p "Sujet à définir edflex" at bounding box center [765, 388] width 162 height 22
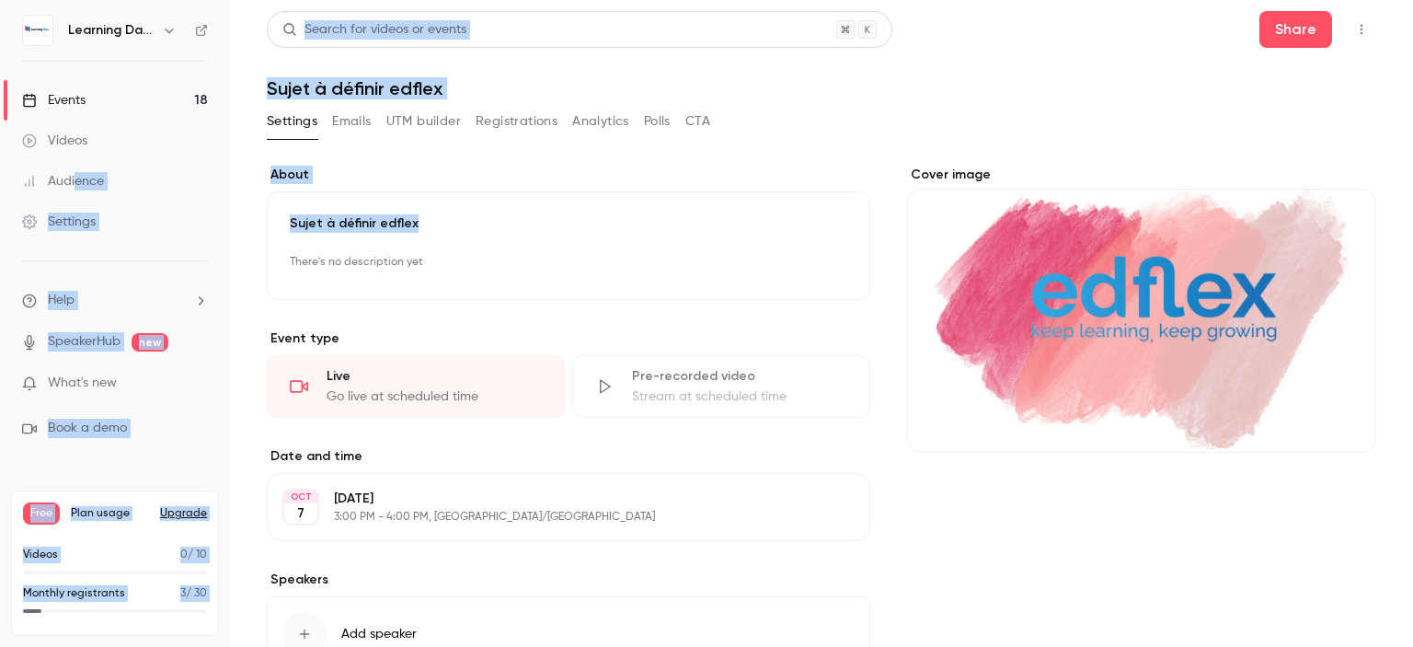
drag, startPoint x: 441, startPoint y: 223, endPoint x: 74, endPoint y: 194, distance: 368.1
click at [74, 194] on div "**********" at bounding box center [706, 323] width 1413 height 647
click at [440, 218] on p "Sujet à définir edflex" at bounding box center [568, 223] width 557 height 18
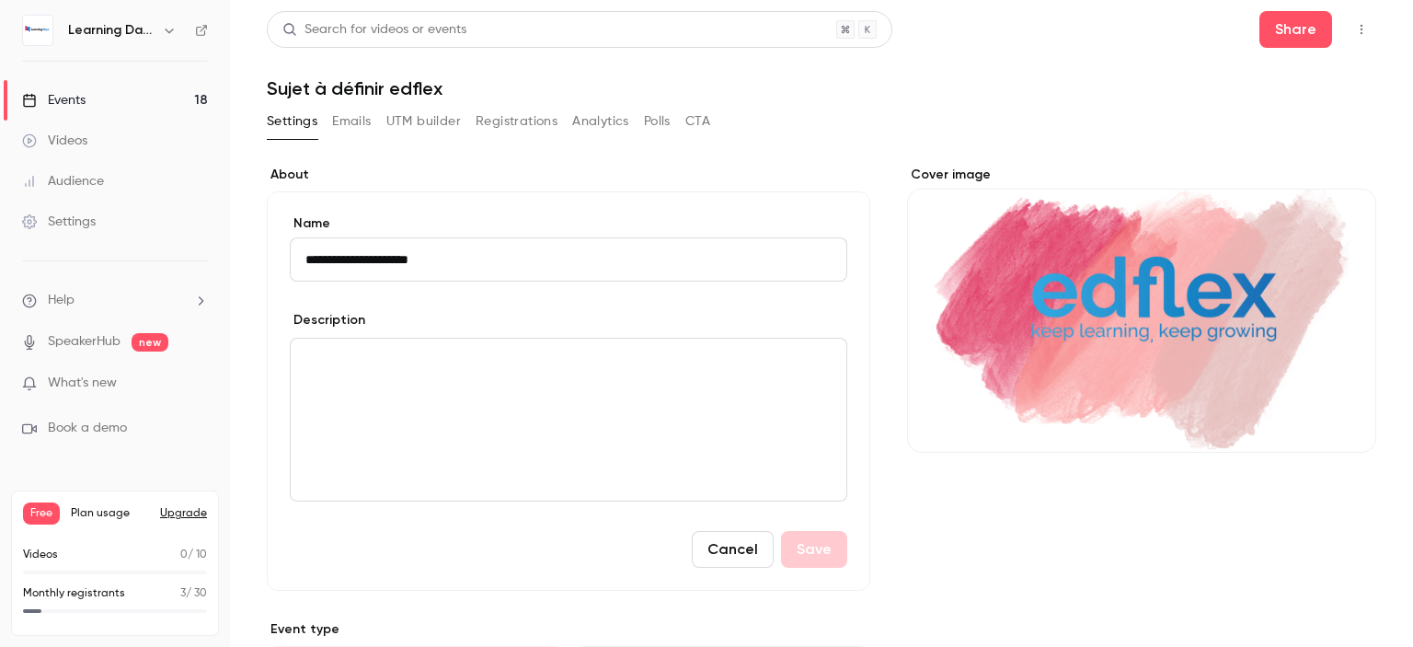
drag, startPoint x: 450, startPoint y: 254, endPoint x: 214, endPoint y: 243, distance: 235.7
click at [214, 243] on div "**********" at bounding box center [706, 323] width 1413 height 647
type input "**********"
click at [826, 557] on button "Save" at bounding box center [814, 549] width 66 height 37
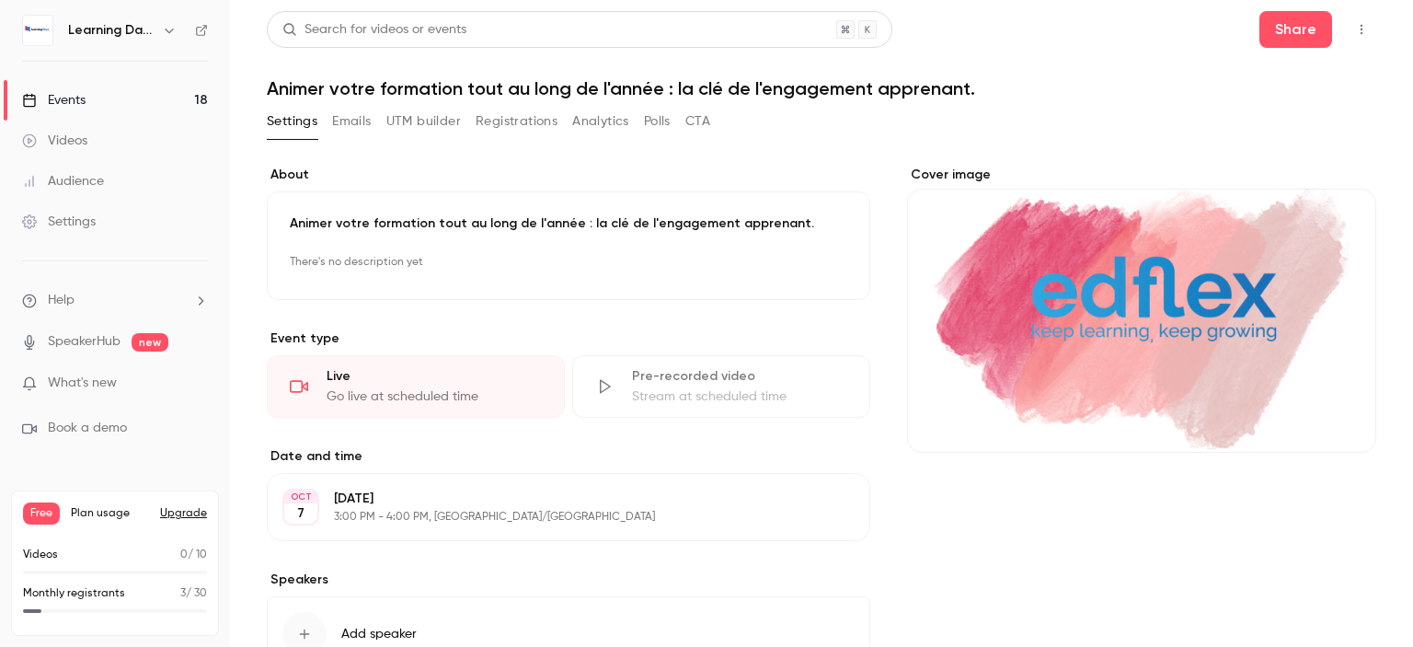
click at [138, 98] on link "Events 18" at bounding box center [115, 100] width 230 height 40
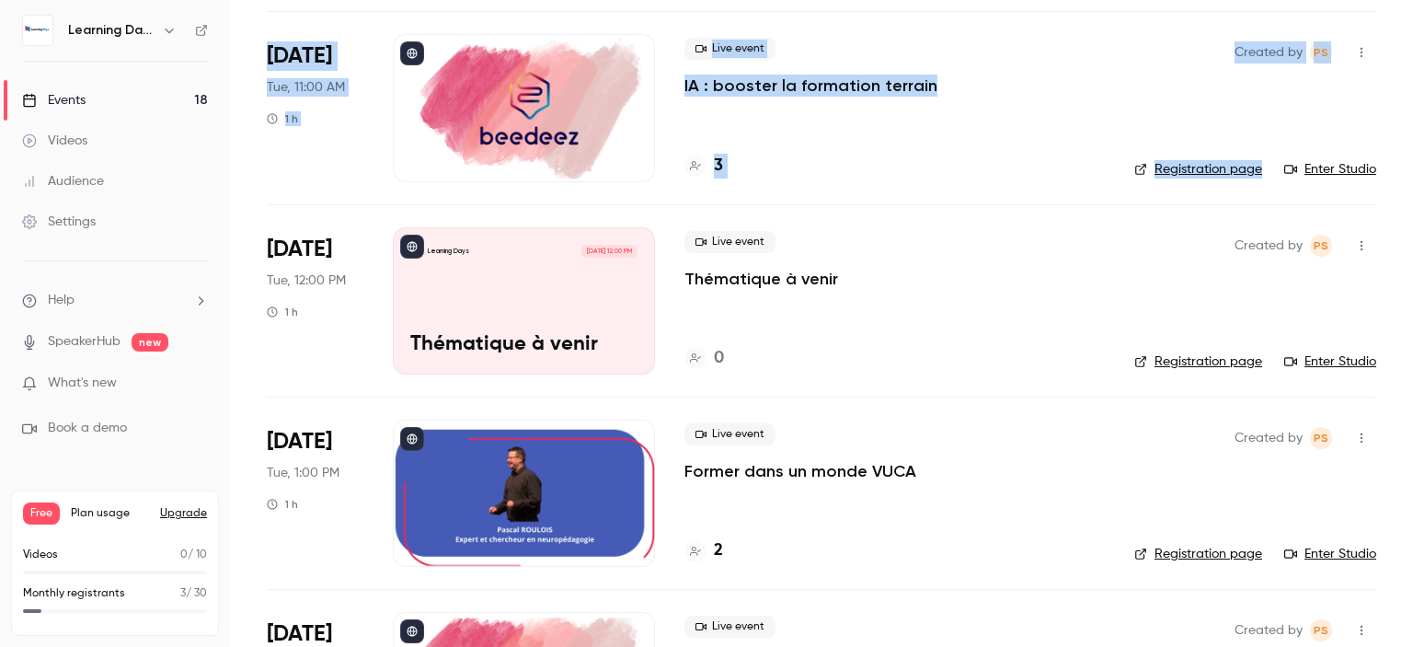
scroll to position [342, 0]
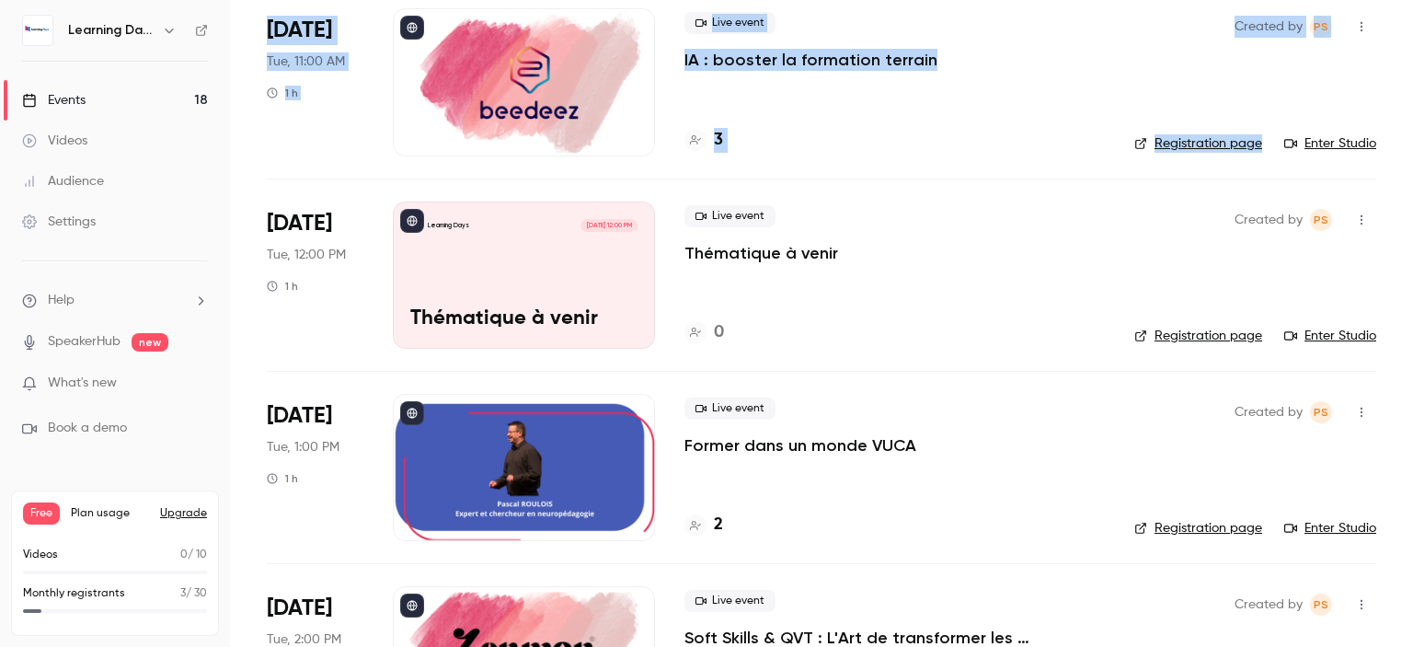
drag, startPoint x: 1412, startPoint y: 89, endPoint x: 1412, endPoint y: 148, distance: 58.9
click at [1412, 148] on main "Search for videos or events New video Schedule Events Upcoming Past Recurring R…" at bounding box center [821, 323] width 1183 height 647
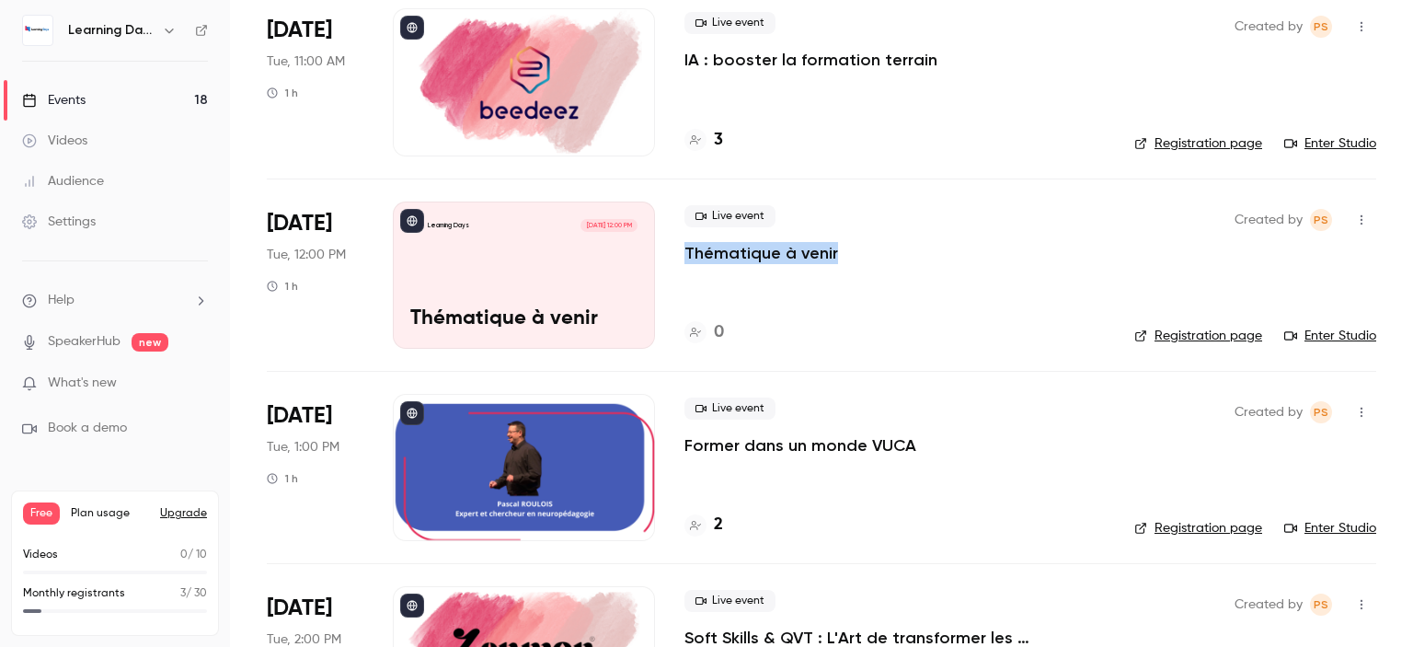
drag, startPoint x: 919, startPoint y: 253, endPoint x: 686, endPoint y: 256, distance: 232.7
click at [686, 256] on div "Live event Thématique à venir" at bounding box center [894, 234] width 420 height 59
copy p "Thématique à venir"
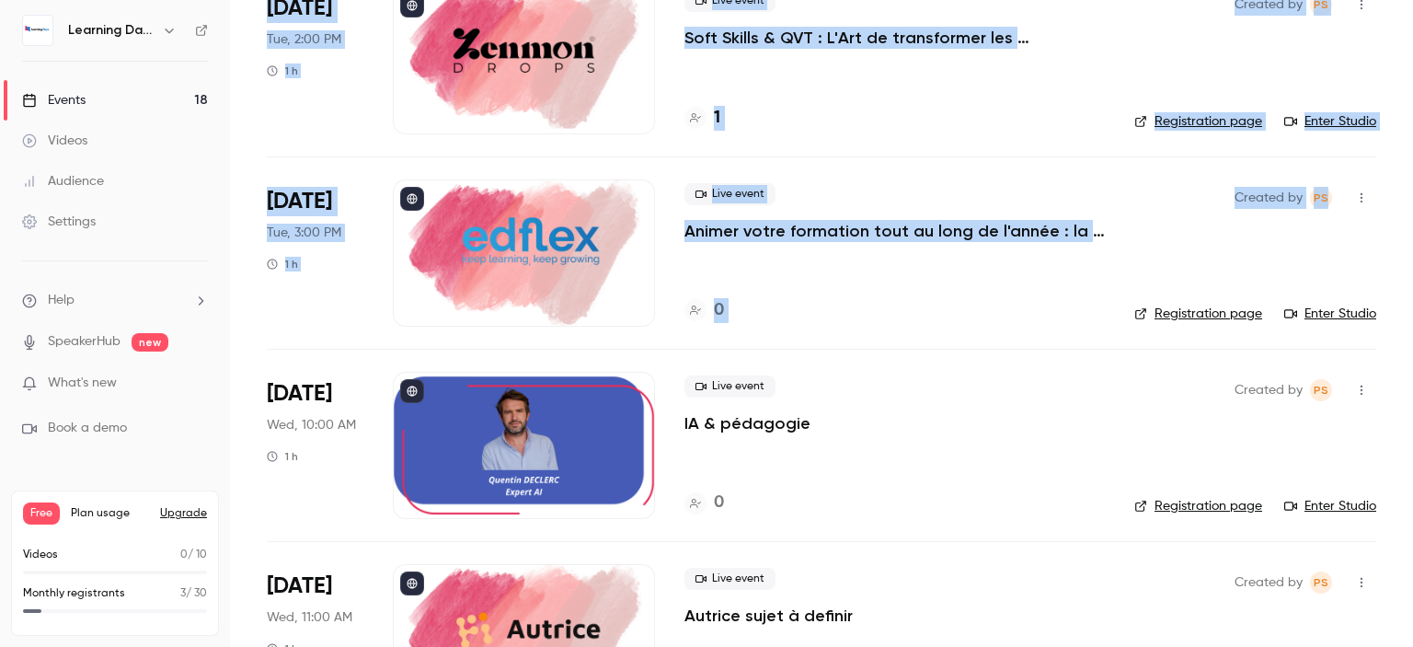
scroll to position [994, 0]
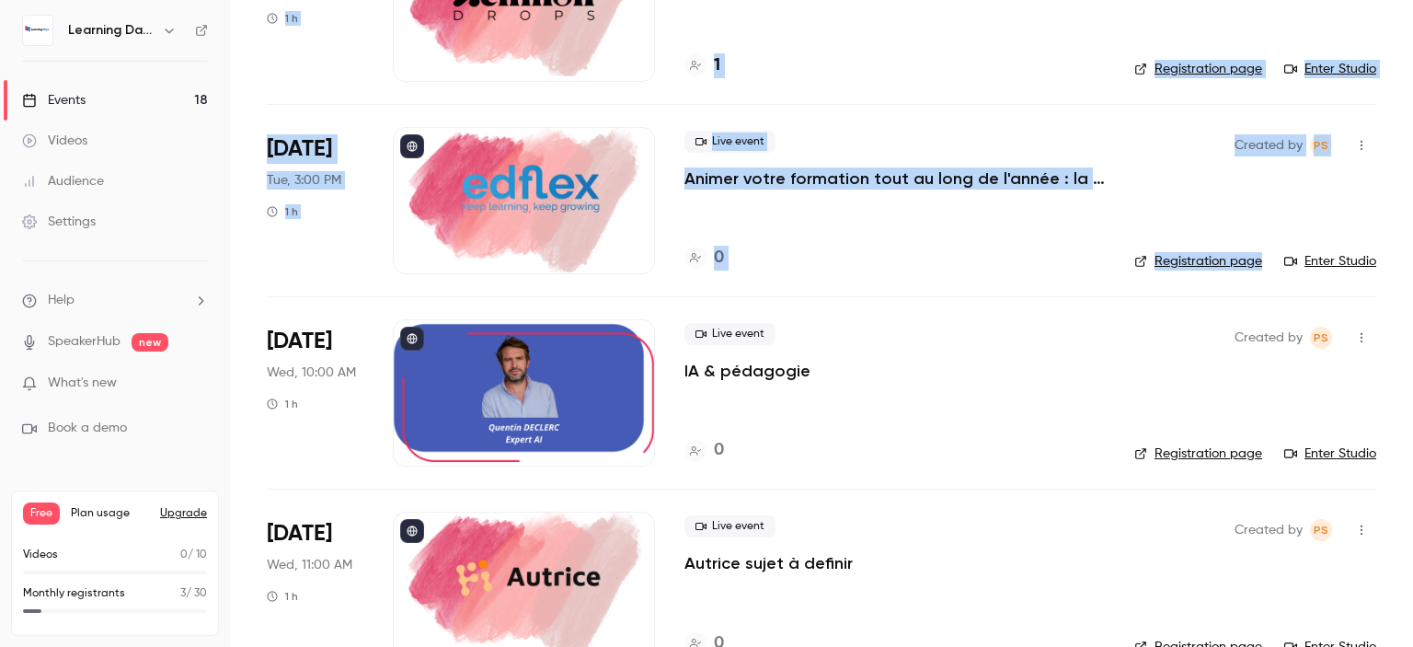
drag, startPoint x: 1412, startPoint y: 176, endPoint x: 1412, endPoint y: 223, distance: 47.8
click at [1412, 223] on main "Search for videos or events New video Schedule Events Upcoming Past Recurring R…" at bounding box center [821, 323] width 1183 height 647
click at [945, 238] on div "Live event Animer votre formation tout au long de l'année : la clé de l'engagem…" at bounding box center [894, 200] width 420 height 147
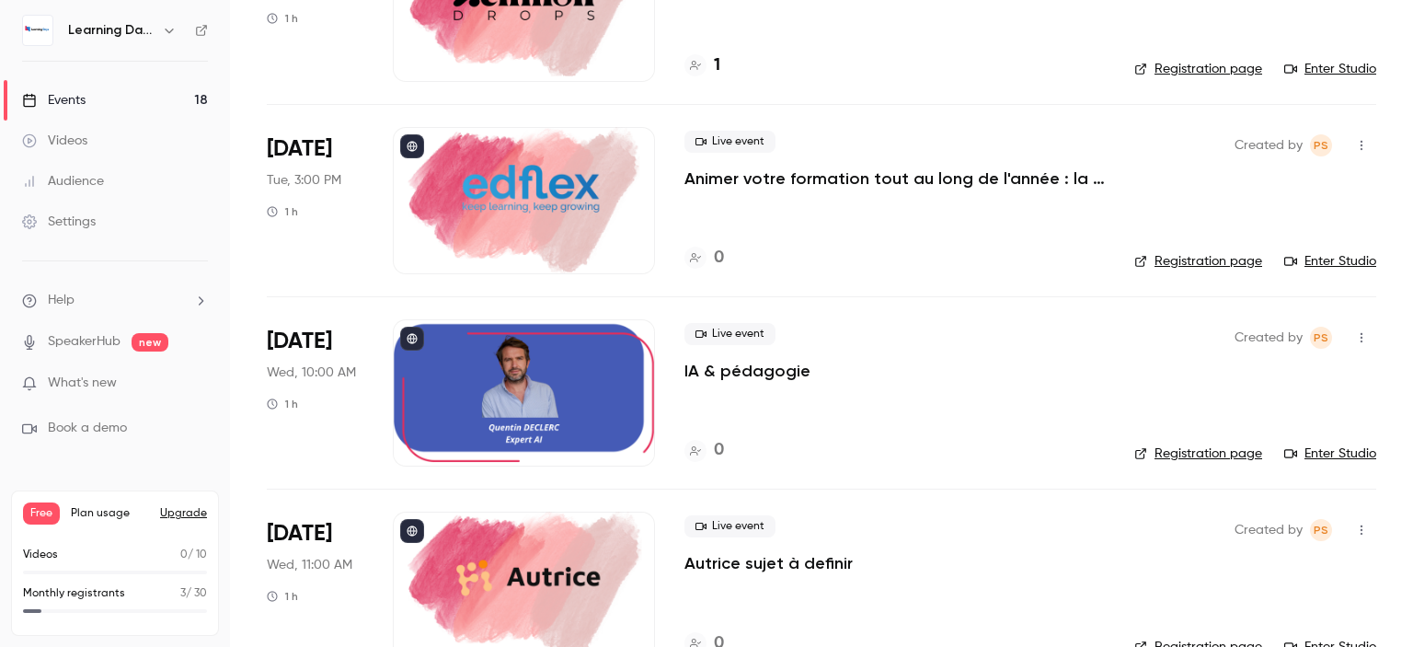
click at [888, 174] on p "Animer votre formation tout au long de l'année : la clé de l'engagement apprena…" at bounding box center [894, 178] width 420 height 22
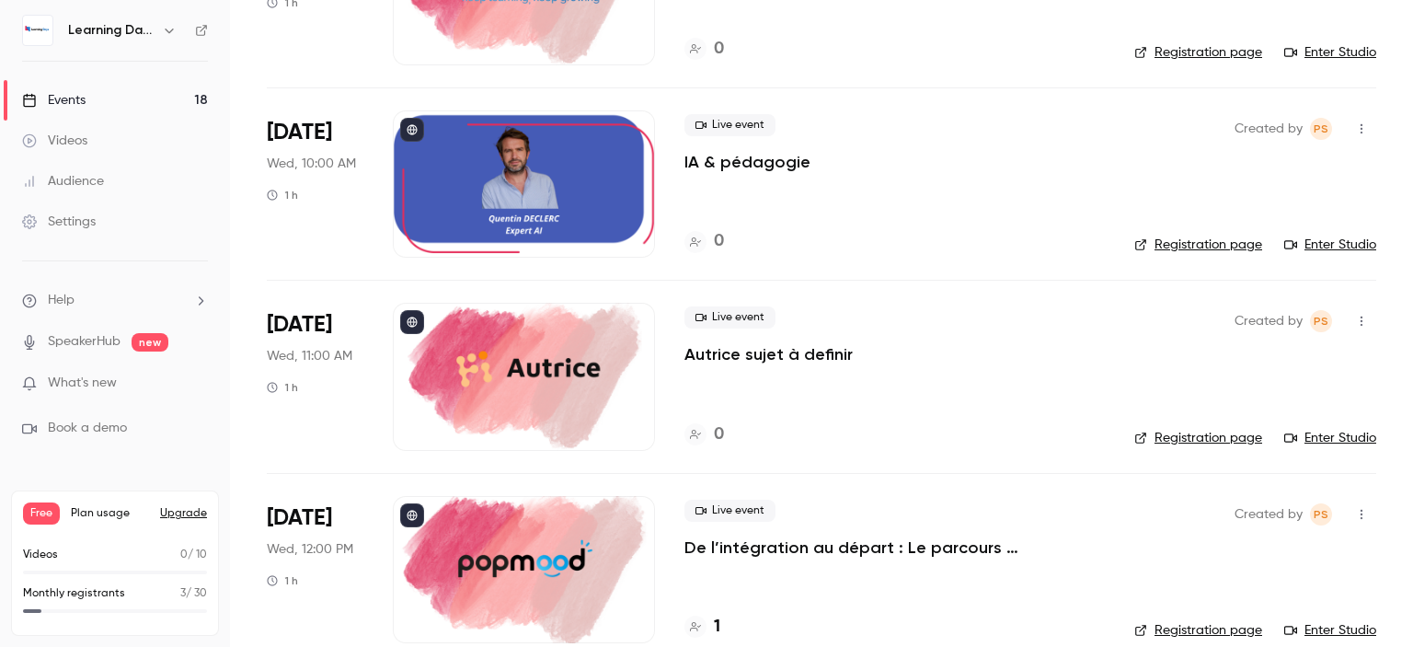
scroll to position [1212, 0]
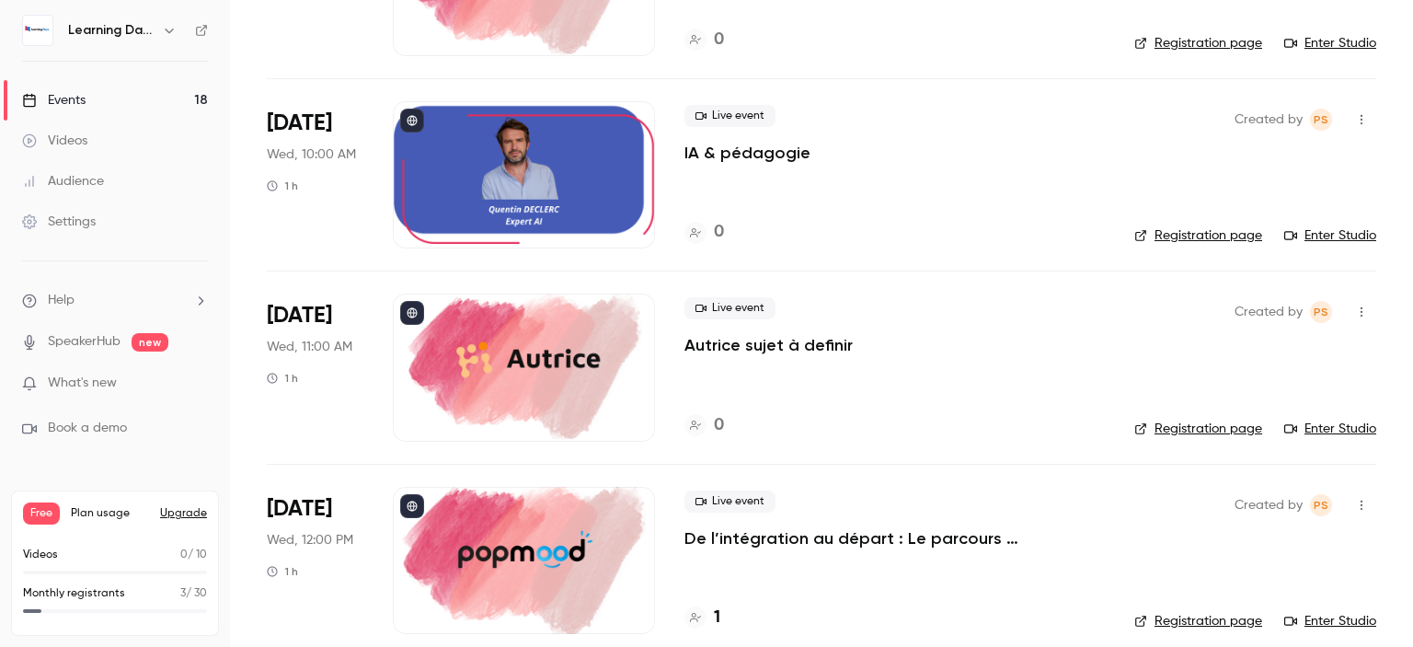
click at [739, 349] on p "Autrice sujet à definir" at bounding box center [768, 345] width 168 height 22
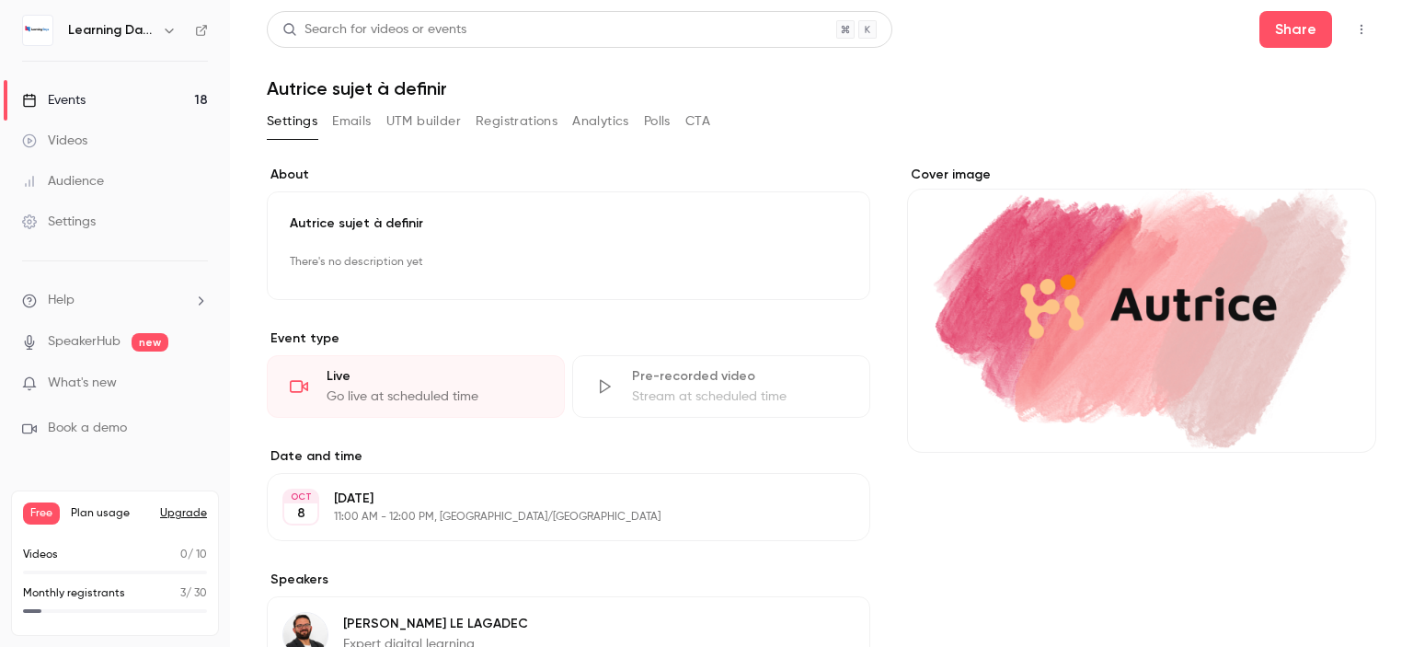
click at [449, 223] on p "Autrice sujet à definir" at bounding box center [568, 223] width 557 height 18
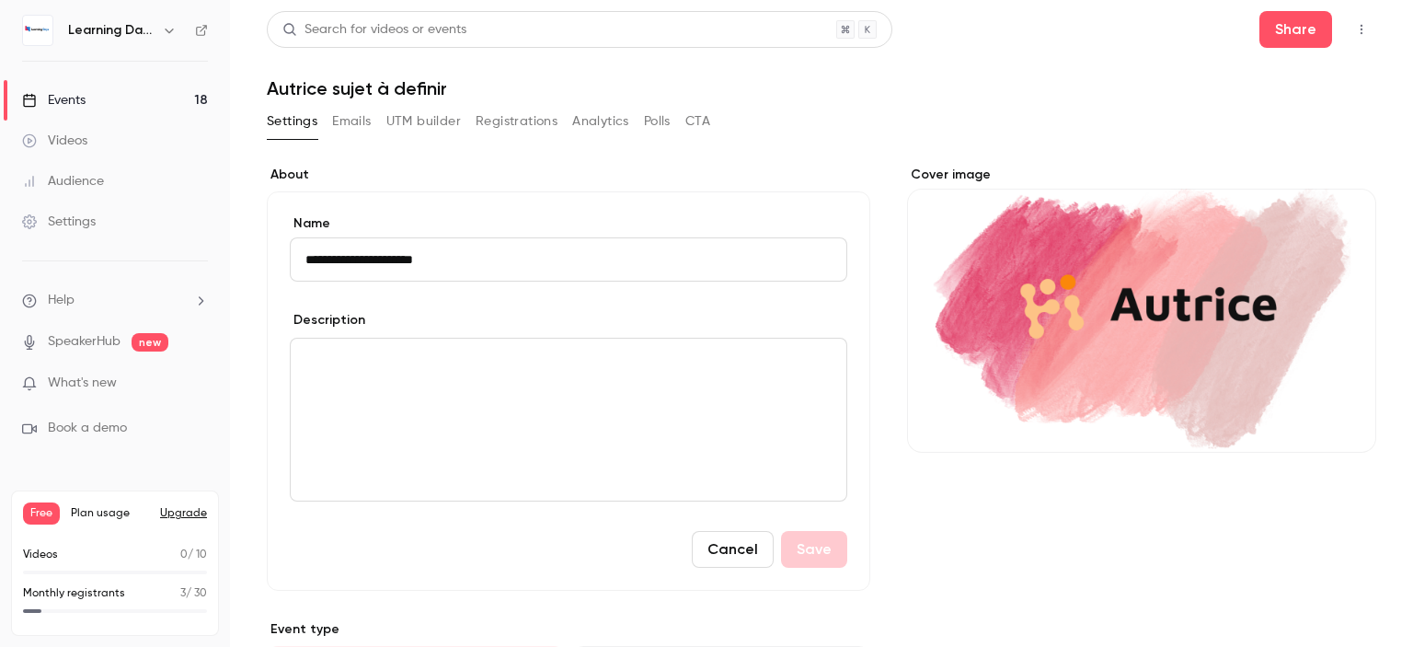
drag, startPoint x: 445, startPoint y: 255, endPoint x: 133, endPoint y: 255, distance: 311.8
click at [200, 253] on div "**********" at bounding box center [706, 323] width 1413 height 647
type input "**********"
click at [827, 563] on button "Save" at bounding box center [814, 549] width 66 height 37
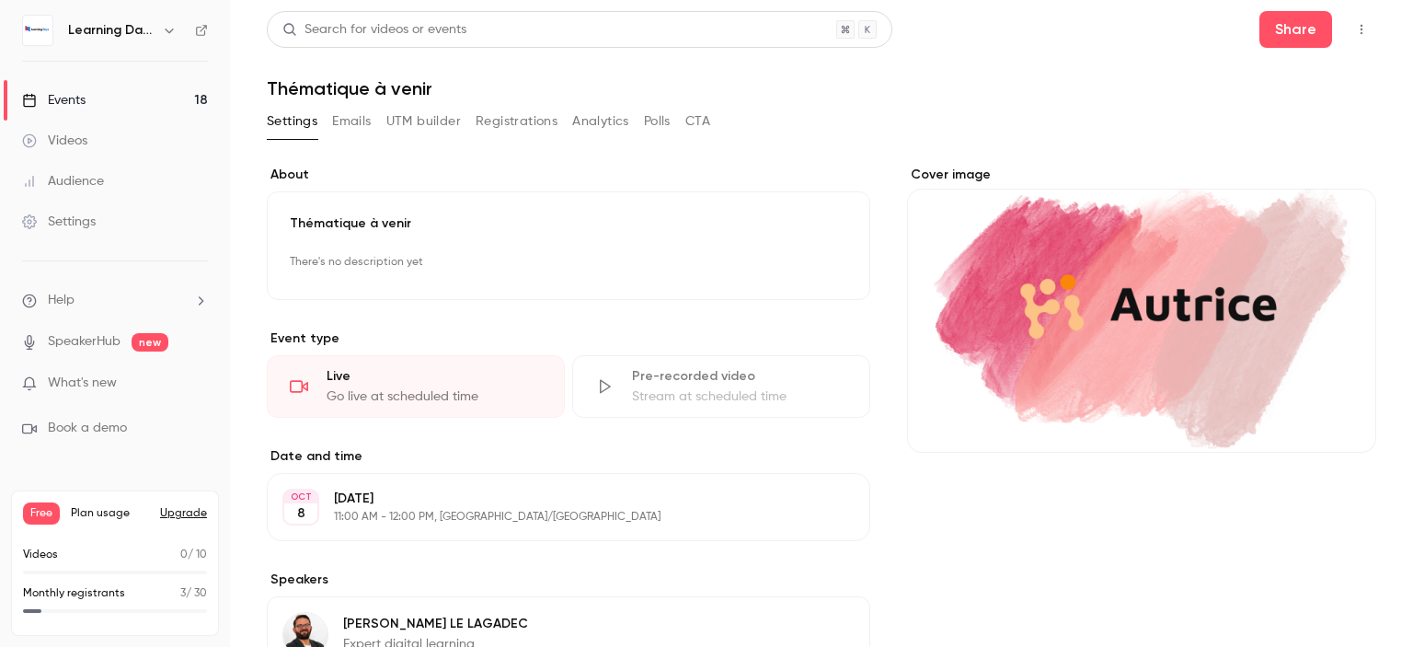
click at [157, 96] on link "Events 18" at bounding box center [115, 100] width 230 height 40
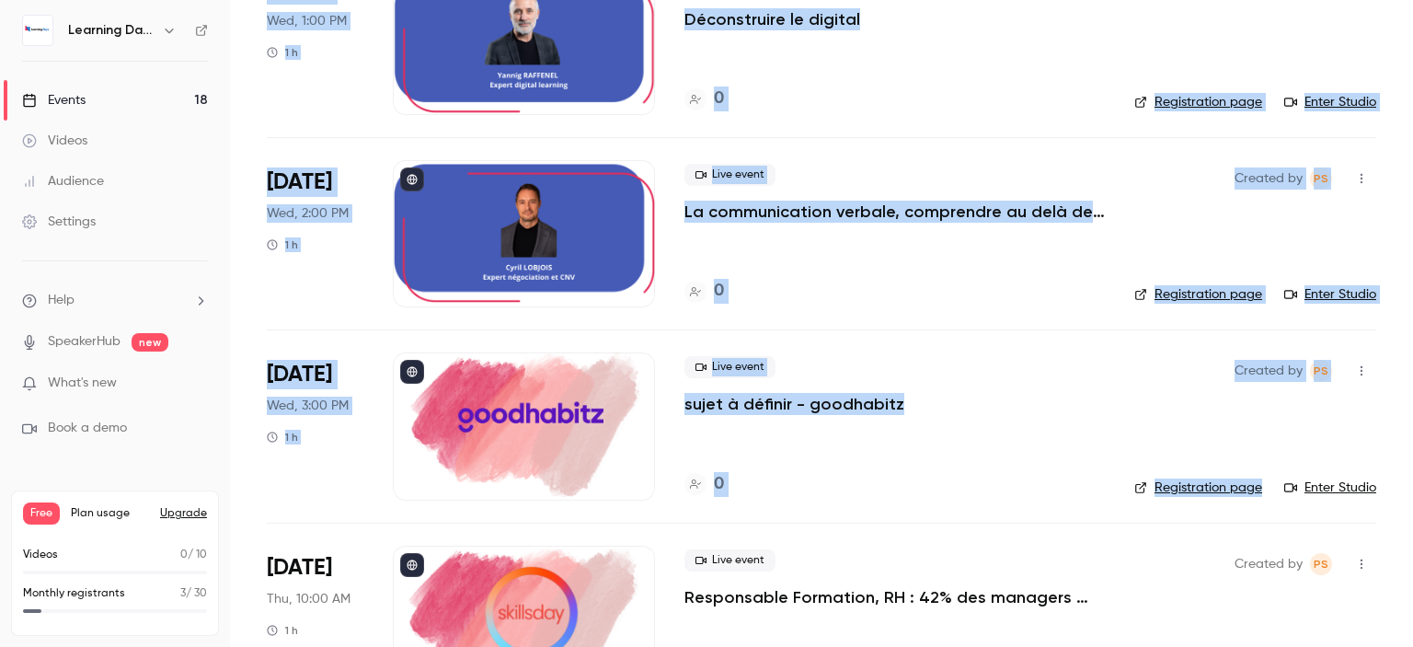
scroll to position [1936, 0]
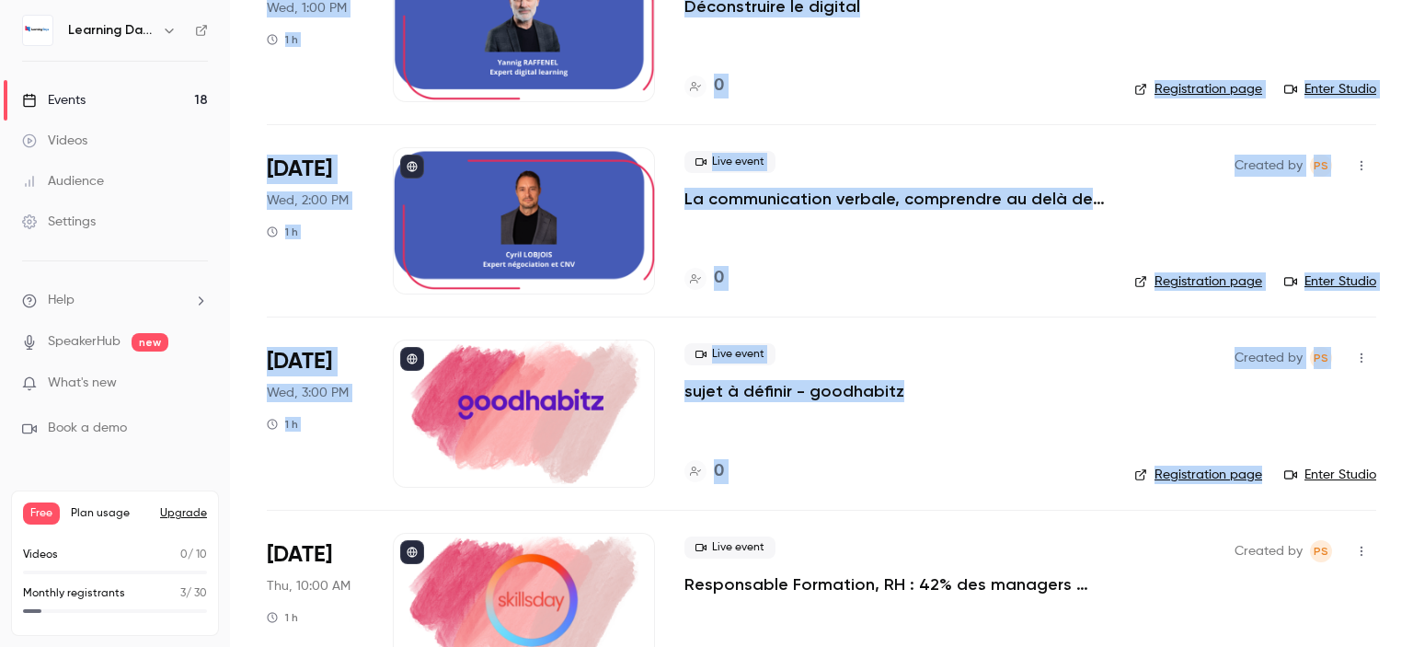
drag, startPoint x: 1412, startPoint y: 94, endPoint x: 1412, endPoint y: 424, distance: 330.2
click at [1412, 424] on main "Search for videos or events New video Schedule Events Upcoming Past Recurring R…" at bounding box center [821, 323] width 1183 height 647
click at [780, 389] on p "sujet à définir - goodhabitz" at bounding box center [794, 391] width 220 height 22
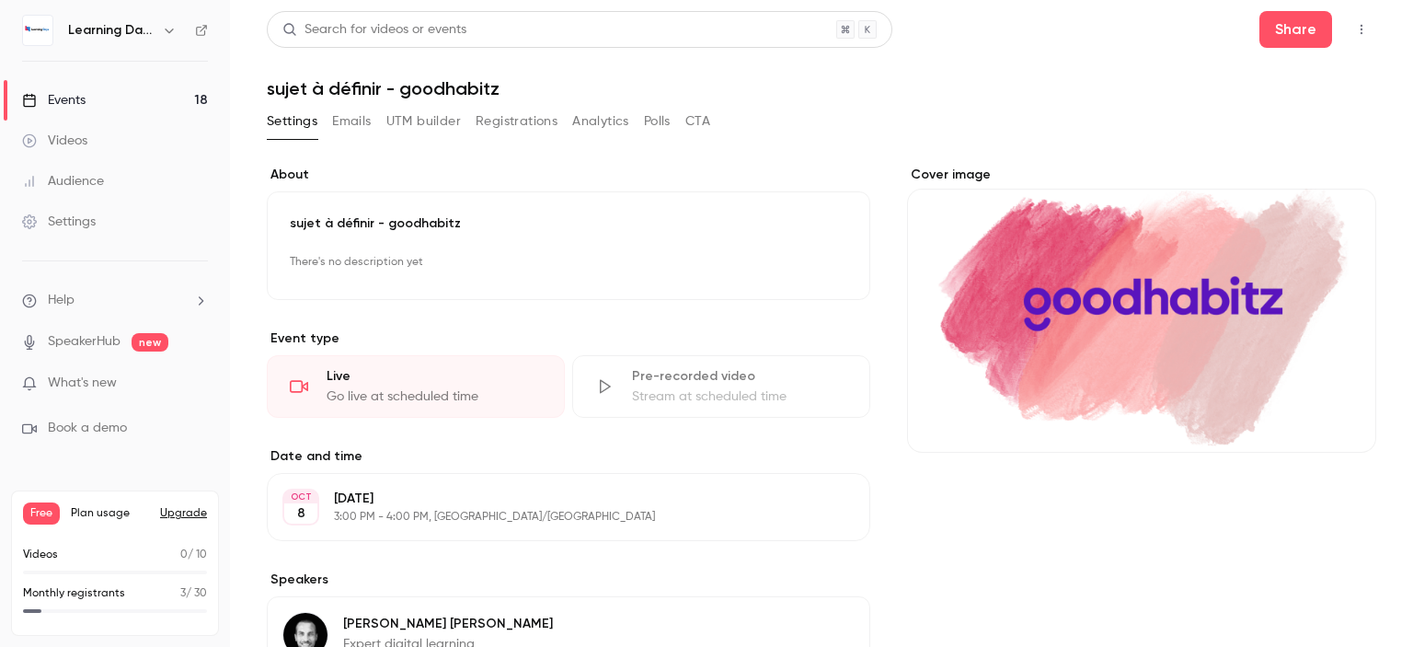
click at [477, 220] on p "sujet à définir - goodhabitz" at bounding box center [568, 223] width 557 height 18
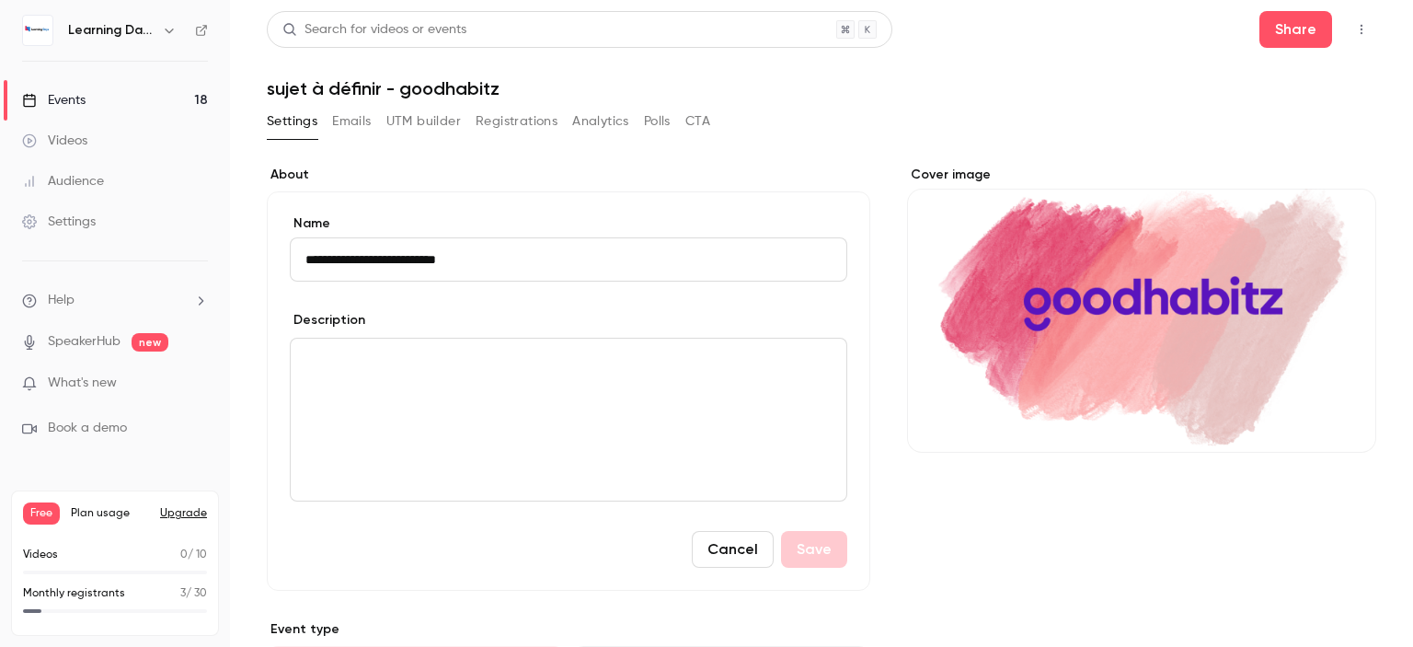
drag, startPoint x: 525, startPoint y: 262, endPoint x: 151, endPoint y: 230, distance: 375.7
click at [158, 230] on div "**********" at bounding box center [706, 323] width 1413 height 647
type input "**********"
click at [802, 562] on button "Save" at bounding box center [814, 549] width 66 height 37
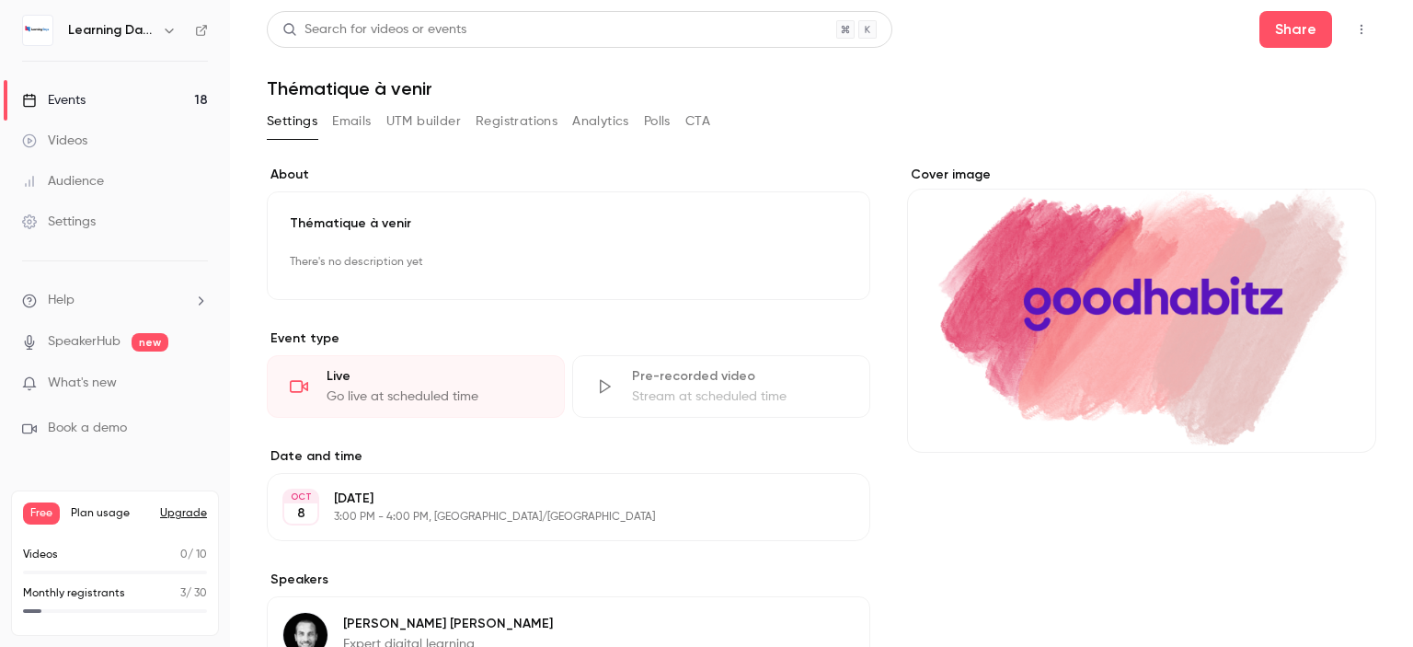
click at [126, 110] on link "Events 18" at bounding box center [115, 100] width 230 height 40
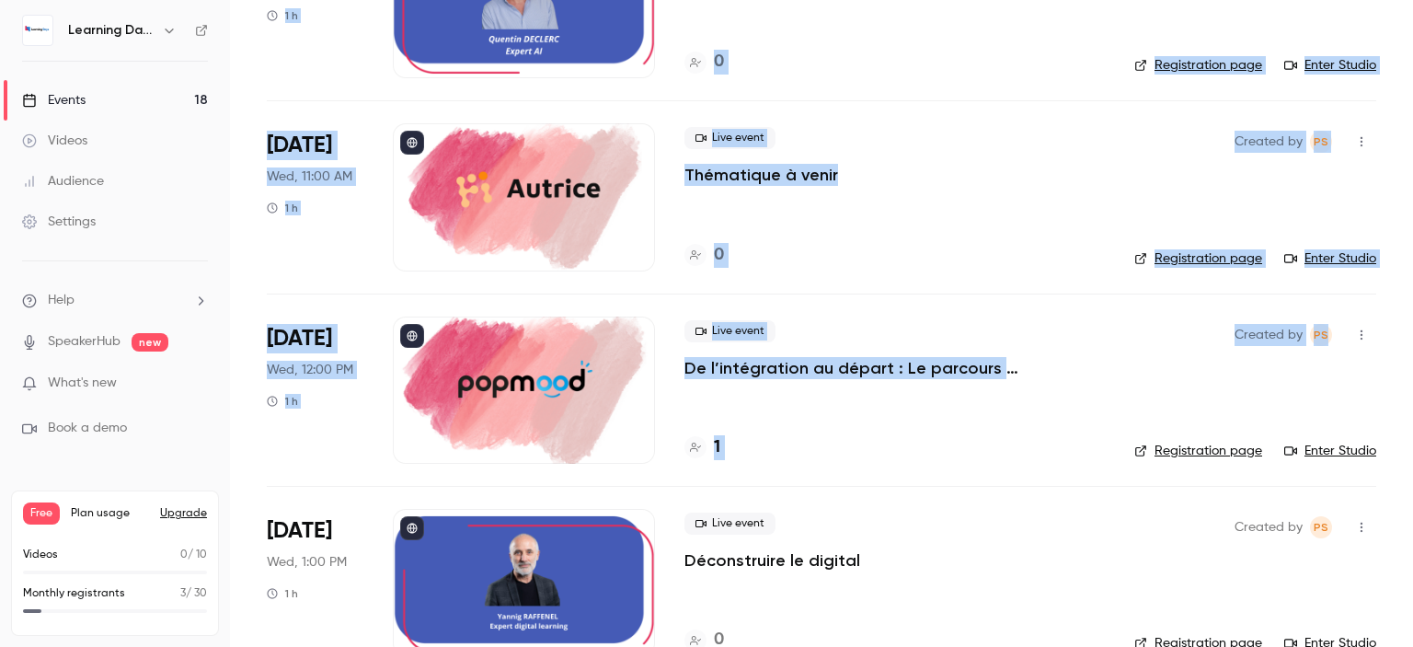
scroll to position [2961, 0]
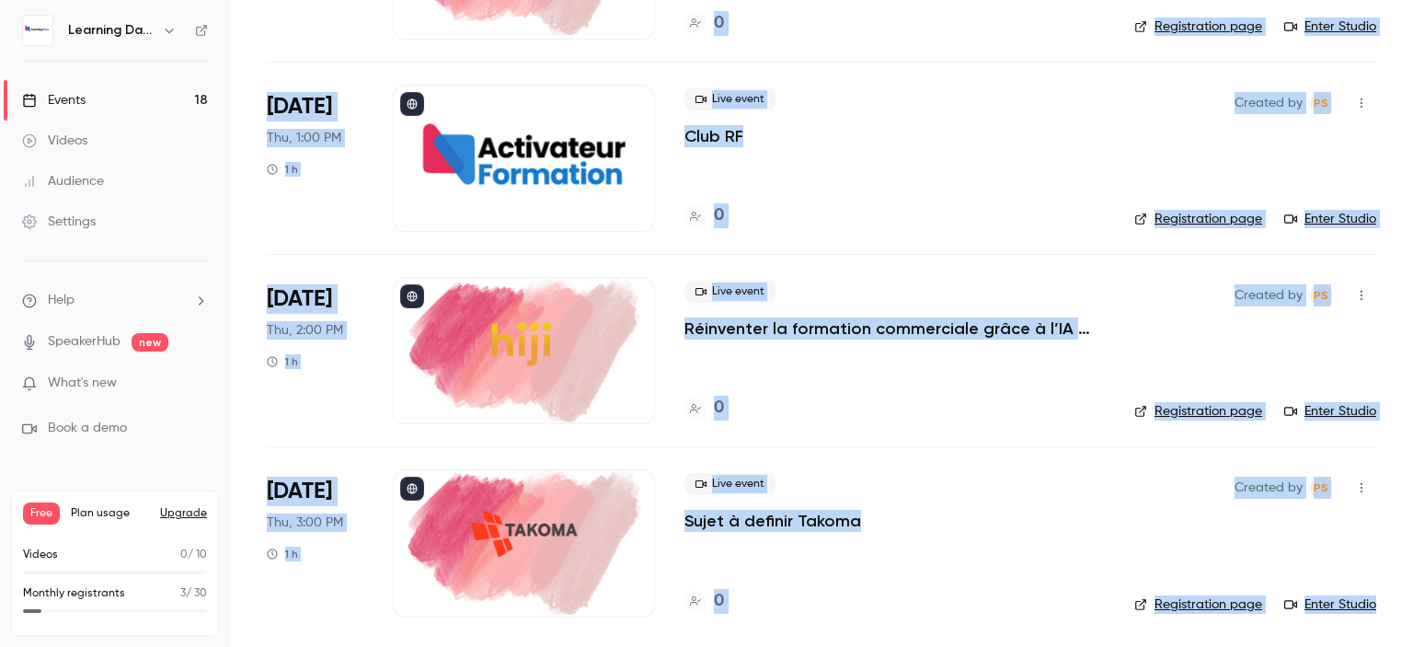
drag, startPoint x: 1412, startPoint y: 117, endPoint x: 1412, endPoint y: 640, distance: 523.3
click at [1412, 640] on main "Search for videos or events New video Schedule Events Upcoming Past Recurring R…" at bounding box center [821, 323] width 1183 height 647
click at [821, 531] on div "Live event Sujet à definir Takoma 0" at bounding box center [894, 542] width 420 height 147
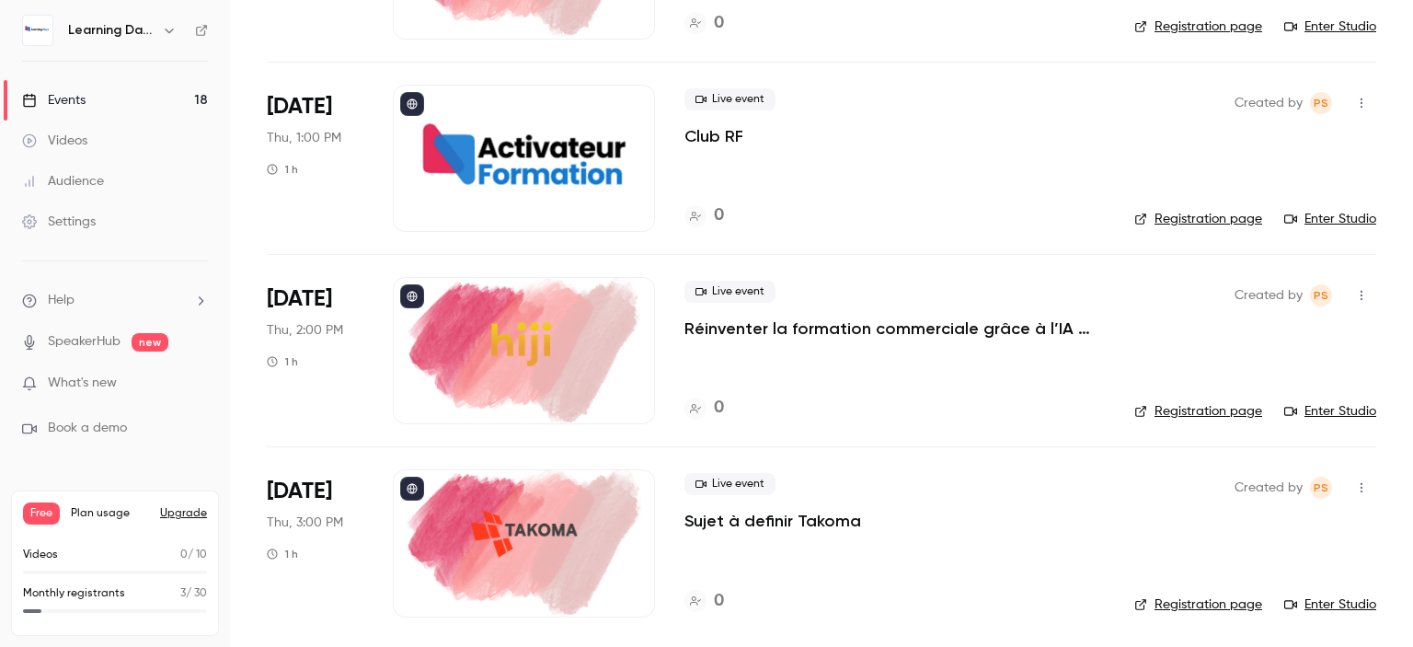
drag, startPoint x: 818, startPoint y: 517, endPoint x: 821, endPoint y: 531, distance: 14.3
click at [821, 531] on div "Live event Sujet à definir Takoma 0" at bounding box center [894, 542] width 420 height 147
click at [814, 518] on p "Sujet à definir Takoma" at bounding box center [772, 521] width 177 height 22
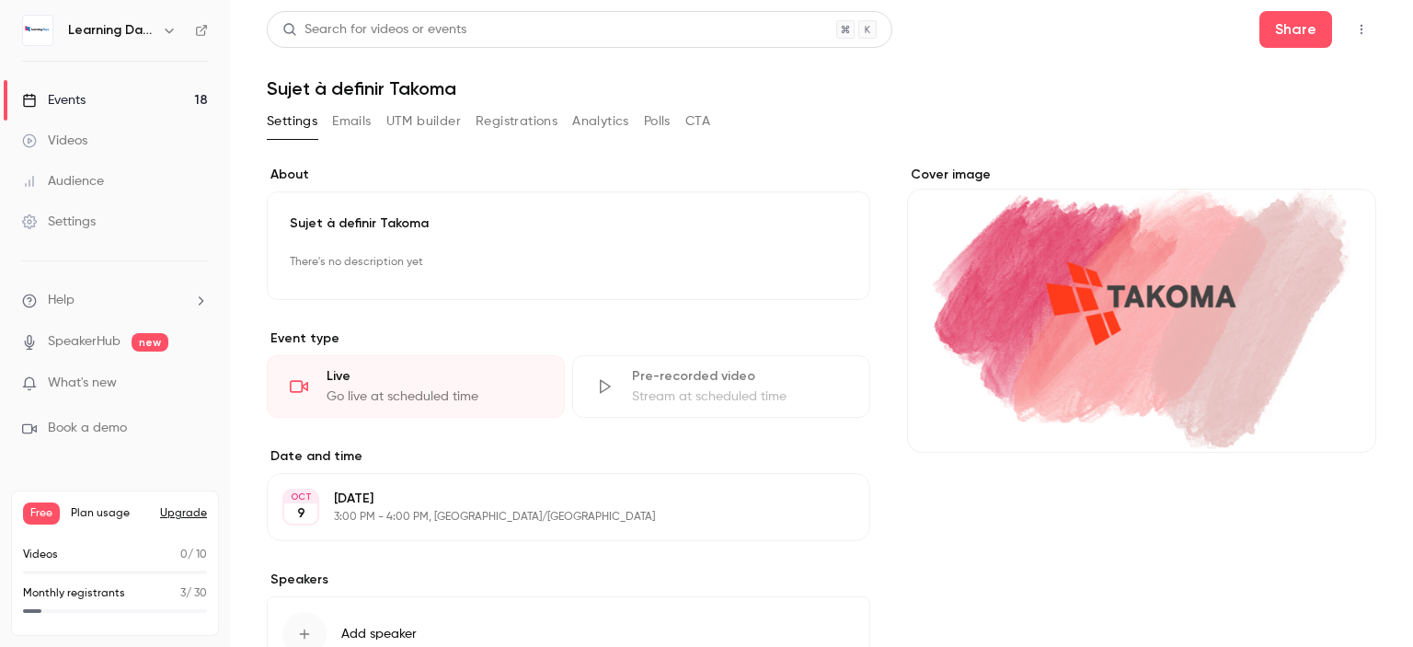
click at [457, 227] on p "Sujet à definir Takoma" at bounding box center [568, 223] width 557 height 18
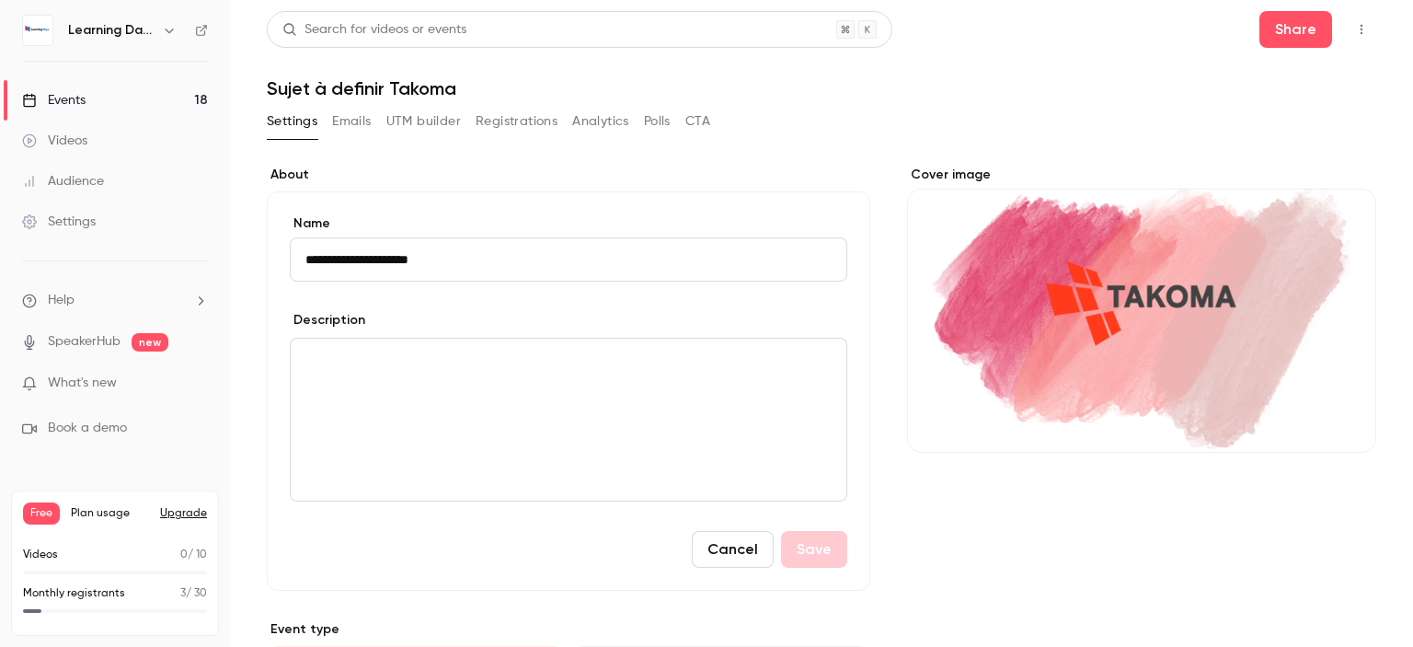
drag, startPoint x: 463, startPoint y: 261, endPoint x: 36, endPoint y: 238, distance: 427.4
click at [61, 238] on div "**********" at bounding box center [706, 323] width 1413 height 647
type input "**********"
click at [804, 553] on button "Save" at bounding box center [814, 549] width 66 height 37
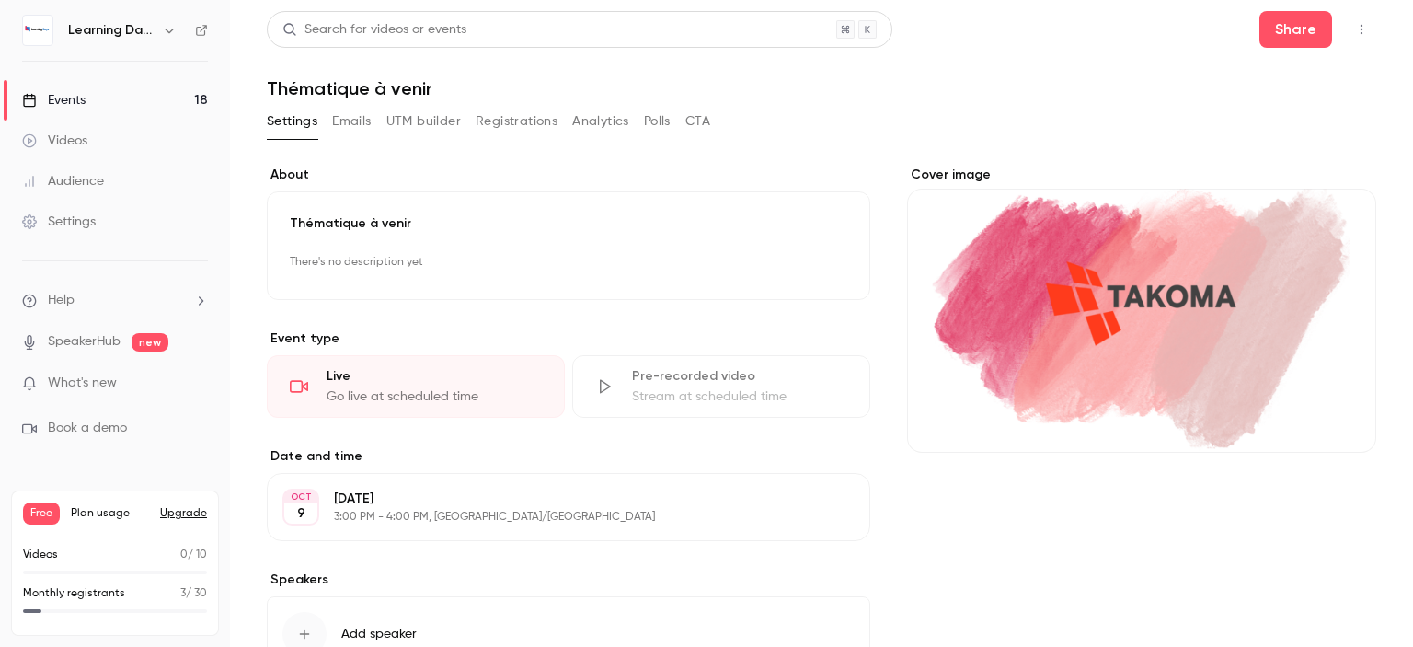
click at [202, 21] on div "Learning Days" at bounding box center [115, 30] width 186 height 31
click at [204, 28] on icon at bounding box center [201, 30] width 11 height 11
